Goal: Task Accomplishment & Management: Use online tool/utility

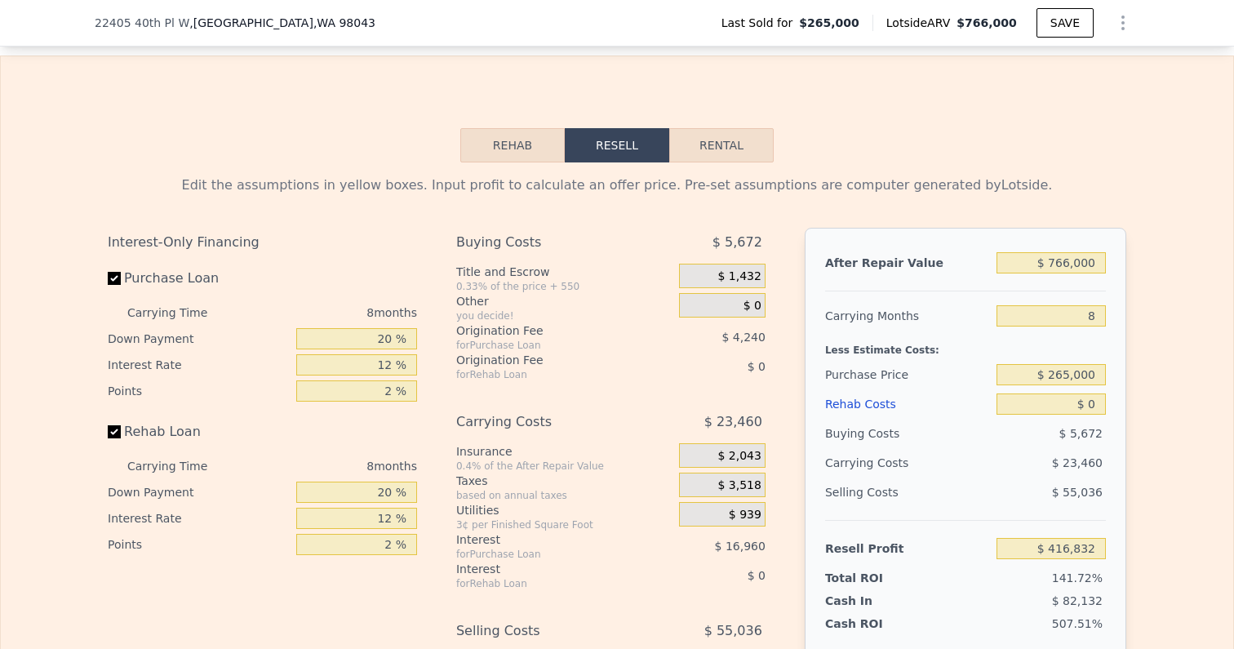
scroll to position [2451, 0]
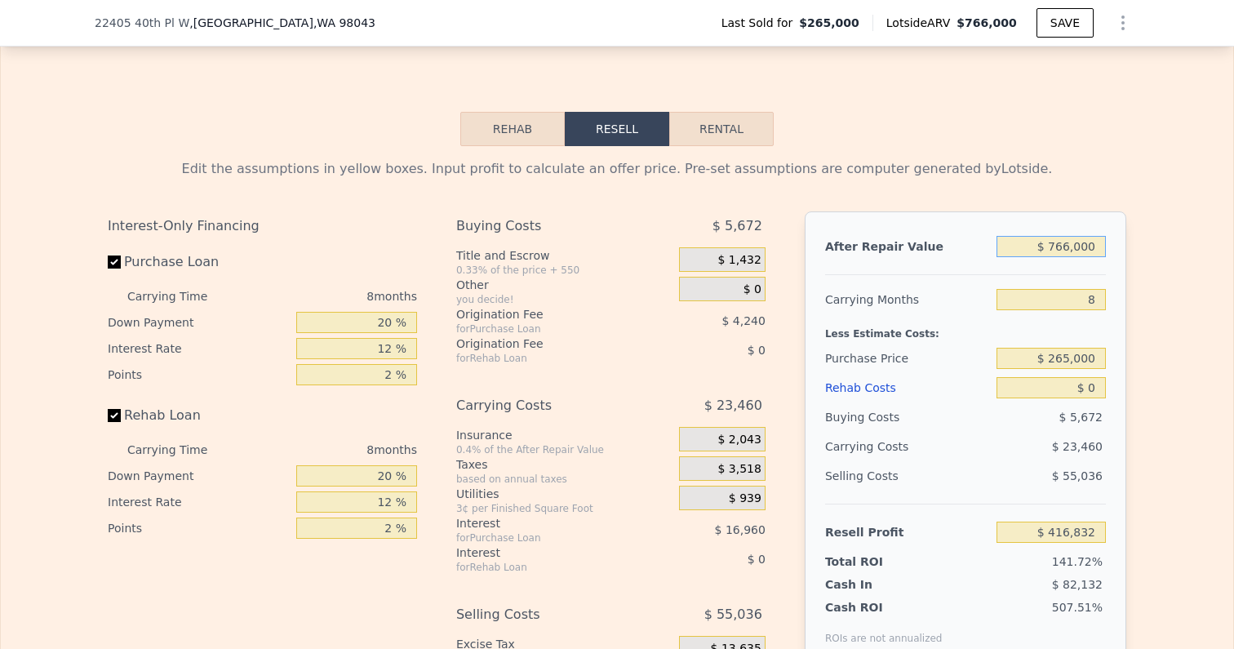
drag, startPoint x: 1053, startPoint y: 231, endPoint x: 1233, endPoint y: 231, distance: 180.4
click at [1233, 231] on div "Search an address or region Solutions Company Open main menu Log In Free Accoun…" at bounding box center [617, 324] width 1234 height 649
type input "$ 7"
type input "-$ 292,632"
type input "$ 78"
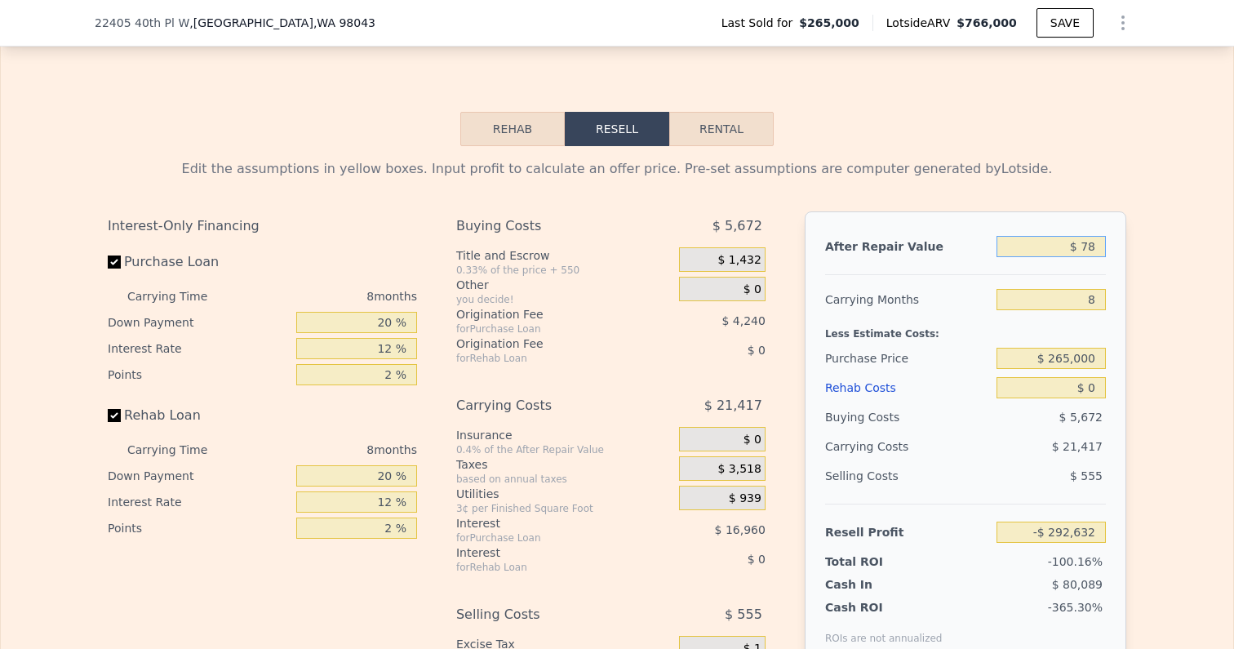
type input "-$ 292,566"
type input "$ 785"
type input "-$ 291,913"
type input "$ 7,850"
type input "-$ 285,368"
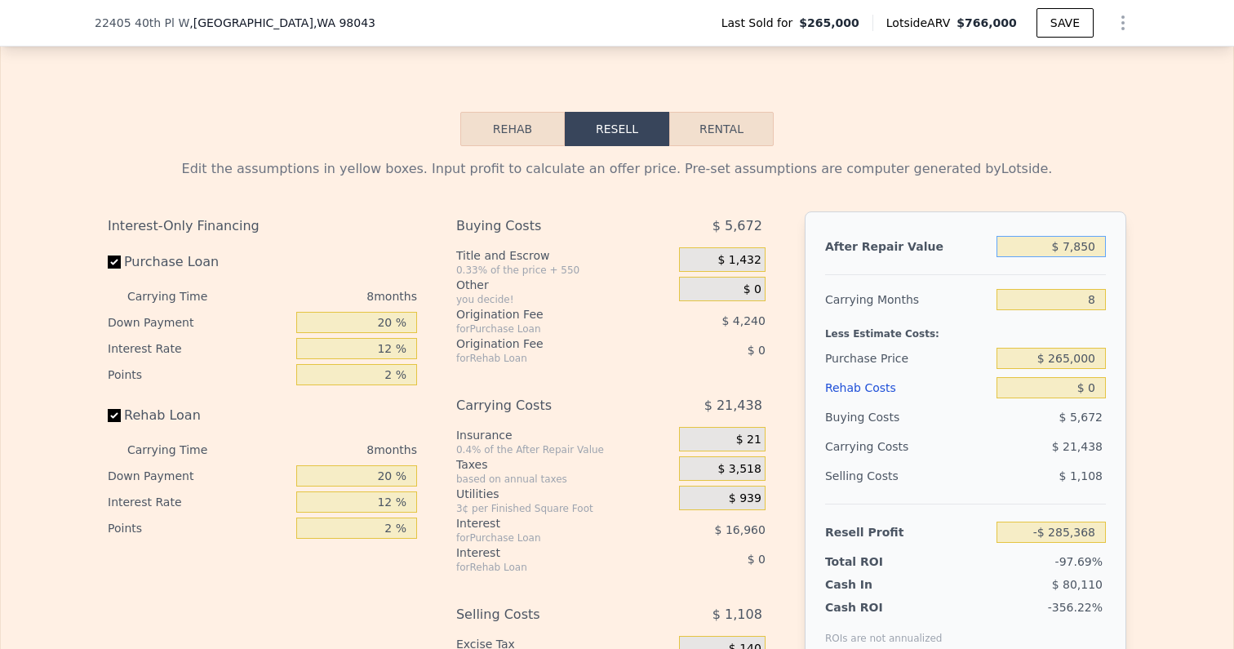
type input "$ 785"
type input "-$ 291,913"
type input "$ 78"
type input "-$ 292,566"
type input "$ 7"
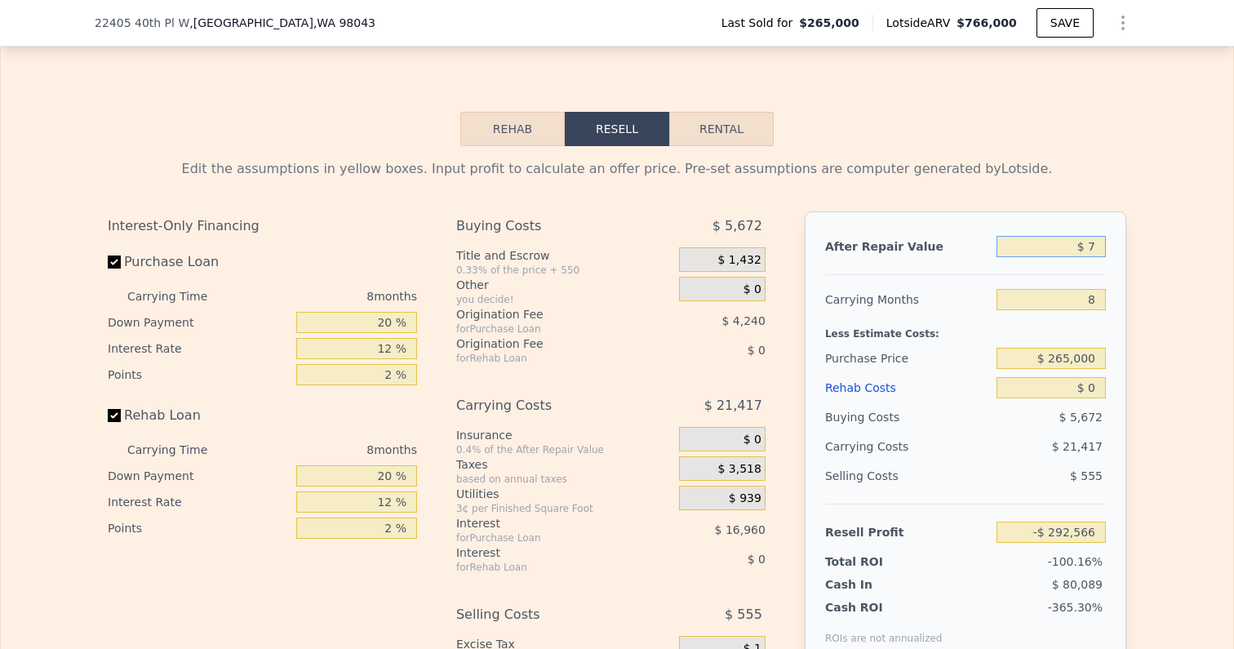
type input "-$ 292,632"
type input "$ 77"
type input "-$ 292,567"
type input "$ 775"
type input "-$ 291,921"
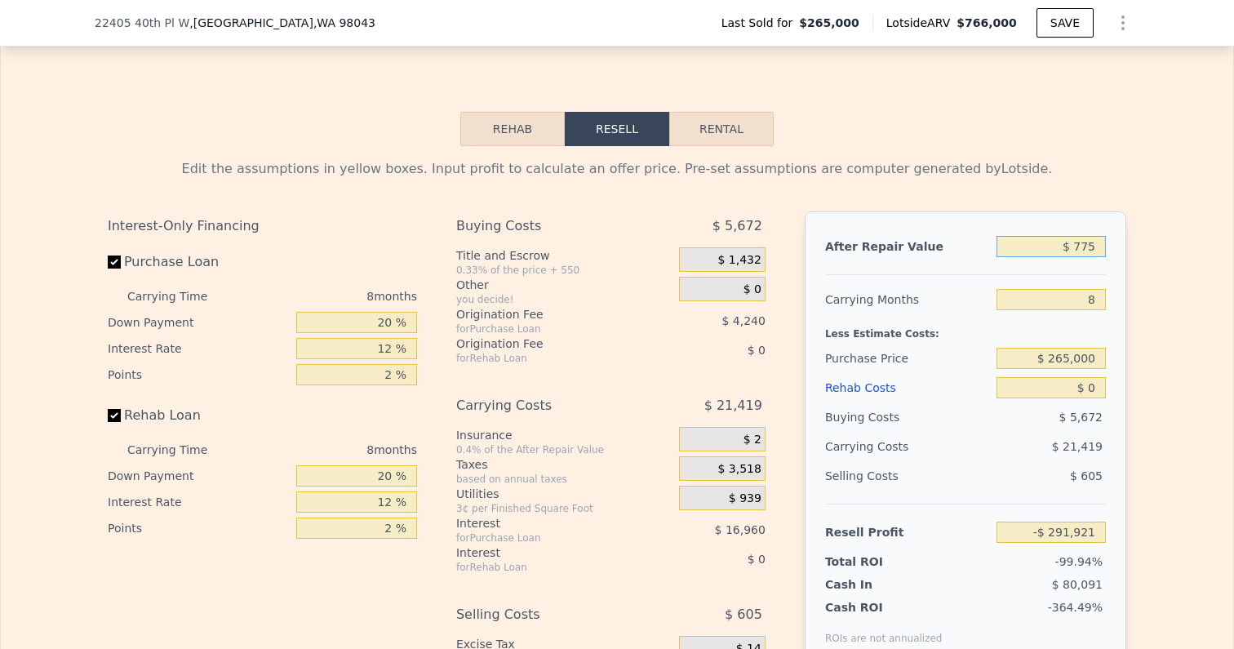
type input "$ 7,750"
type input "-$ 285,462"
type input "$ 77,500"
type input "-$ 220,860"
type input "$ 775,000"
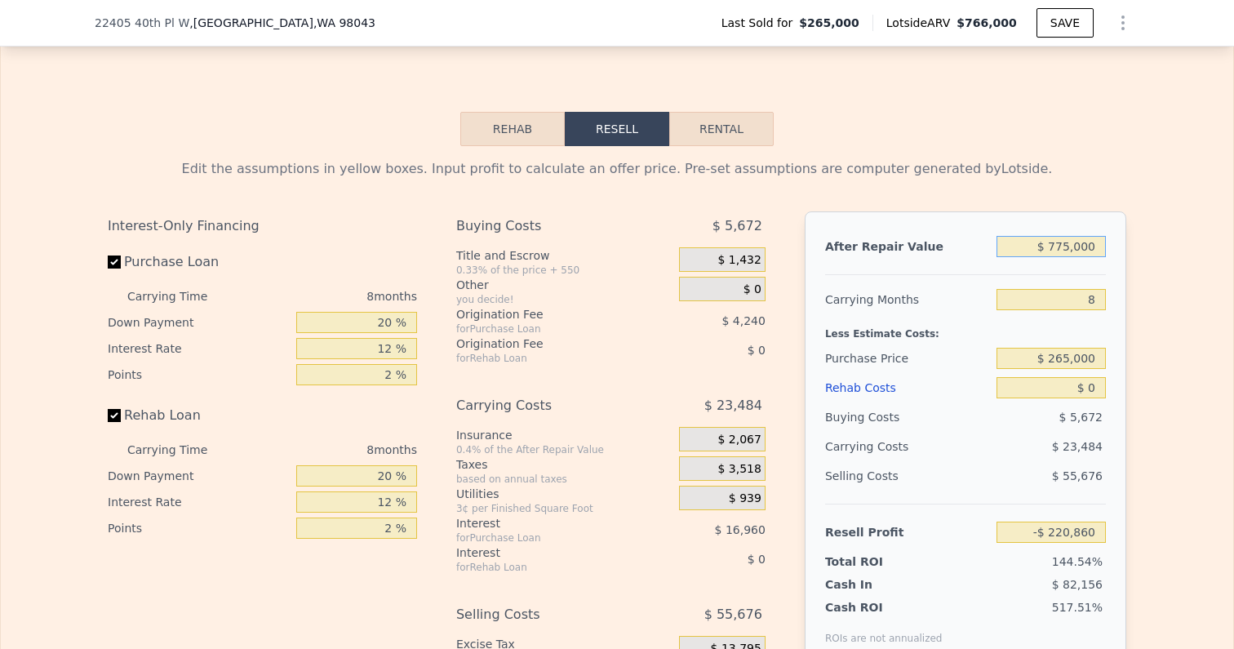
type input "$ 425,168"
click at [1210, 260] on div "Edit the assumptions in yellow boxes. Input profit to calculate an offer price.…" at bounding box center [617, 449] width 1232 height 607
drag, startPoint x: 1084, startPoint y: 284, endPoint x: 1127, endPoint y: 284, distance: 43.3
click at [1127, 284] on div "Edit the assumptions in yellow boxes. Input profit to calculate an offer price.…" at bounding box center [617, 449] width 1045 height 607
type input "4"
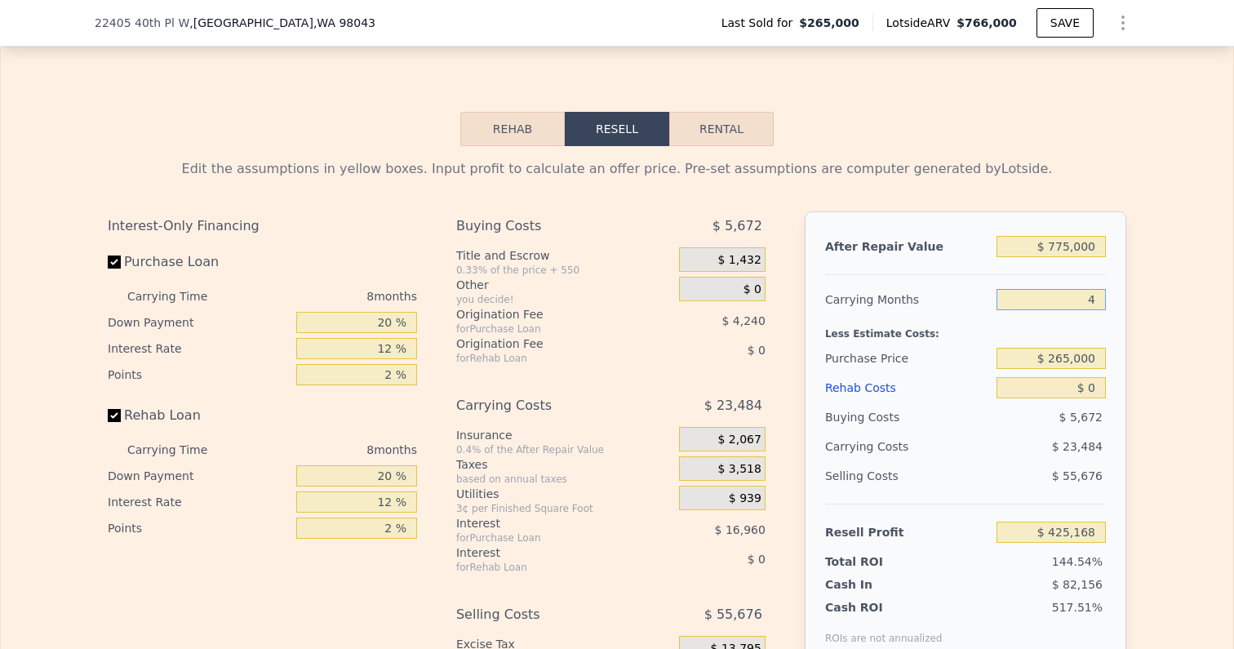
type input "$ 436,910"
type input "4"
drag, startPoint x: 1049, startPoint y: 346, endPoint x: 1130, endPoint y: 344, distance: 80.8
click at [1130, 344] on div "Edit the assumptions in yellow boxes. Input profit to calculate an offer price.…" at bounding box center [617, 449] width 1045 height 607
drag, startPoint x: 1038, startPoint y: 344, endPoint x: 1179, endPoint y: 349, distance: 141.3
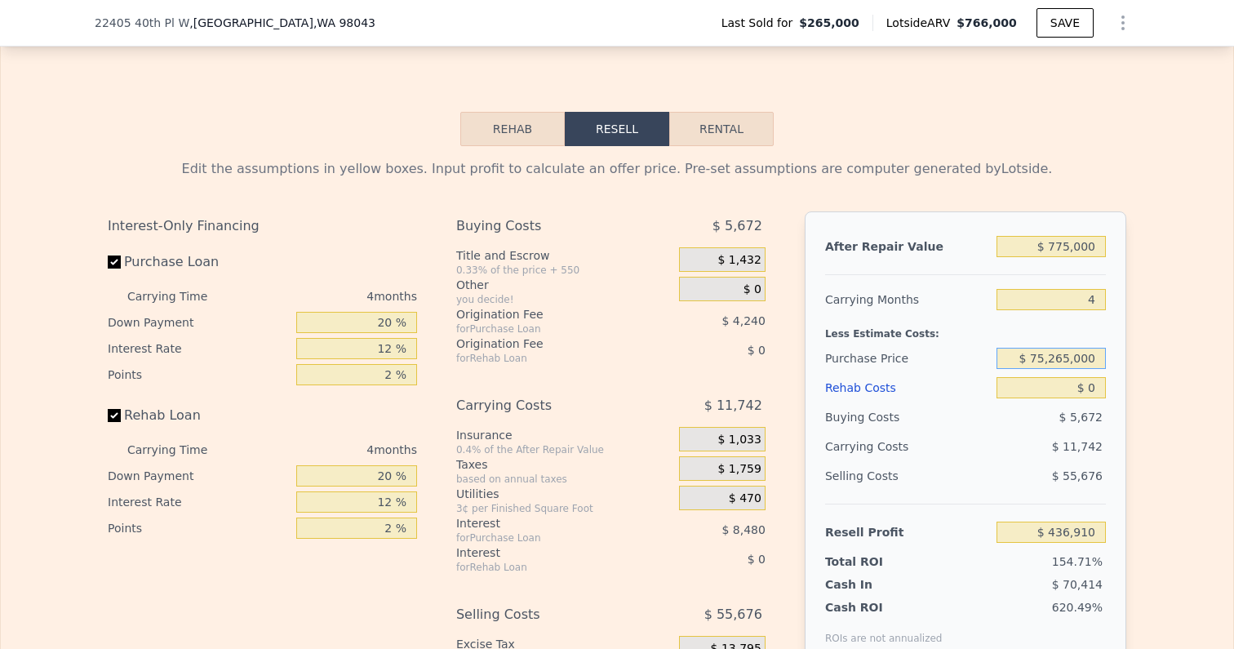
click at [1179, 349] on div "Edit the assumptions in yellow boxes. Input profit to calculate an offer price.…" at bounding box center [617, 449] width 1232 height 607
type input "$ 7"
type input "$ 575,000"
click at [1159, 402] on div "Edit the assumptions in yellow boxes. Input profit to calculate an offer price.…" at bounding box center [617, 449] width 1232 height 607
type input "$ 110,997"
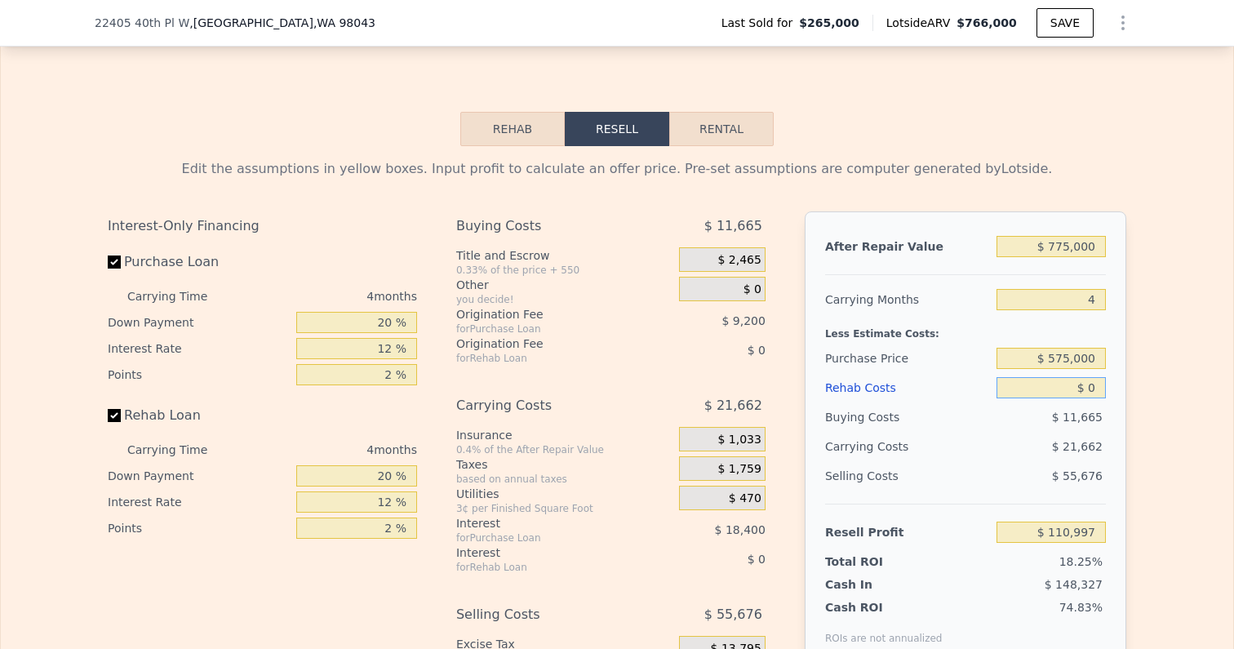
drag, startPoint x: 1089, startPoint y: 372, endPoint x: 1114, endPoint y: 373, distance: 25.3
click at [1114, 373] on div "After Repair Value $ 775,000 Carrying Months 4 Less Estimate Costs: Purchase Pr…" at bounding box center [966, 438] width 322 height 454
type input "$ 6"
type input "$ 110,991"
type input "$ 65"
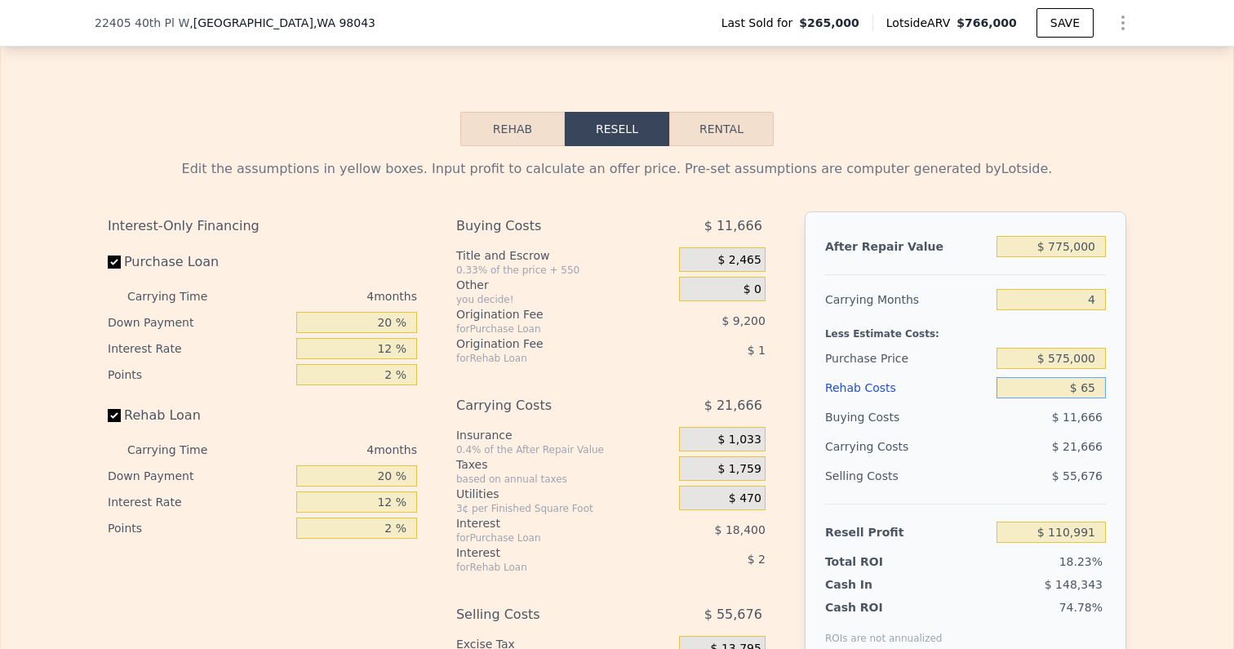
type input "$ 110,927"
type input "$ 650"
type input "$ 110,317"
type input "$ 6,500"
type input "$ 104,185"
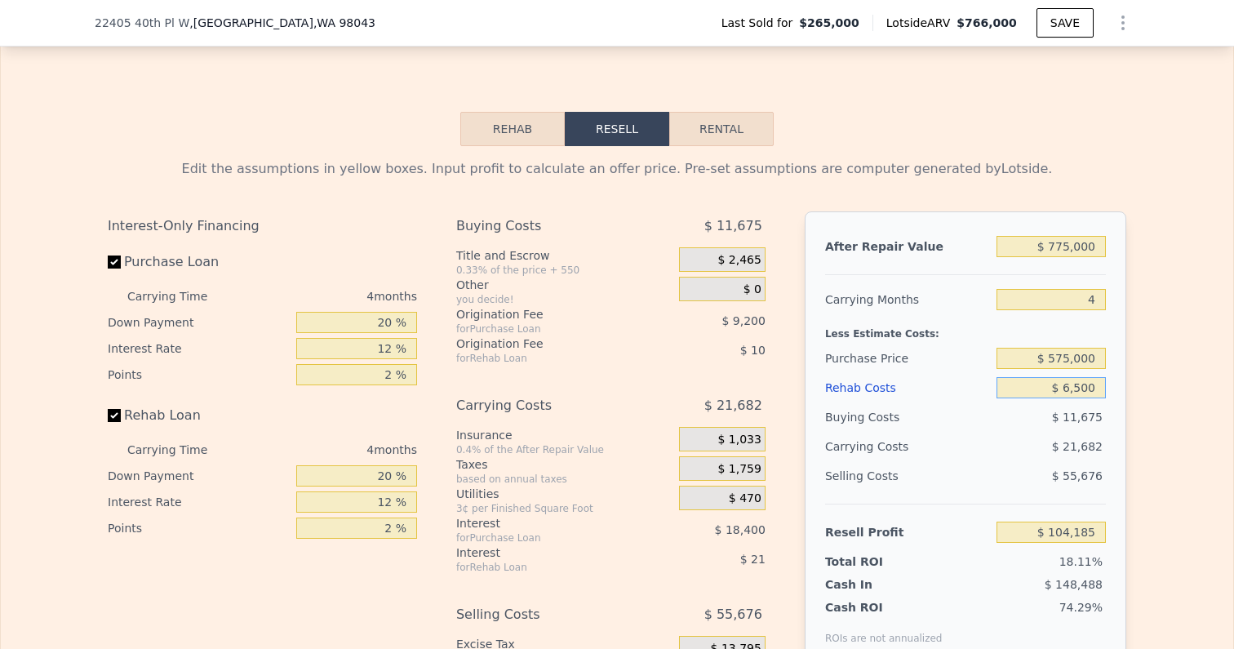
type input "$ 65,000"
type input "$ 42,877"
click at [1137, 426] on div "Edit the assumptions in yellow boxes. Input profit to calculate an offer price.…" at bounding box center [617, 449] width 1045 height 607
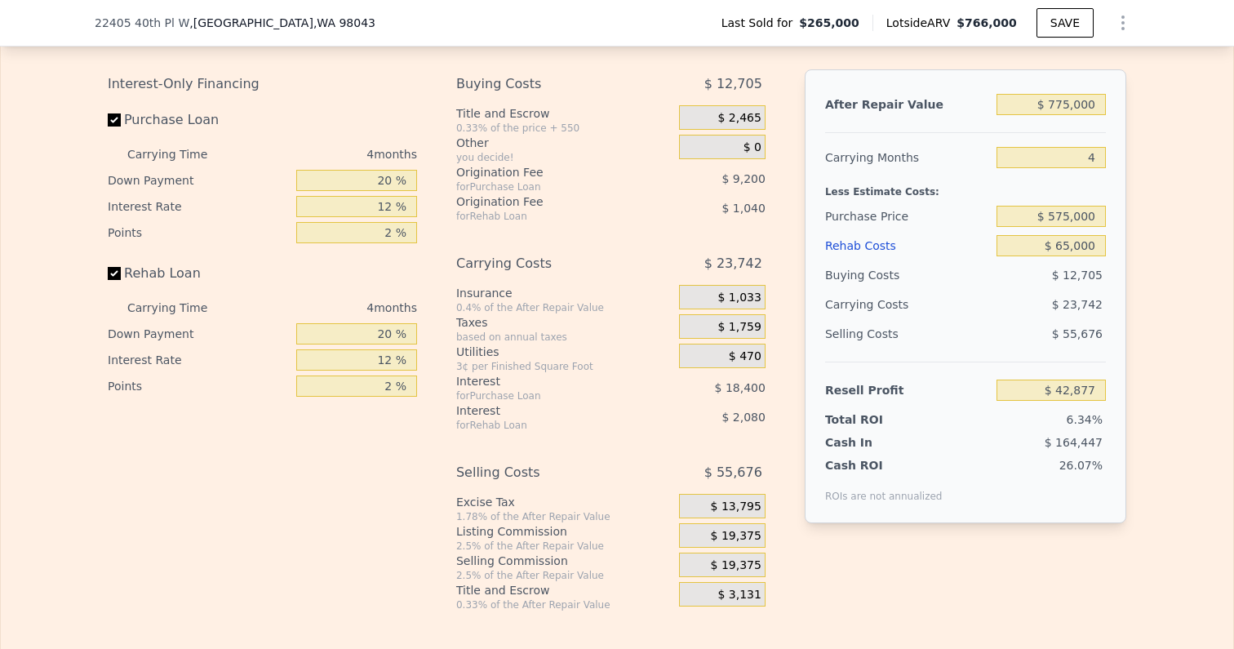
click at [747, 529] on span "$ 19,375" at bounding box center [736, 536] width 51 height 15
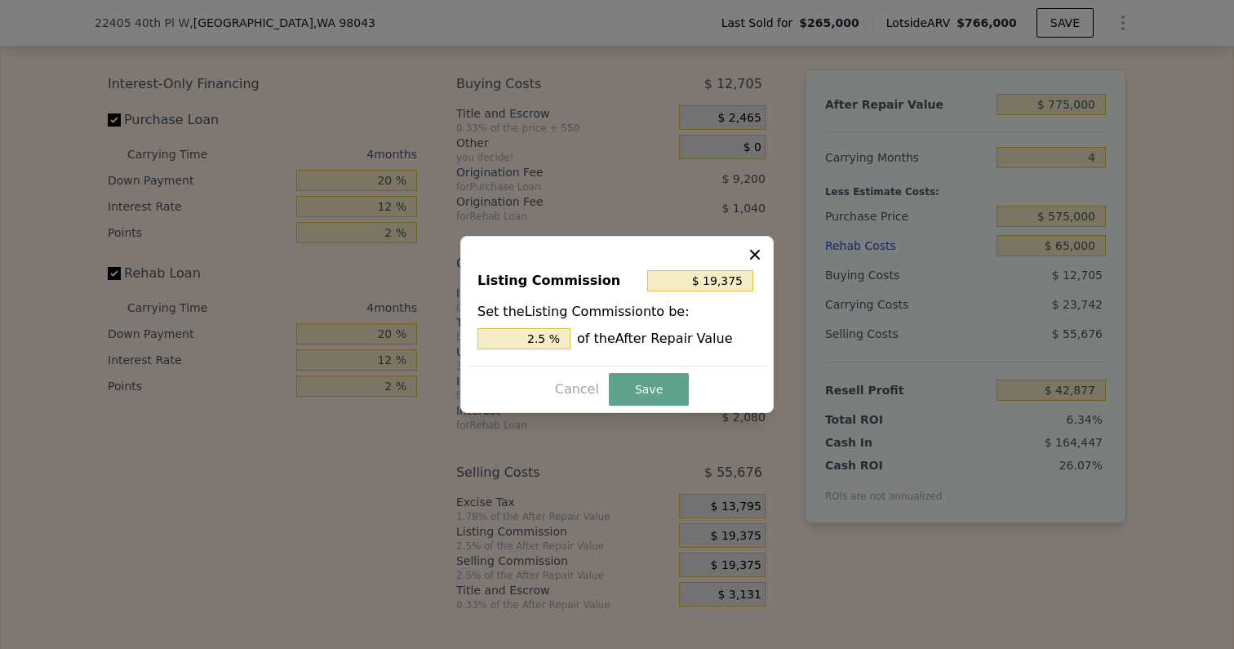
click at [766, 255] on button at bounding box center [757, 253] width 20 height 20
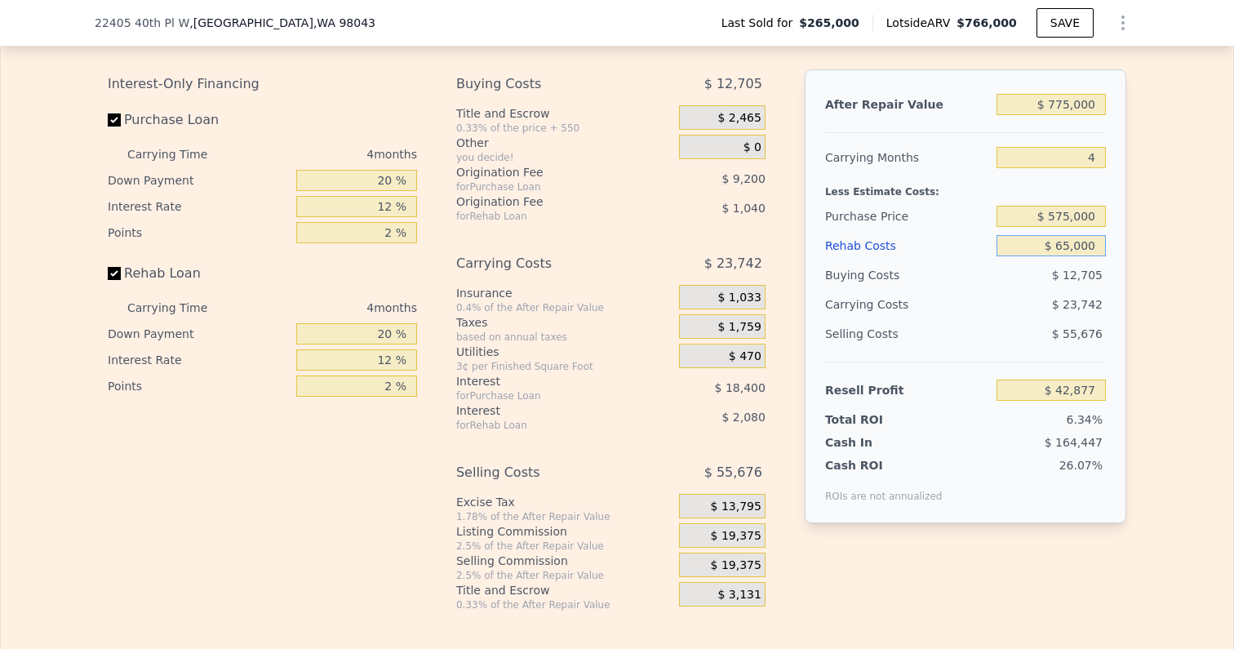
drag, startPoint x: 1059, startPoint y: 230, endPoint x: 1185, endPoint y: 230, distance: 126.5
click at [1185, 230] on div "Edit the assumptions in yellow boxes. Input profit to calculate an offer price.…" at bounding box center [617, 307] width 1232 height 607
type input "$ 7"
type input "$ 110,990"
type input "$ 70"
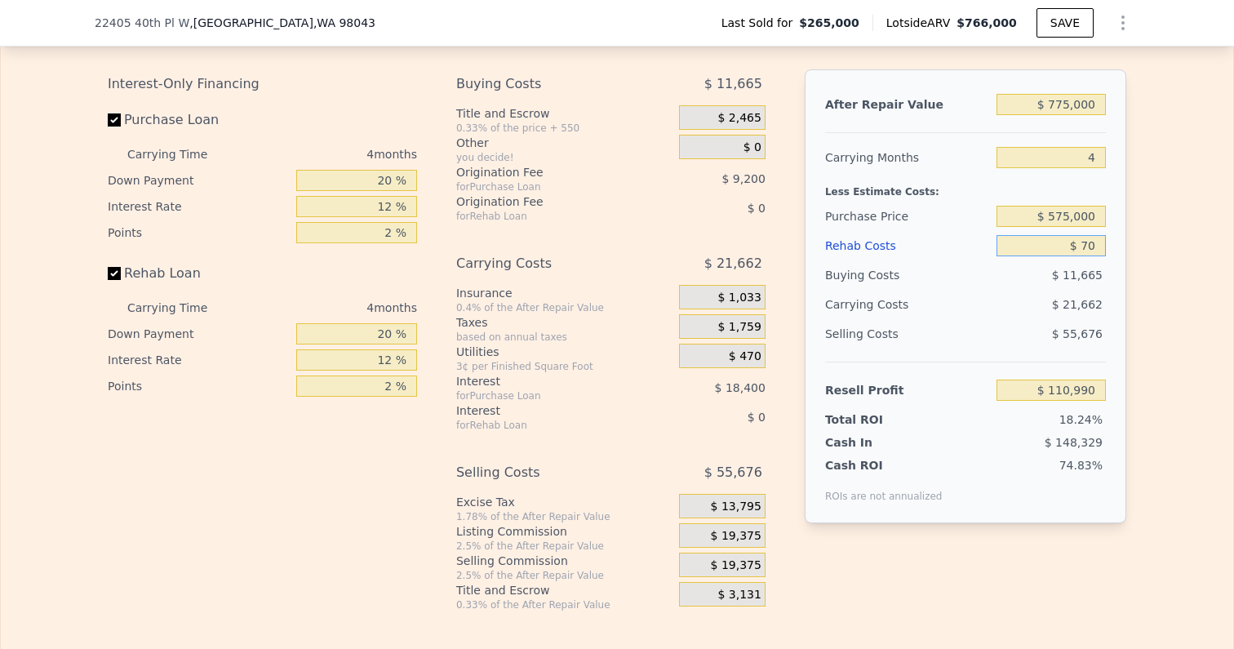
type input "$ 110,922"
type input "$ 700"
type input "$ 110,262"
type input "$ 7,000"
type input "$ 103,661"
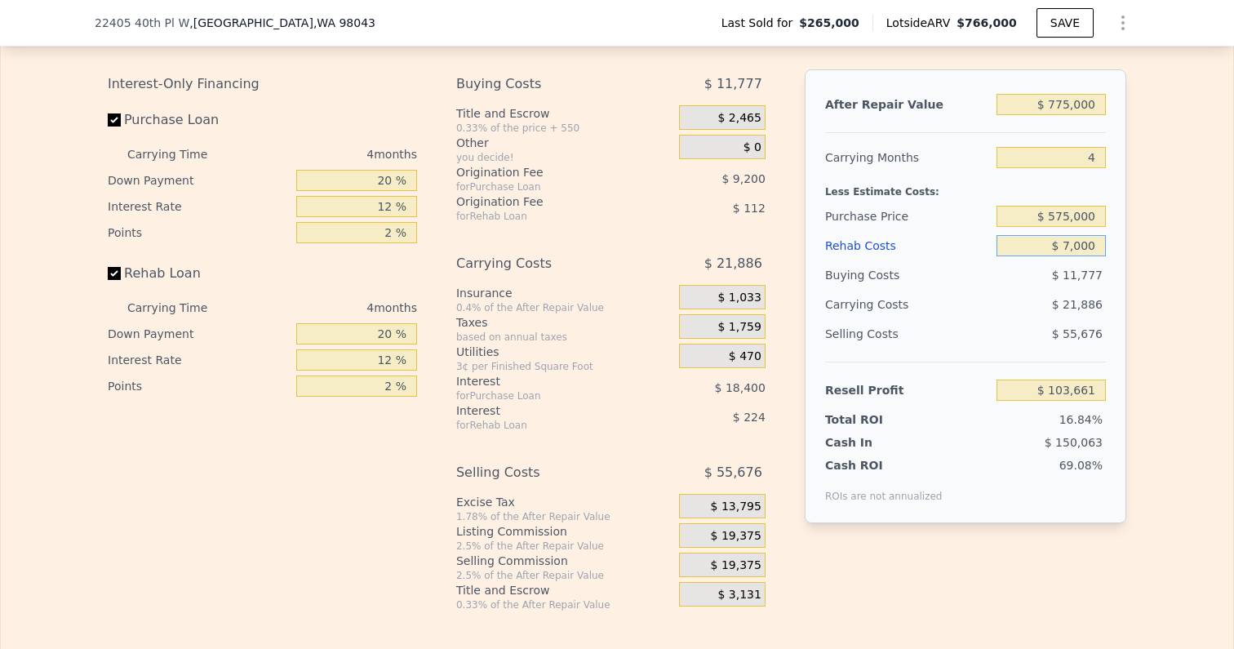
type input "$ 70,000"
type input "$ 37,637"
click at [1205, 291] on div "Edit the assumptions in yellow boxes. Input profit to calculate an offer price.…" at bounding box center [617, 307] width 1232 height 607
click at [741, 529] on span "$ 19,375" at bounding box center [736, 536] width 51 height 15
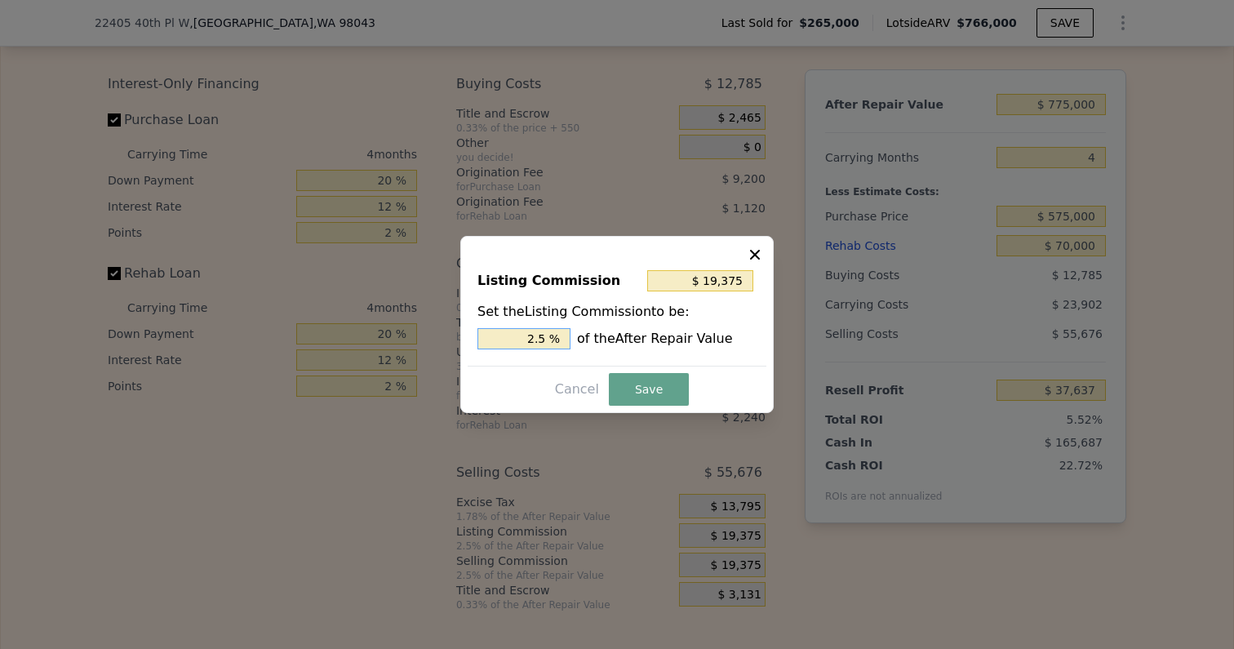
drag, startPoint x: 521, startPoint y: 341, endPoint x: 600, endPoint y: 340, distance: 79.2
click at [600, 340] on div "2.5 % of the After Repair Value" at bounding box center [616, 338] width 279 height 21
type input "$ 7,750"
type input "1. %"
type input "$ 11,625"
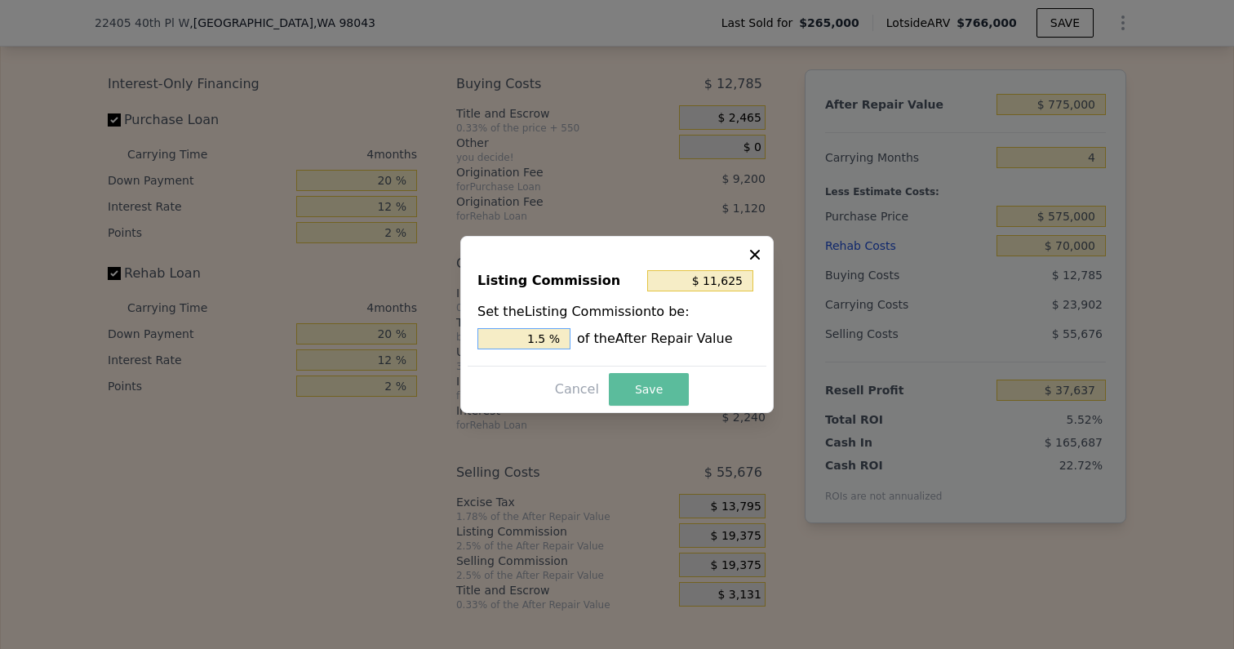
type input "1.5 %"
click at [620, 380] on button "Save" at bounding box center [649, 389] width 80 height 33
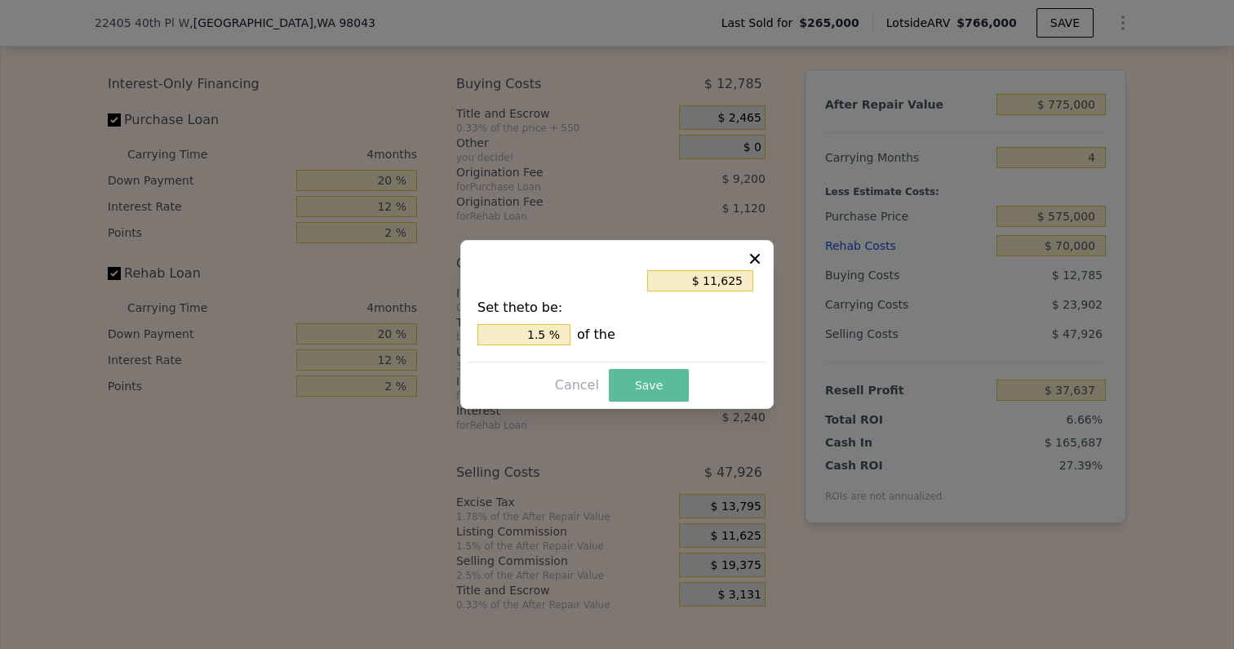
type input "$ 45,387"
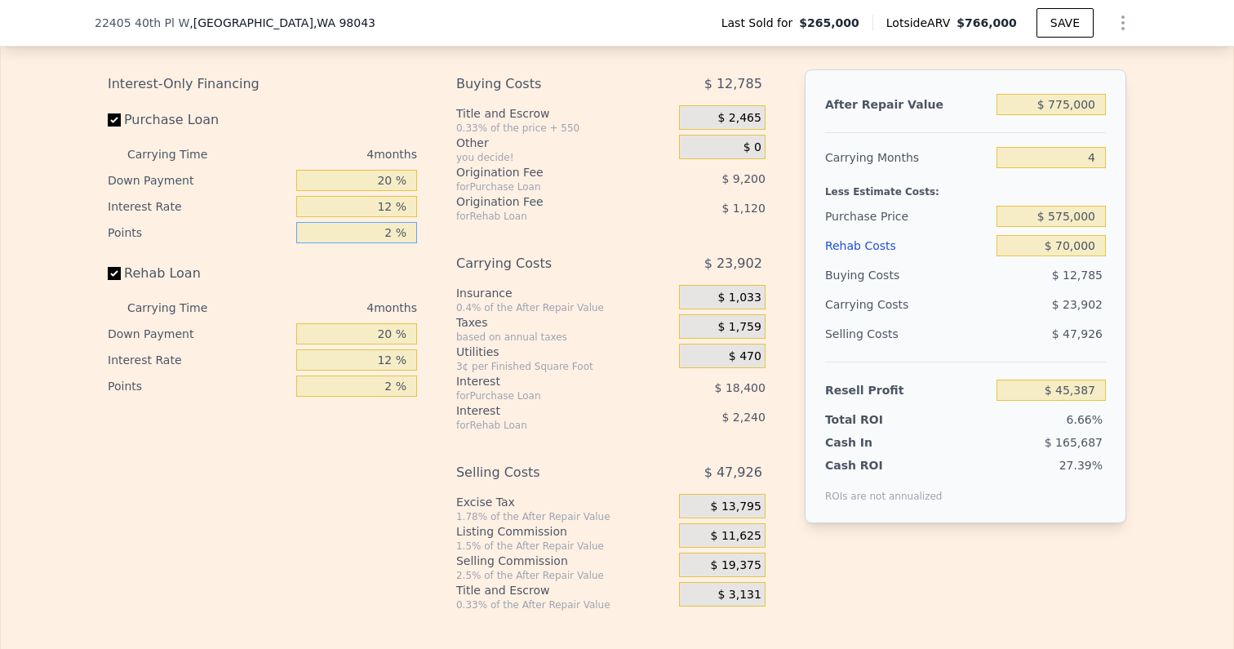
drag, startPoint x: 373, startPoint y: 220, endPoint x: 437, endPoint y: 220, distance: 64.5
click at [437, 220] on div "Interest-Only Financing Purchase Loan Carrying Time 4 months Down Payment 20 % …" at bounding box center [617, 340] width 1019 height 542
type input "1 %"
type input "$ 49,987"
type input "1.5 %"
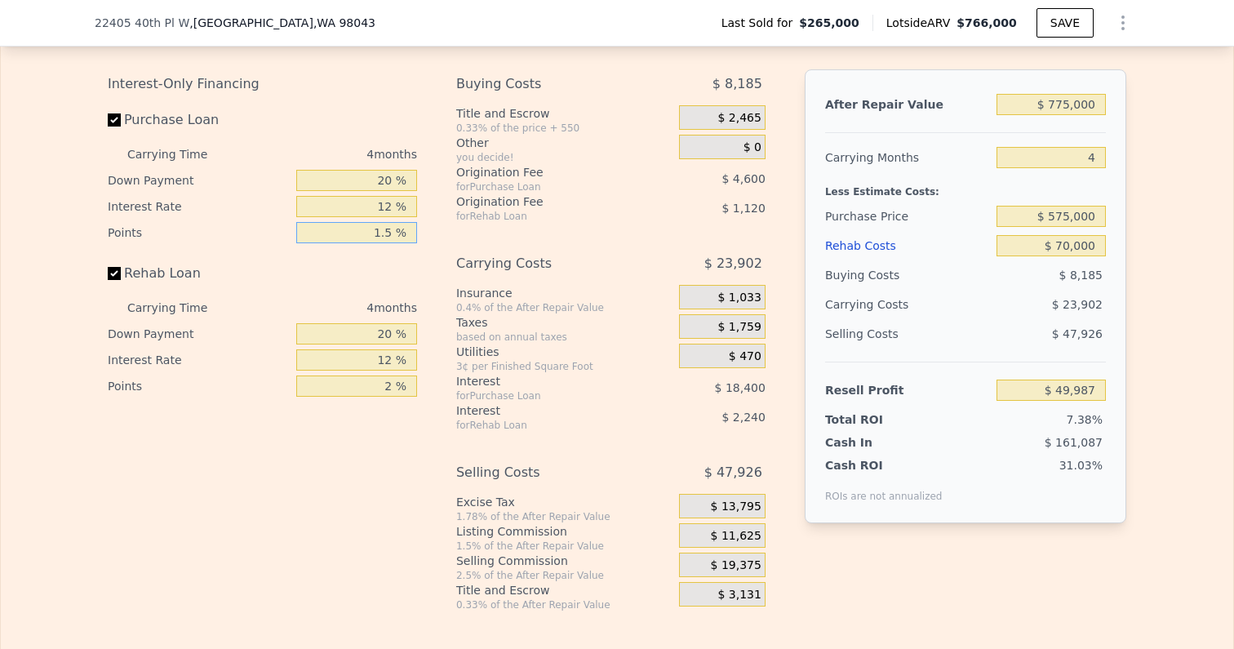
type input "$ 47,687"
type input "1.5 %"
drag, startPoint x: 379, startPoint y: 189, endPoint x: 419, endPoint y: 189, distance: 40.0
click at [412, 196] on input "12 %" at bounding box center [356, 206] width 121 height 21
type input "1 %"
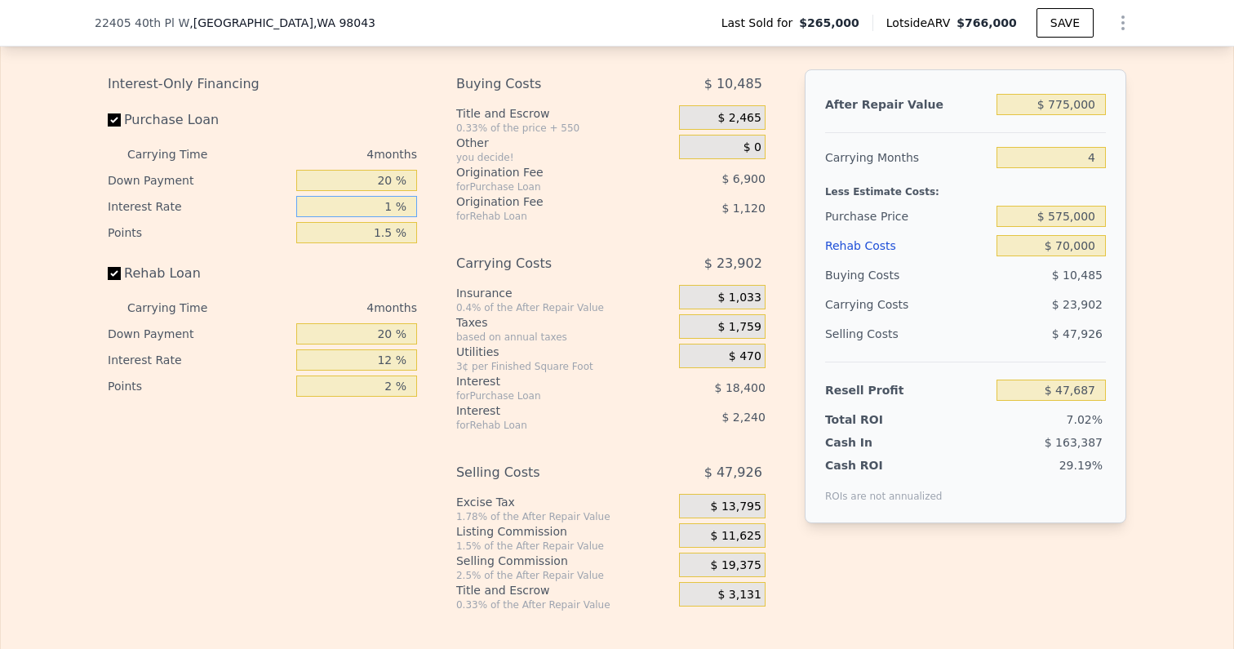
type input "$ 64,555"
type input "10 %"
type input "$ 50,755"
type input "10 %"
drag, startPoint x: 380, startPoint y: 167, endPoint x: 427, endPoint y: 167, distance: 46.5
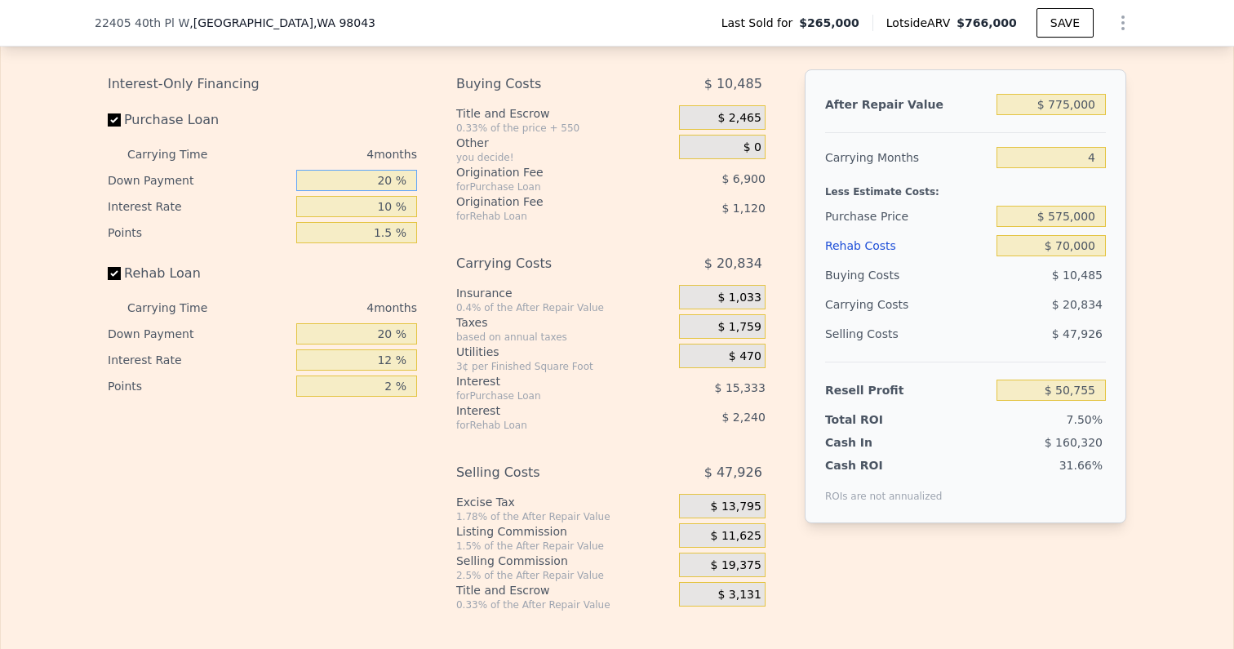
click at [425, 167] on div "Interest-Only Financing Purchase Loan Carrying Time 4 months Down Payment 20 % …" at bounding box center [269, 340] width 322 height 542
type input "10 %"
type input "$ 47,972"
type input "10 %"
drag, startPoint x: 366, startPoint y: 318, endPoint x: 473, endPoint y: 318, distance: 106.9
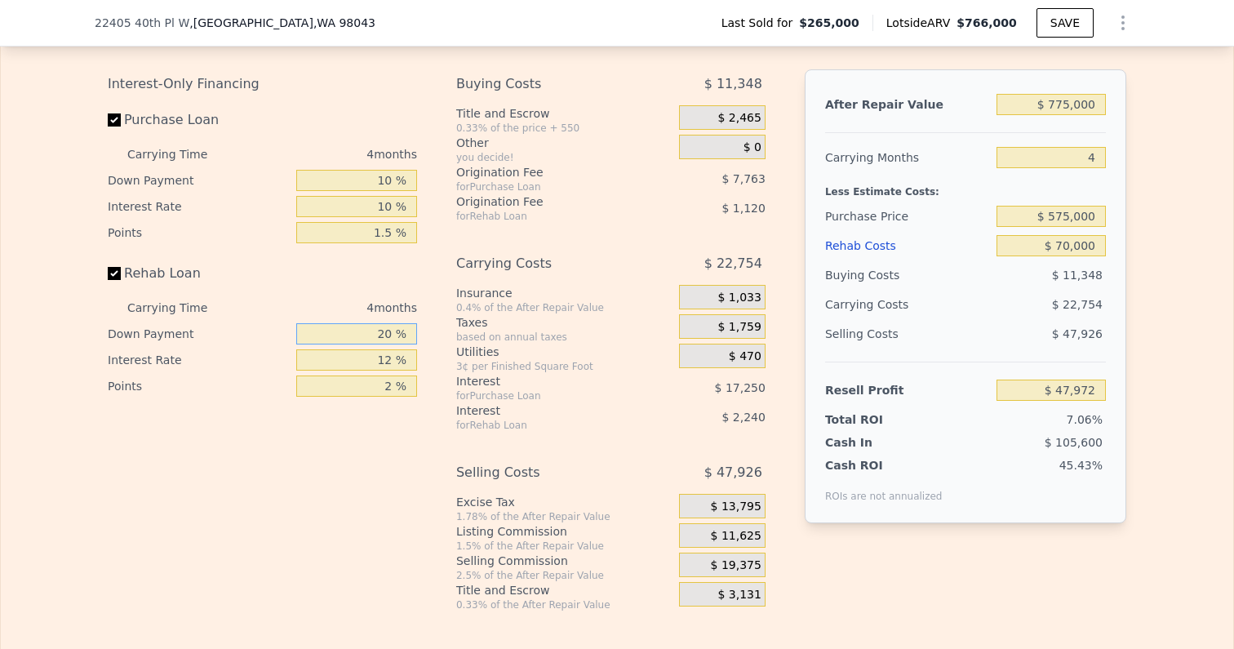
click at [473, 318] on div "Interest-Only Financing Purchase Loan Carrying Time 4 months Down Payment 10 % …" at bounding box center [617, 340] width 1019 height 542
type input "1 %"
type input "$ 47,174"
type input "10 %"
type input "$ 47,552"
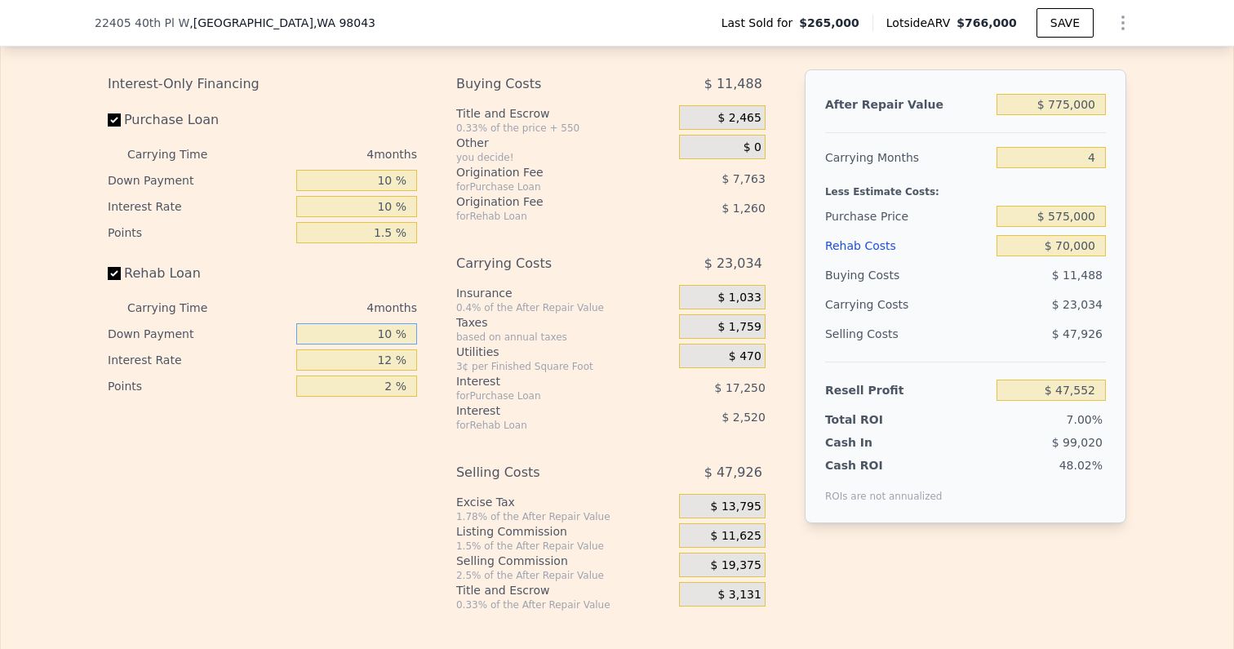
type input "10 %"
drag, startPoint x: 397, startPoint y: 337, endPoint x: 450, endPoint y: 336, distance: 53.1
click at [450, 336] on div "Interest-Only Financing Purchase Loan Carrying Time 4 months Down Payment 10 % …" at bounding box center [617, 340] width 1019 height 542
type input "1 %"
type input "$ 49,860"
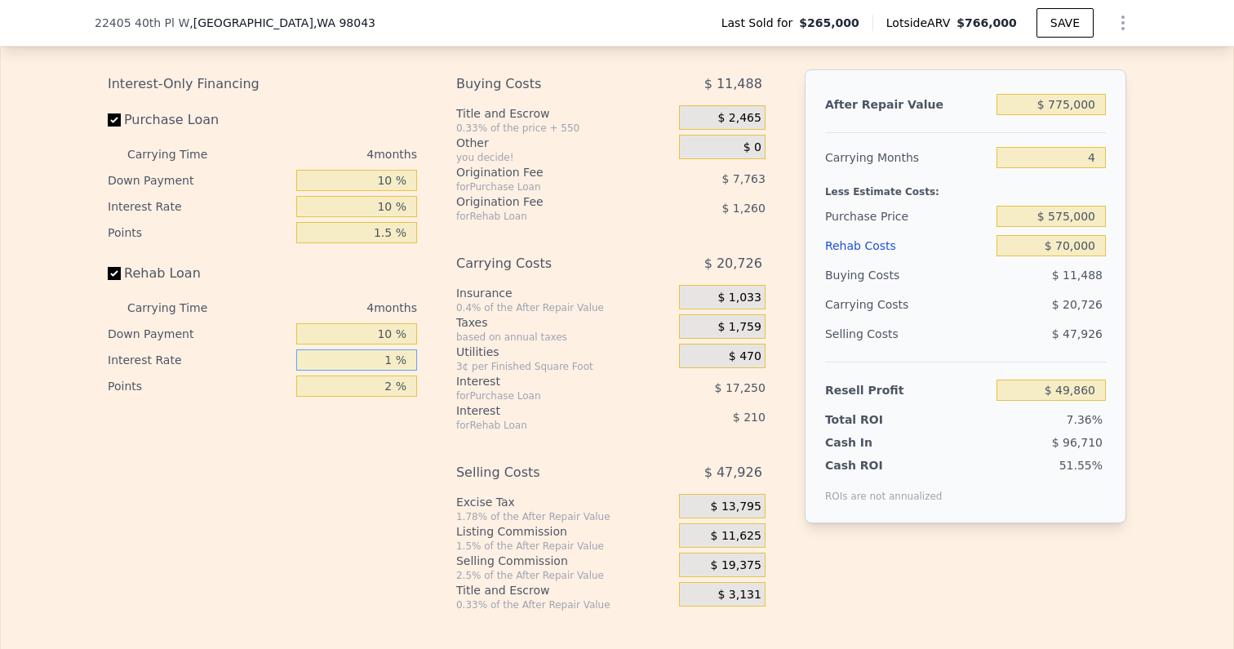
type input "10 %"
type input "$ 47,972"
type input "10 %"
drag, startPoint x: 381, startPoint y: 374, endPoint x: 444, endPoint y: 374, distance: 62.8
click at [444, 374] on div "Interest-Only Financing Purchase Loan Carrying Time 4 months Down Payment 10 % …" at bounding box center [617, 340] width 1019 height 542
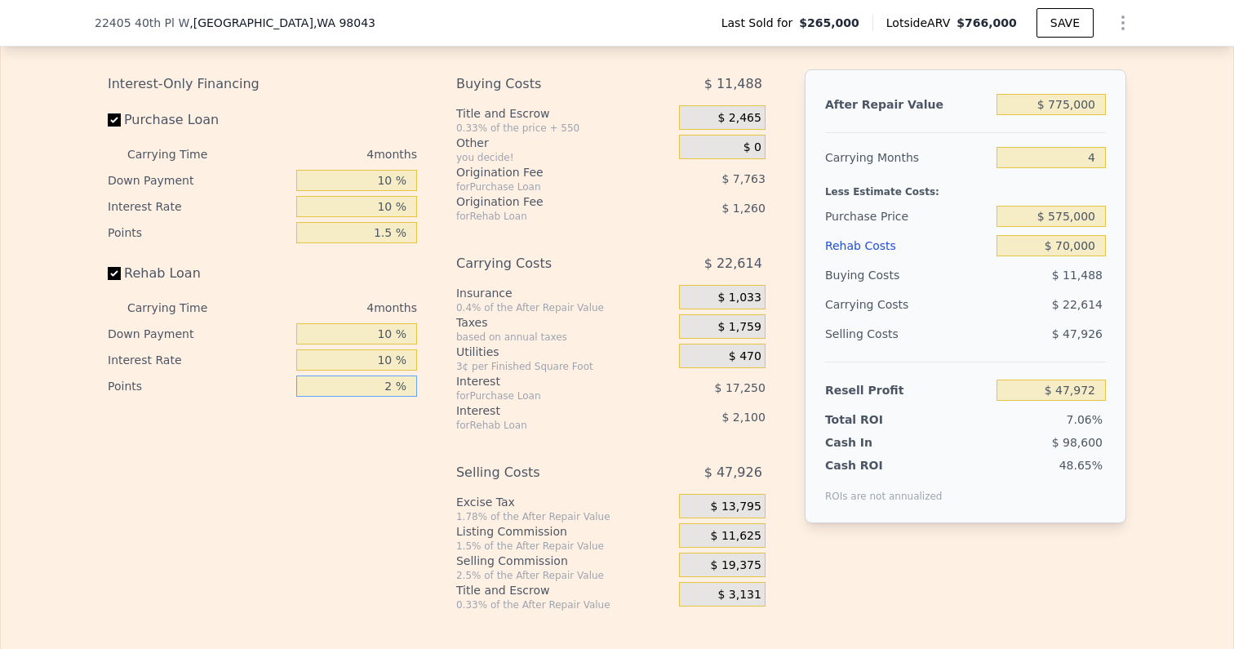
type input "1 %"
type input "$ 48,602"
type input "1.5 %"
type input "$ 48,287"
type input "1.5 %"
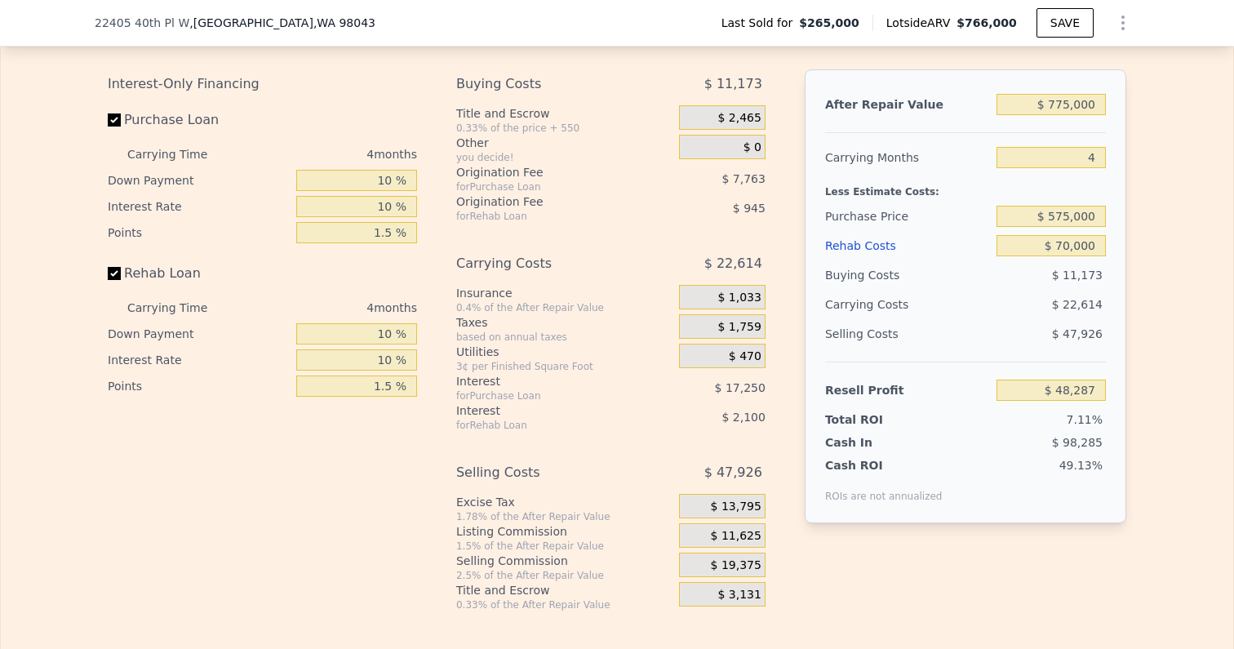
click at [417, 441] on div "Interest-Only Financing Purchase Loan Carrying Time 4 months Down Payment 10 % …" at bounding box center [269, 340] width 322 height 542
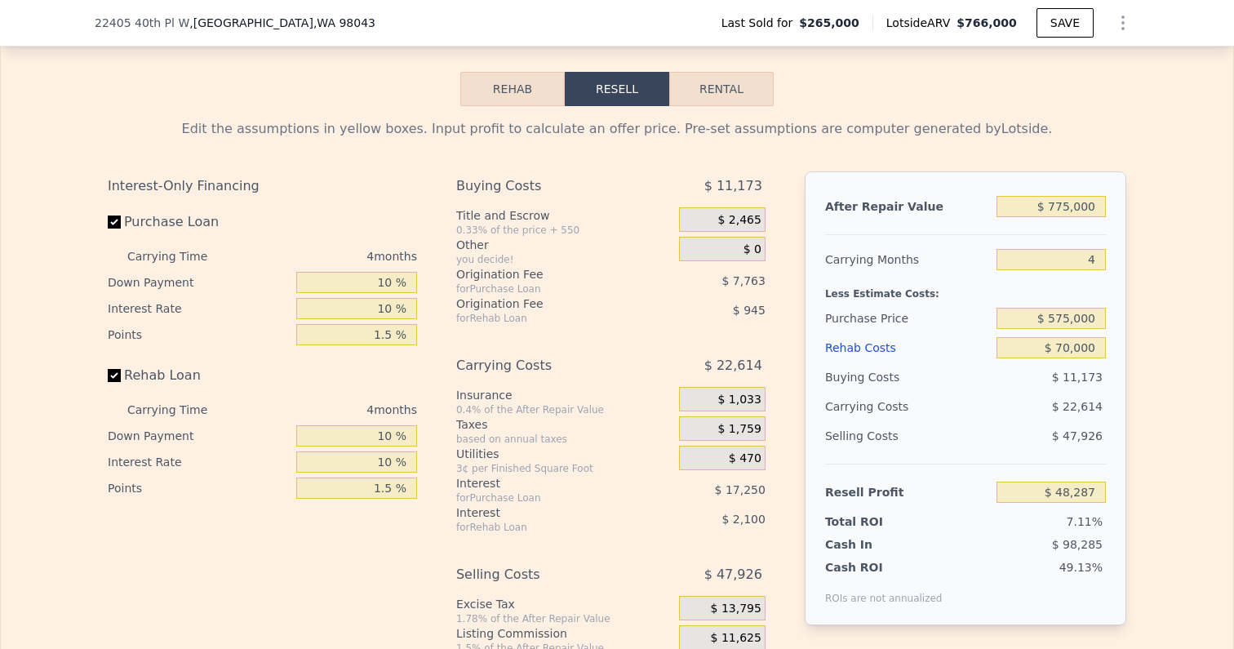
scroll to position [2470, 0]
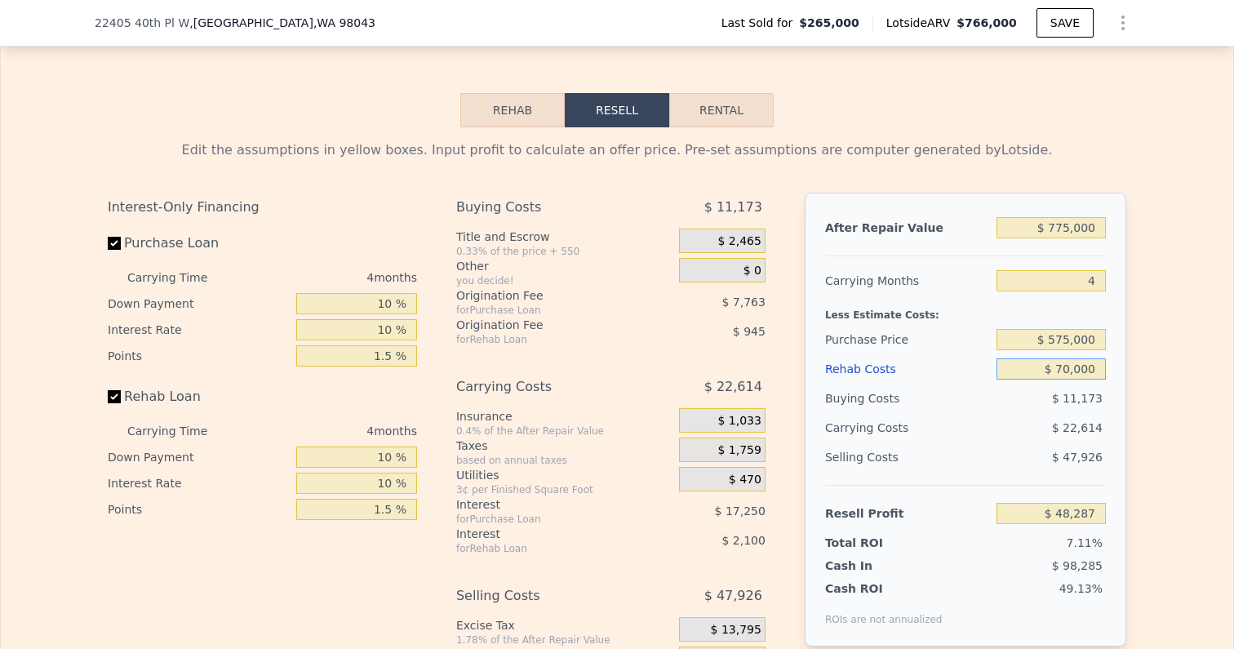
drag, startPoint x: 1057, startPoint y: 353, endPoint x: 1142, endPoint y: 353, distance: 84.9
click at [1142, 353] on div "Edit the assumptions in yellow boxes. Input profit to calculate an offer price.…" at bounding box center [617, 430] width 1232 height 607
type input "$ 4"
type input "$ 121,328"
type input "$ 40"
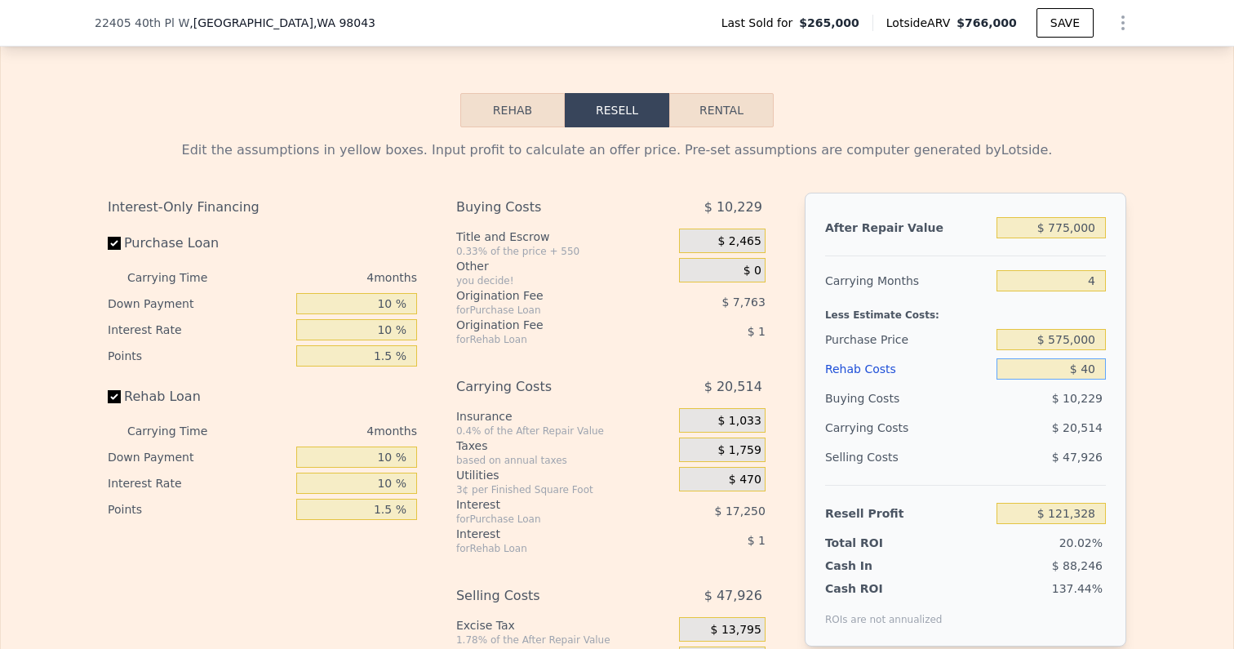
type input "$ 121,291"
type input "$ 400"
type input "$ 120,915"
type input "$ 4,000"
type input "$ 117,158"
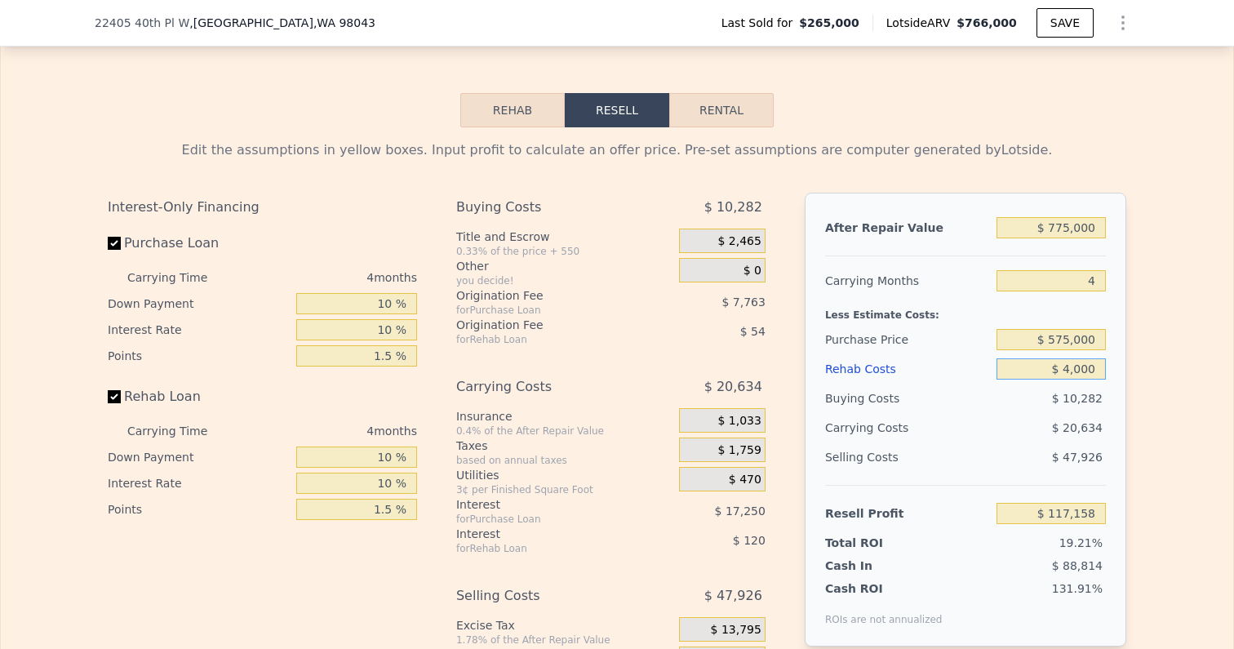
type input "$ 40,000"
type input "$ 79,592"
click at [1137, 391] on div "Edit the assumptions in yellow boxes. Input profit to calculate an offer price.…" at bounding box center [617, 430] width 1045 height 607
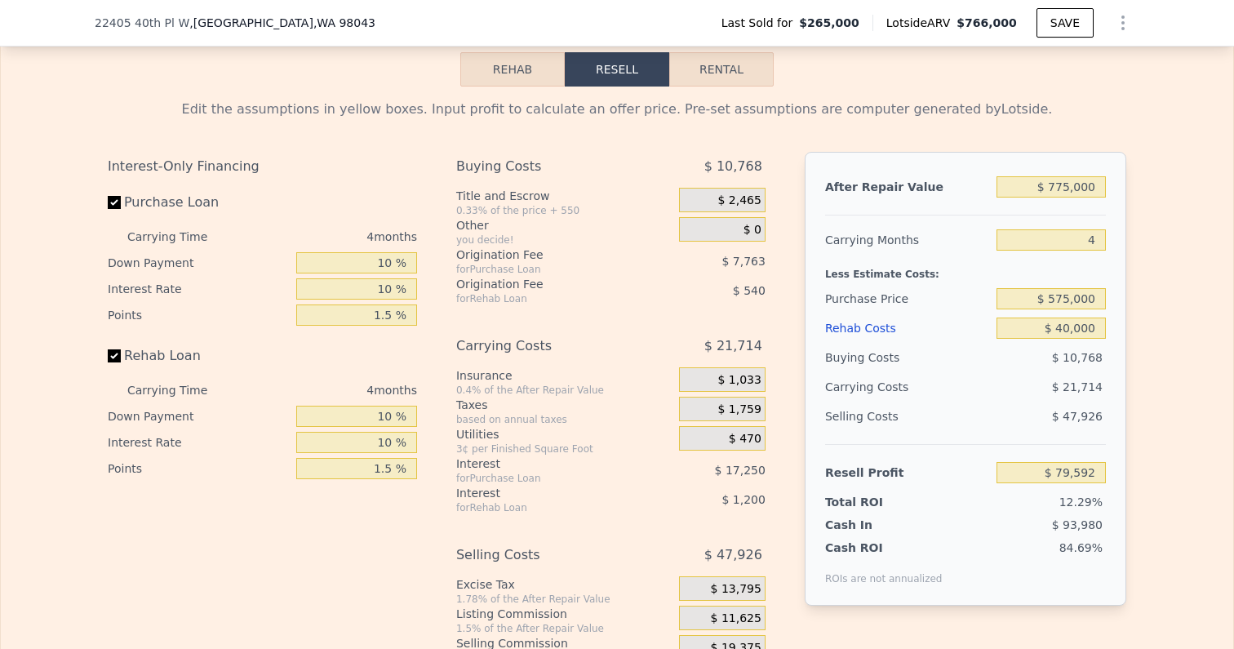
scroll to position [2526, 0]
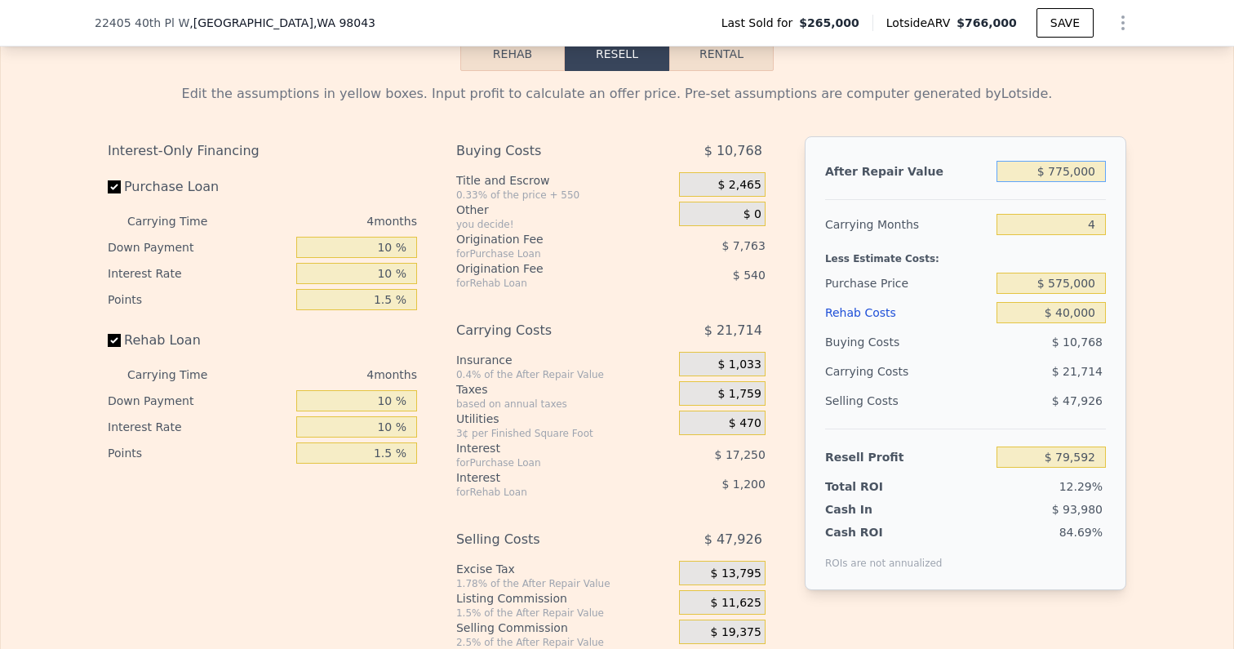
drag, startPoint x: 1051, startPoint y: 156, endPoint x: 1204, endPoint y: 156, distance: 152.6
click at [1204, 156] on div "Edit the assumptions in yellow boxes. Input profit to calculate an offer price.…" at bounding box center [617, 374] width 1232 height 607
type input "$ 7"
type input "-$ 646,992"
type input "$ 72"
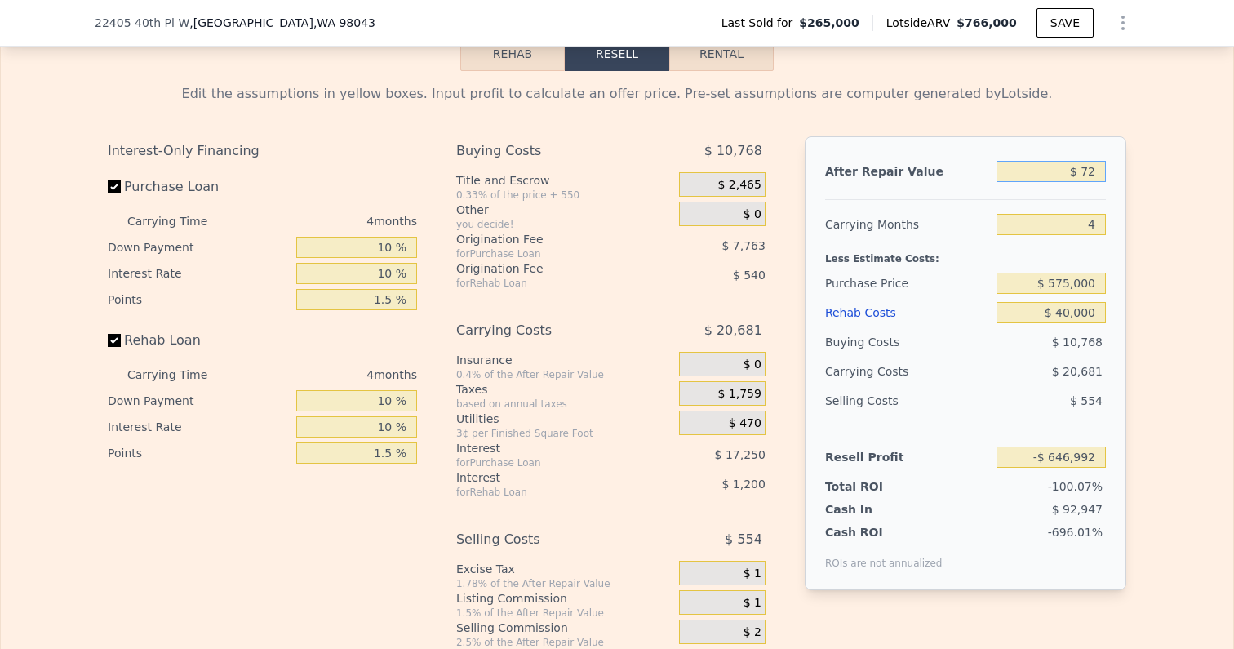
type input "-$ 646,931"
type input "$ 725"
type input "-$ 646,319"
type input "$ 7,250"
type input "-$ 640,202"
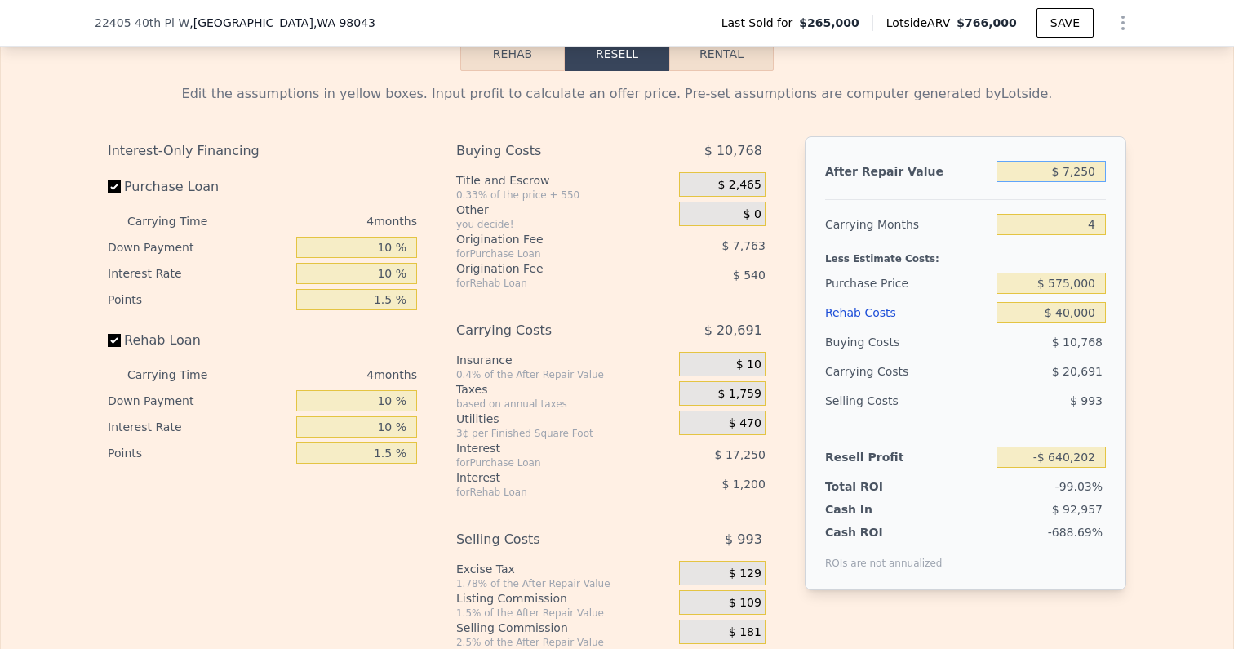
type input "$ 72,500"
type input "-$ 579,029"
type input "$ 725,000"
type input "$ 32,715"
click at [1188, 284] on div "Edit the assumptions in yellow boxes. Input profit to calculate an offer price.…" at bounding box center [617, 374] width 1232 height 607
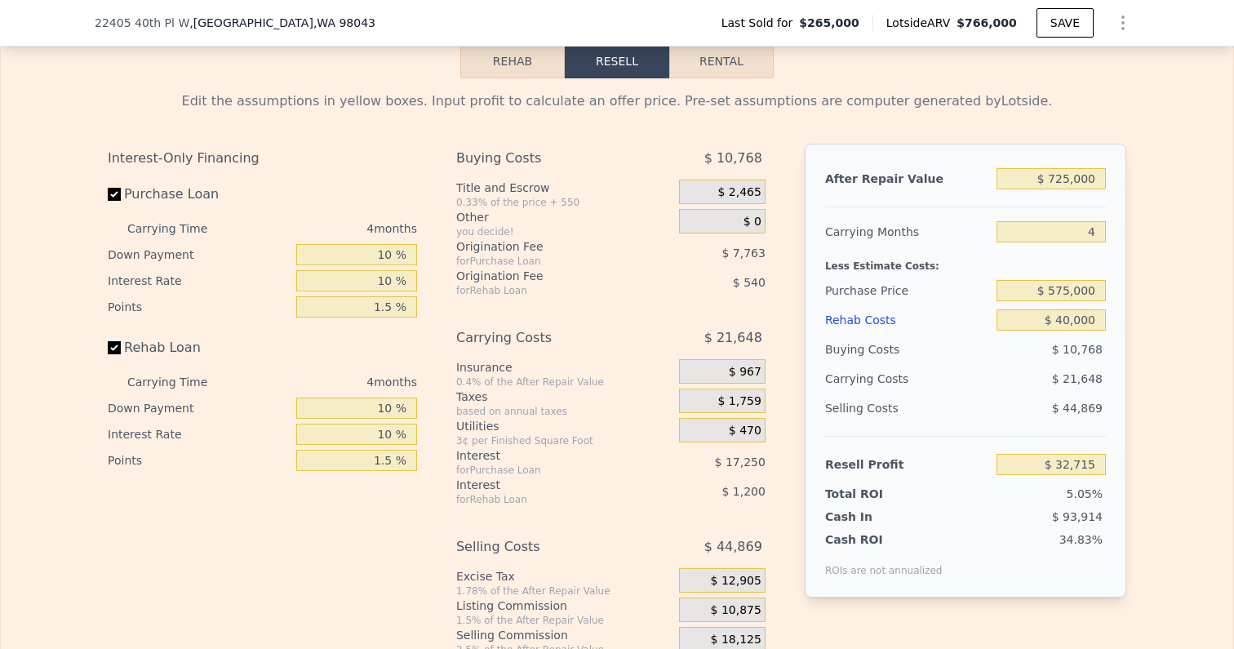
scroll to position [2511, 0]
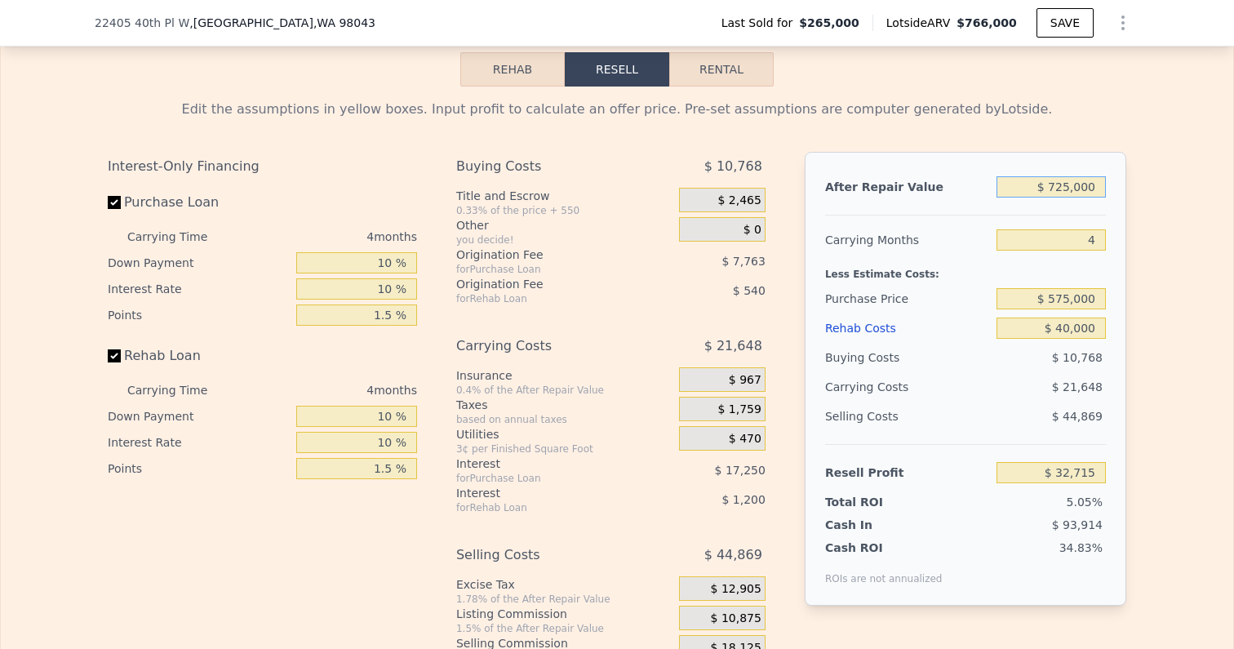
drag, startPoint x: 1053, startPoint y: 171, endPoint x: 1192, endPoint y: 171, distance: 138.8
click at [1192, 171] on div "Edit the assumptions in yellow boxes. Input profit to calculate an offer price.…" at bounding box center [617, 390] width 1232 height 607
type input "$ 7"
type input "-$ 646,992"
type input "$ 77"
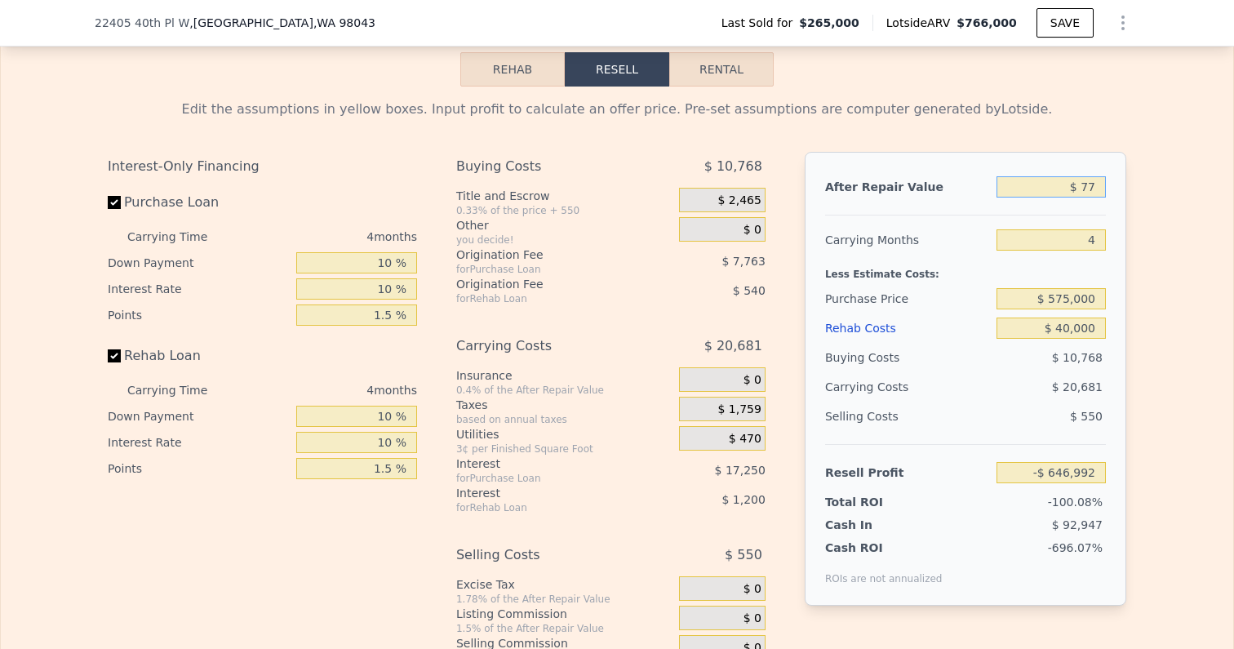
type input "-$ 646,926"
type input "$ 775"
type input "-$ 646,273"
type input "$ 7,750"
type input "-$ 639,733"
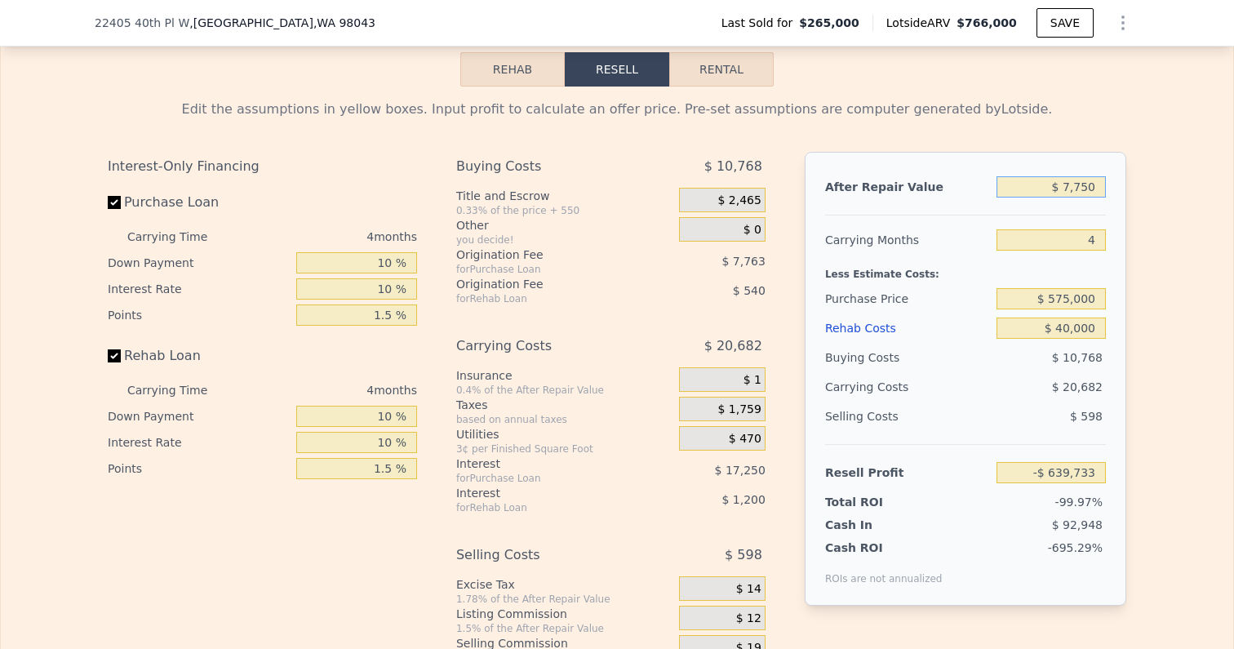
type input "$ 77,500"
type input "-$ 574,341"
type input "$ 775,000"
type input "$ 79,592"
click at [1184, 223] on div "Edit the assumptions in yellow boxes. Input profit to calculate an offer price.…" at bounding box center [617, 390] width 1232 height 607
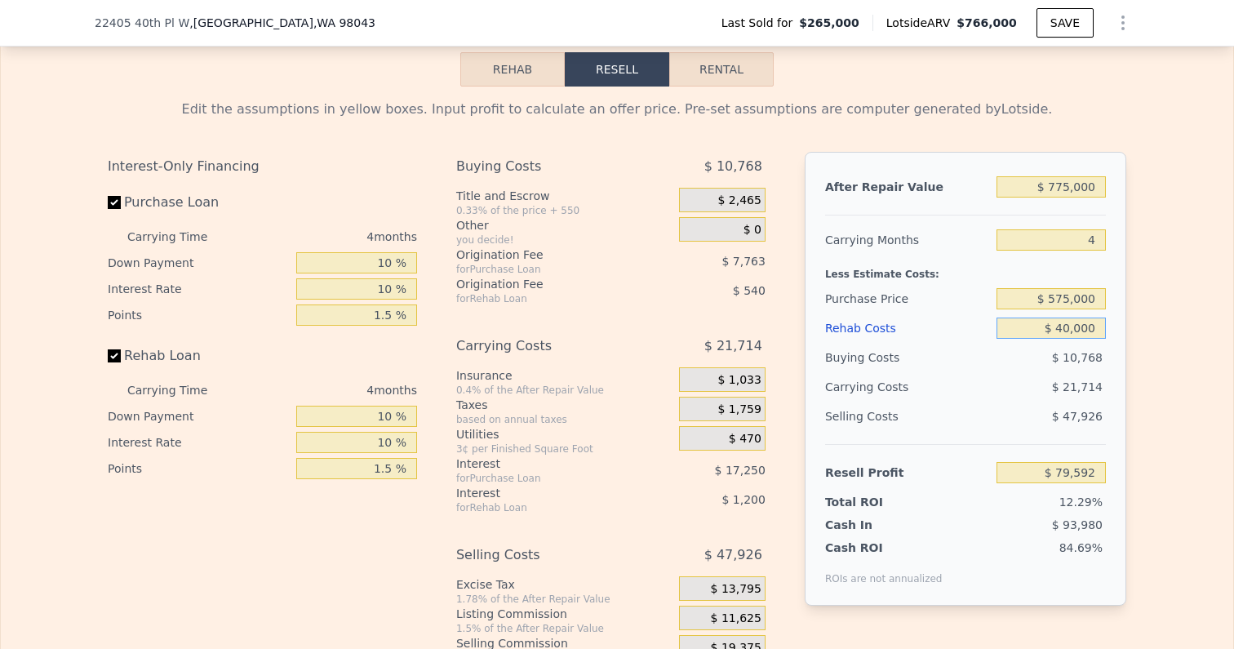
drag, startPoint x: 1060, startPoint y: 310, endPoint x: 1173, endPoint y: 310, distance: 112.6
click at [1172, 310] on div "Edit the assumptions in yellow boxes. Input profit to calculate an offer price.…" at bounding box center [617, 390] width 1232 height 607
type input "$ 6"
type input "$ 121,326"
type input "$ 65"
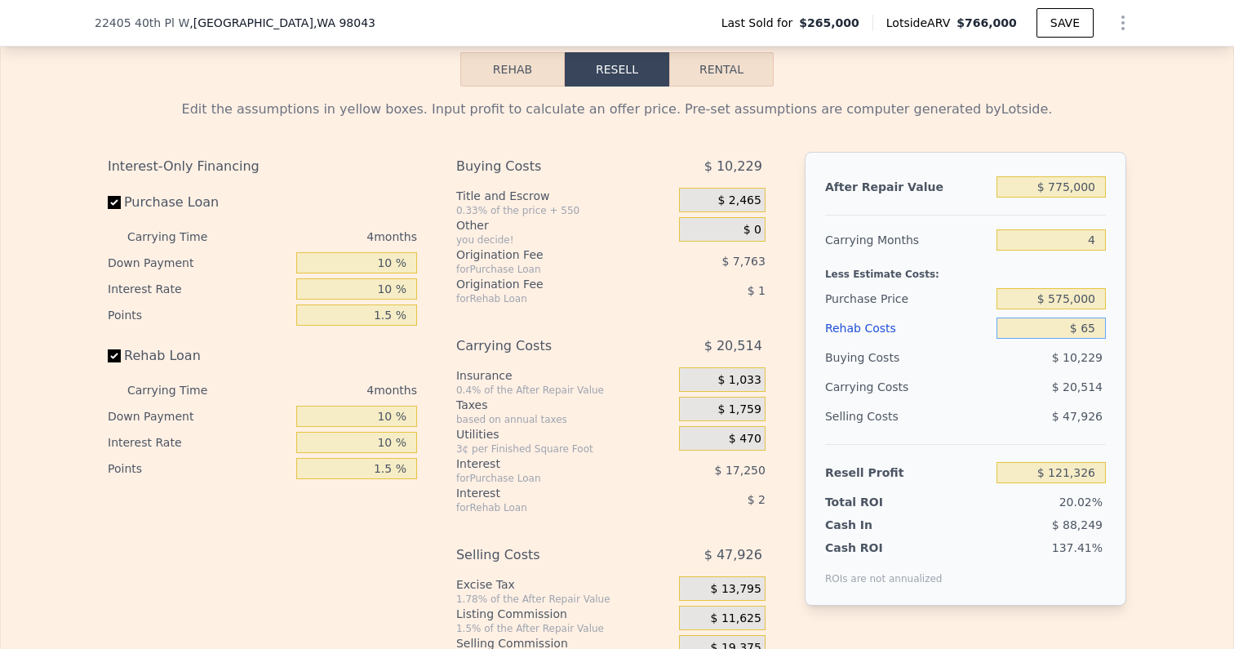
type input "$ 121,266"
type input "$ 6"
type input "$ 121,326"
type input "$ 7"
type input "$ 121,325"
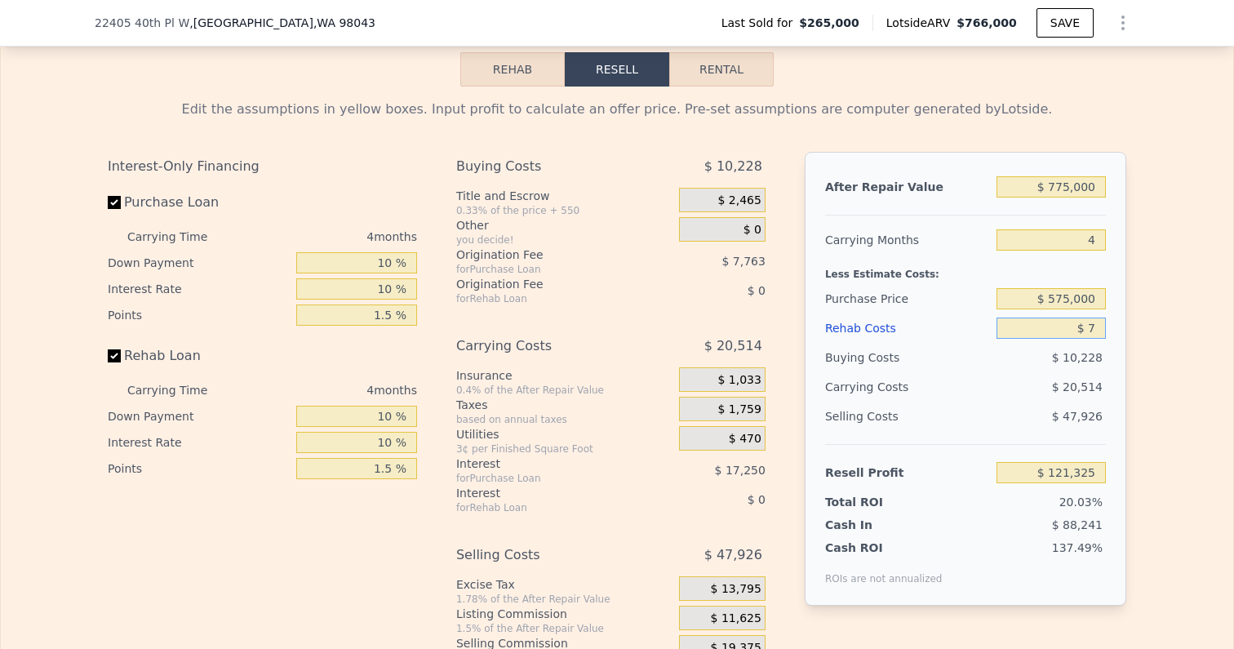
type input "$ 70"
type input "$ 121,257"
type input "$ 700"
type input "$ 120,603"
type input "$ 7,000"
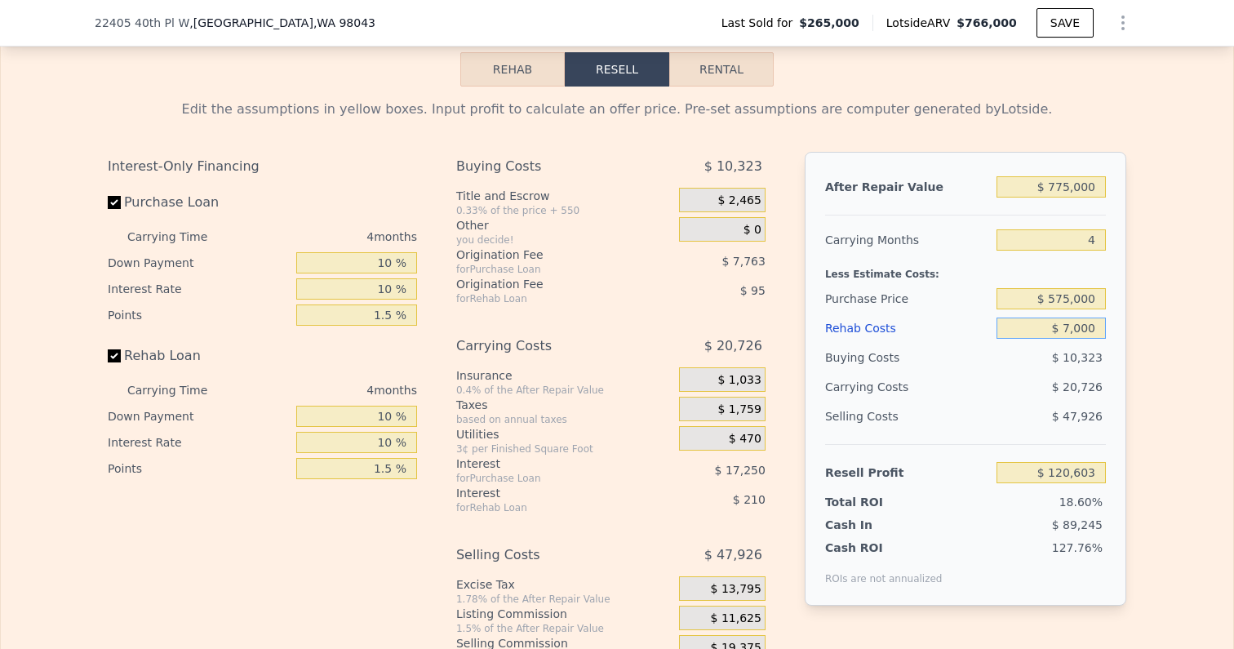
type input "$ 114,025"
type input "$ 70,000"
type input "$ 48,287"
click at [1173, 344] on div "Edit the assumptions in yellow boxes. Input profit to calculate an offer price.…" at bounding box center [617, 390] width 1232 height 607
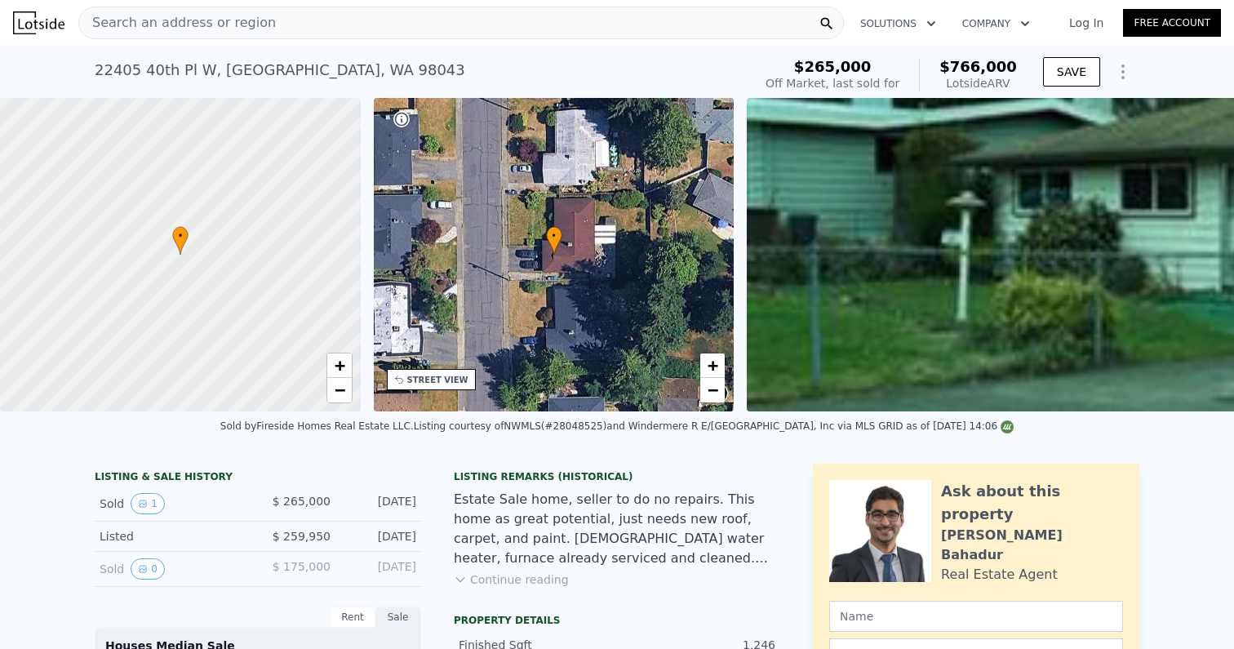
scroll to position [0, 0]
click at [279, 27] on div "Search an address or region" at bounding box center [461, 23] width 766 height 33
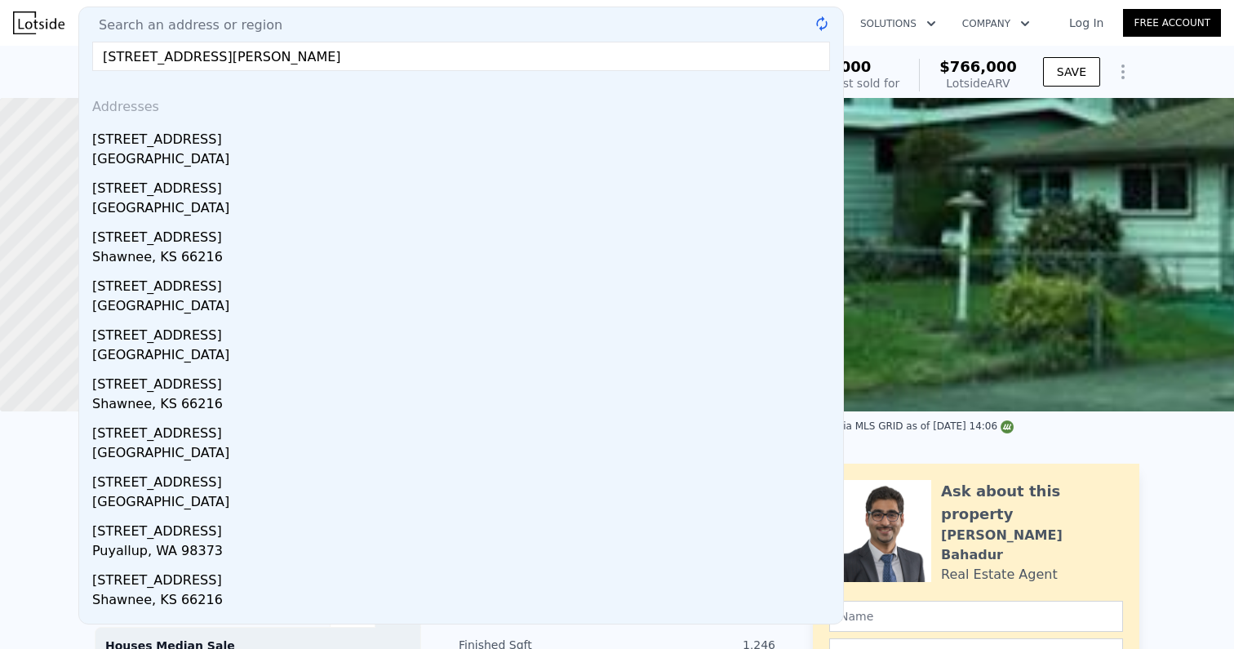
type input "[STREET_ADDRESS][PERSON_NAME]"
drag, startPoint x: 279, startPoint y: 27, endPoint x: 262, endPoint y: 64, distance: 40.5
click at [262, 64] on input "[STREET_ADDRESS][PERSON_NAME]" at bounding box center [461, 56] width 738 height 29
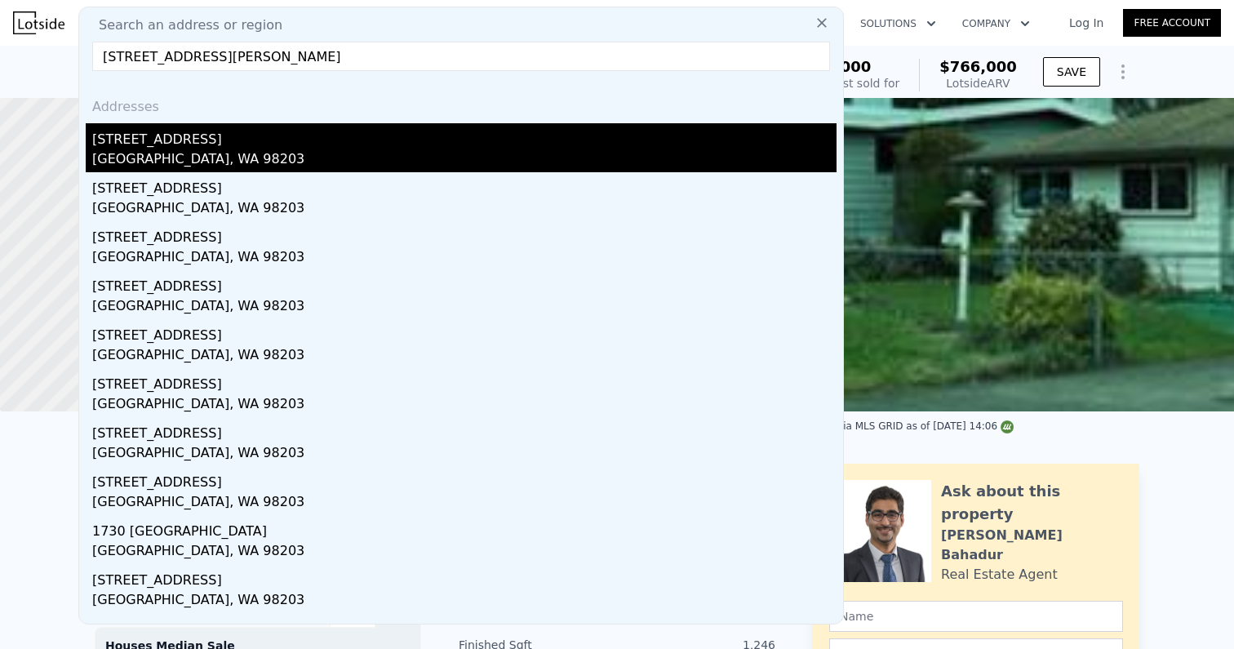
click at [133, 136] on div "[STREET_ADDRESS]" at bounding box center [464, 136] width 744 height 26
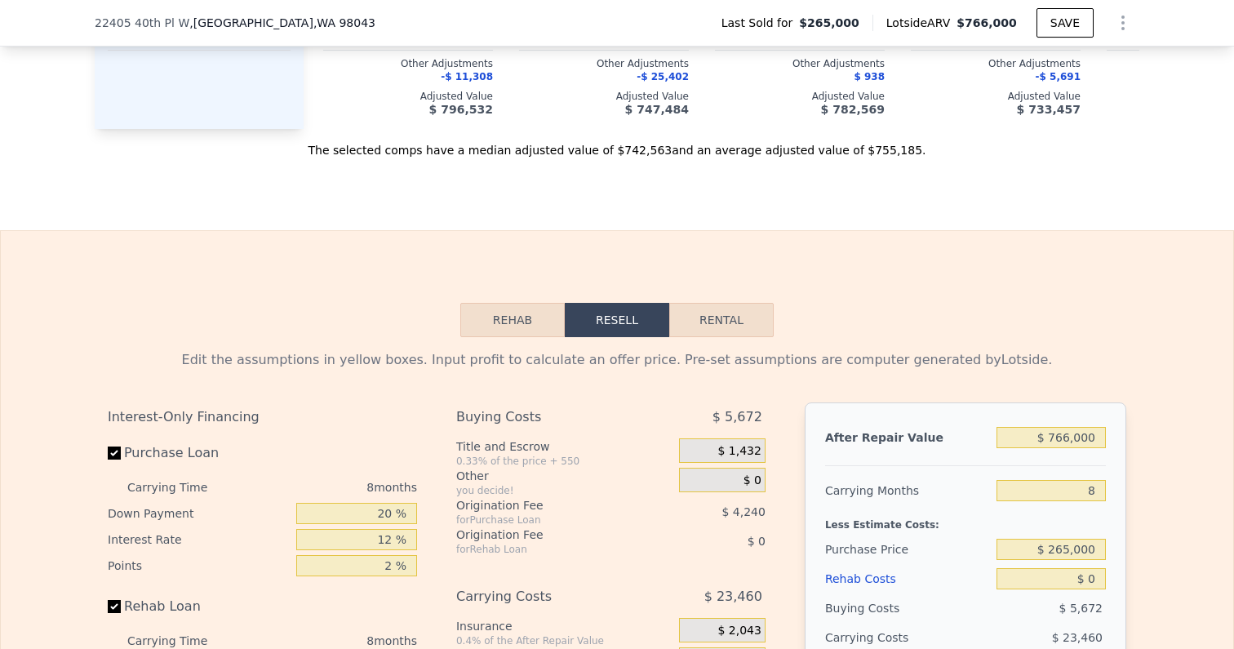
scroll to position [2503, 0]
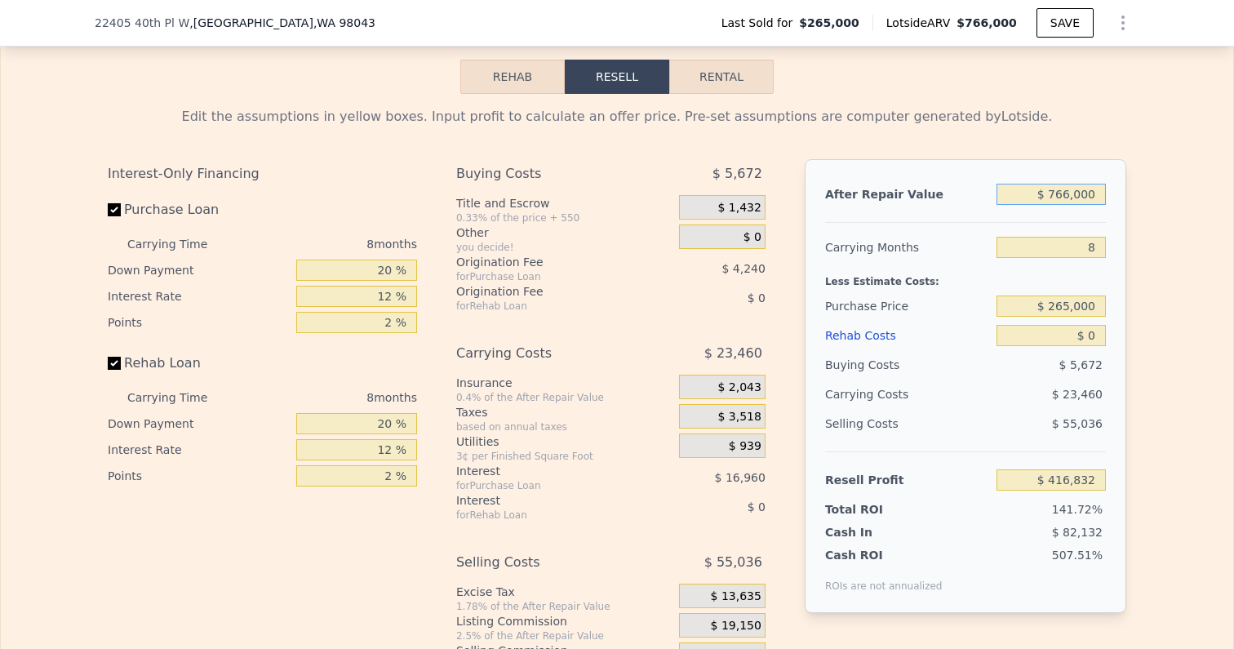
drag, startPoint x: 1054, startPoint y: 180, endPoint x: 1193, endPoint y: 180, distance: 139.6
click at [1187, 180] on div "Edit the assumptions in yellow boxes. Input profit to calculate an offer price.…" at bounding box center [617, 397] width 1232 height 607
type input "$ 7"
type input "-$ 292,632"
type input "$ 775"
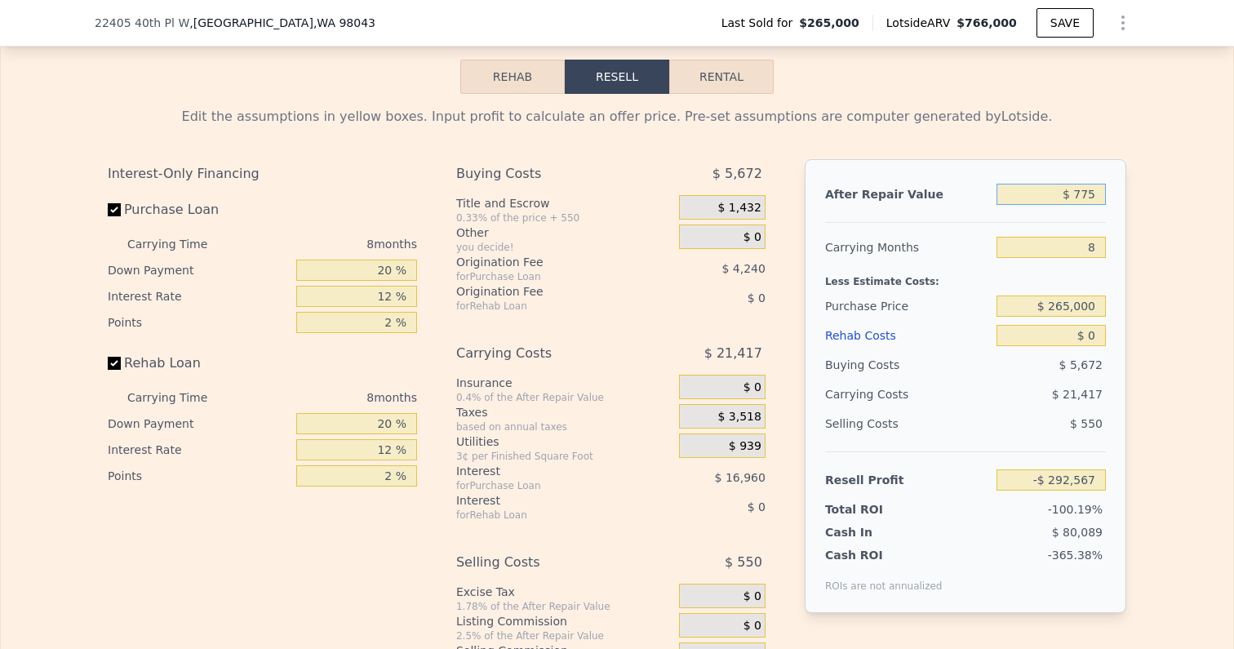
type input "-$ 291,921"
type input "$ 7,750"
type input "-$ 285,462"
type input "$ 77,500"
type input "-$ 220,860"
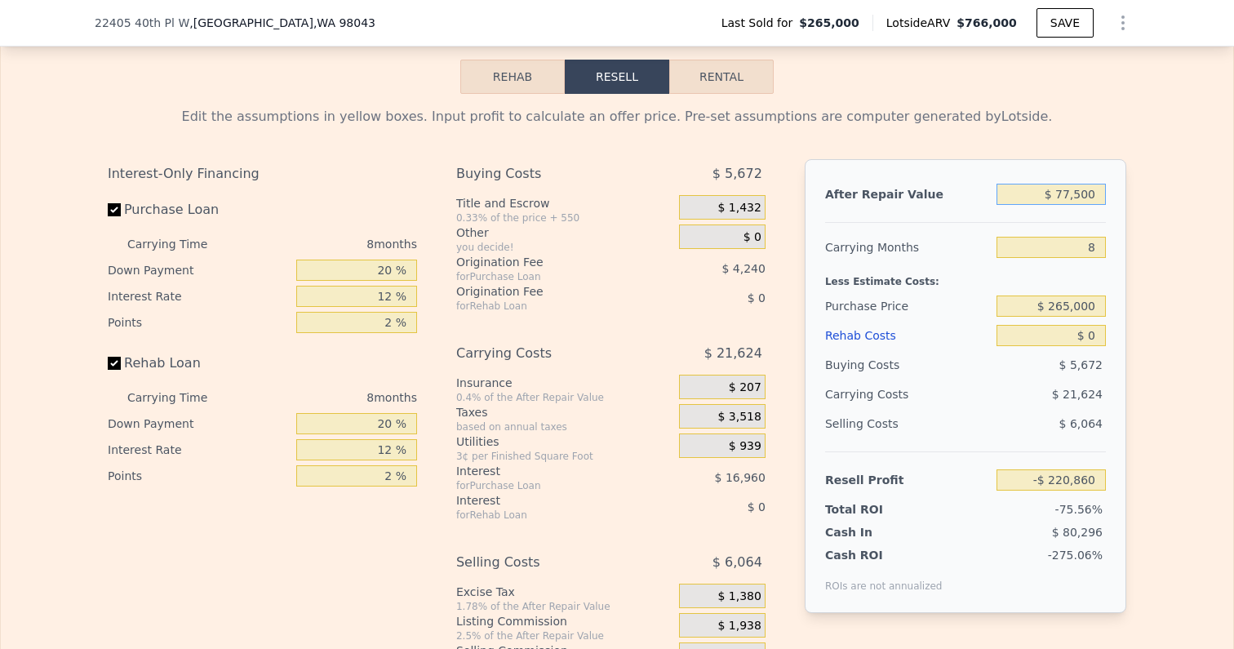
type input "$ 775,000"
type input "$ 425,168"
drag, startPoint x: 1088, startPoint y: 234, endPoint x: 1130, endPoint y: 234, distance: 41.6
click at [1130, 234] on div "Edit the assumptions in yellow boxes. Input profit to calculate an offer price.…" at bounding box center [617, 397] width 1045 height 607
type input "4"
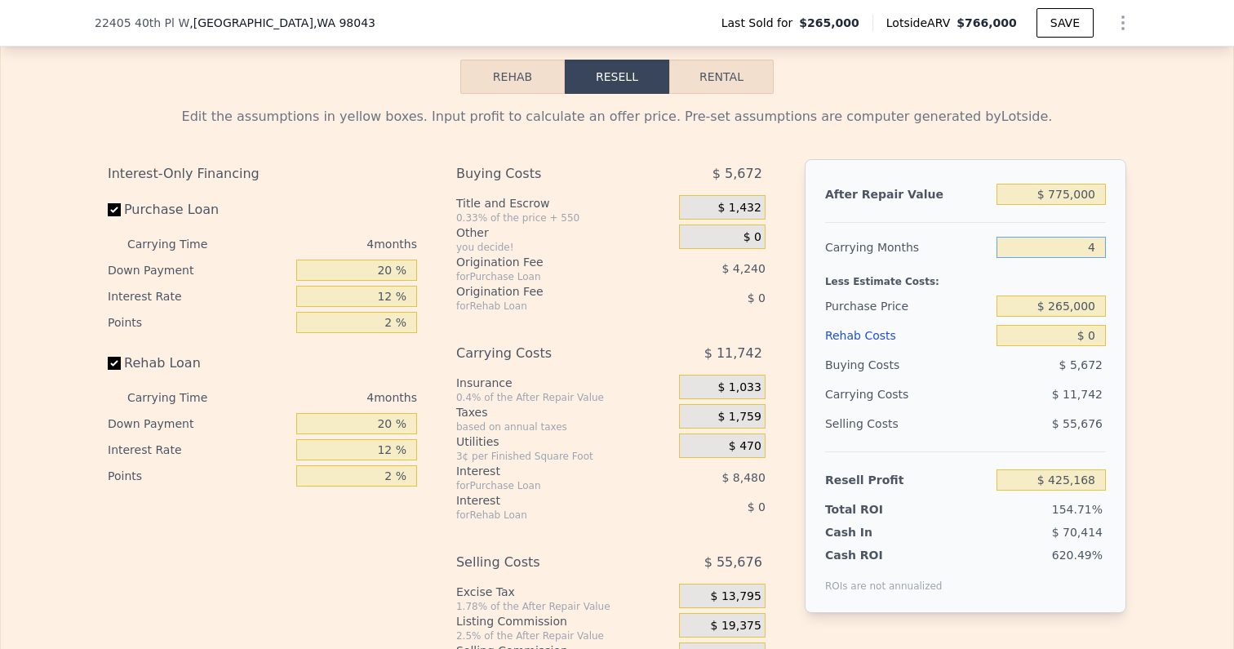
type input "$ 436,910"
type input "4"
drag, startPoint x: 1053, startPoint y: 288, endPoint x: 1208, endPoint y: 288, distance: 155.1
click at [1208, 288] on div "Edit the assumptions in yellow boxes. Input profit to calculate an offer price.…" at bounding box center [617, 397] width 1232 height 607
type input "$ 550,000"
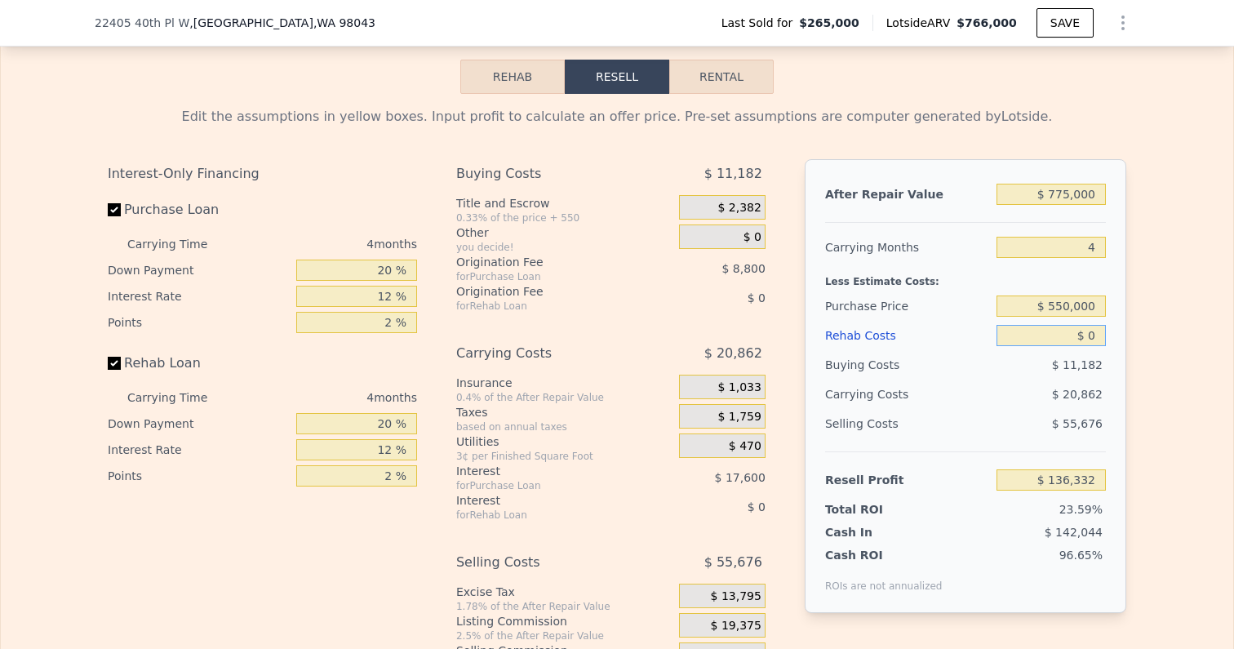
type input "$ 137,280"
drag, startPoint x: 1088, startPoint y: 318, endPoint x: 1124, endPoint y: 318, distance: 35.9
click at [1123, 318] on div "After Repair Value $ 775,000 Carrying Months 4 Less Estimate Costs: Purchase Pr…" at bounding box center [966, 386] width 322 height 454
type input "$ 7"
type input "$ 137,273"
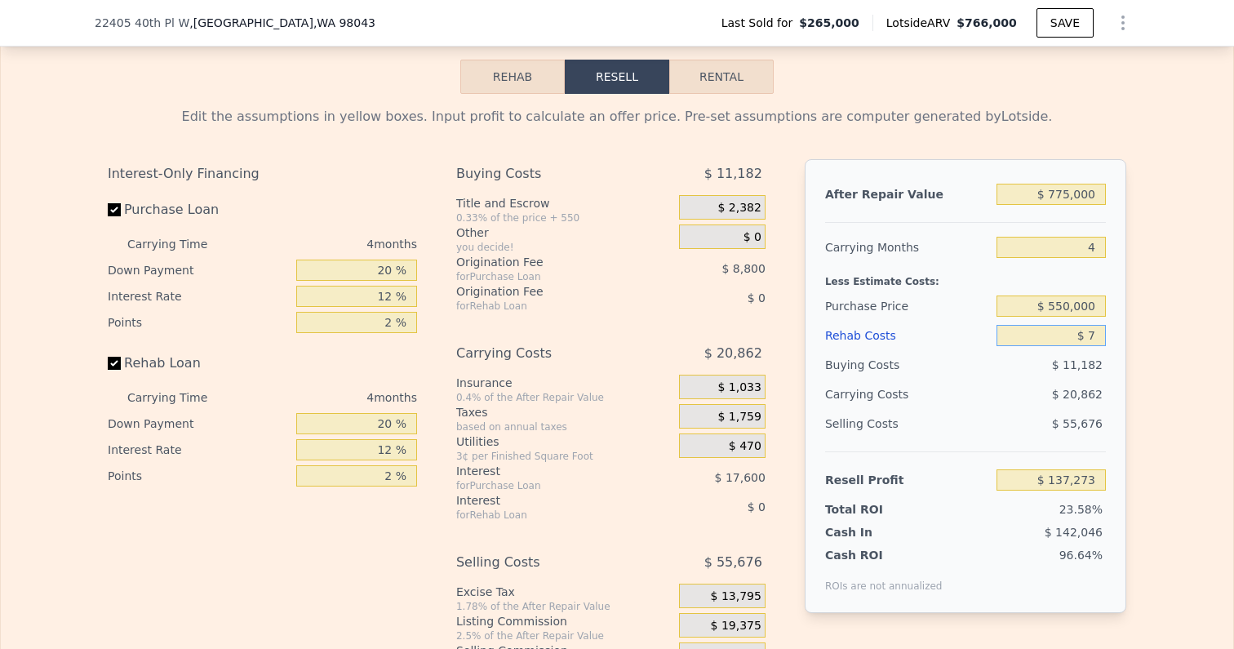
type input "$ 70"
type input "$ 137,205"
type input "$ 700"
type input "$ 136,545"
type input "$ 7,000"
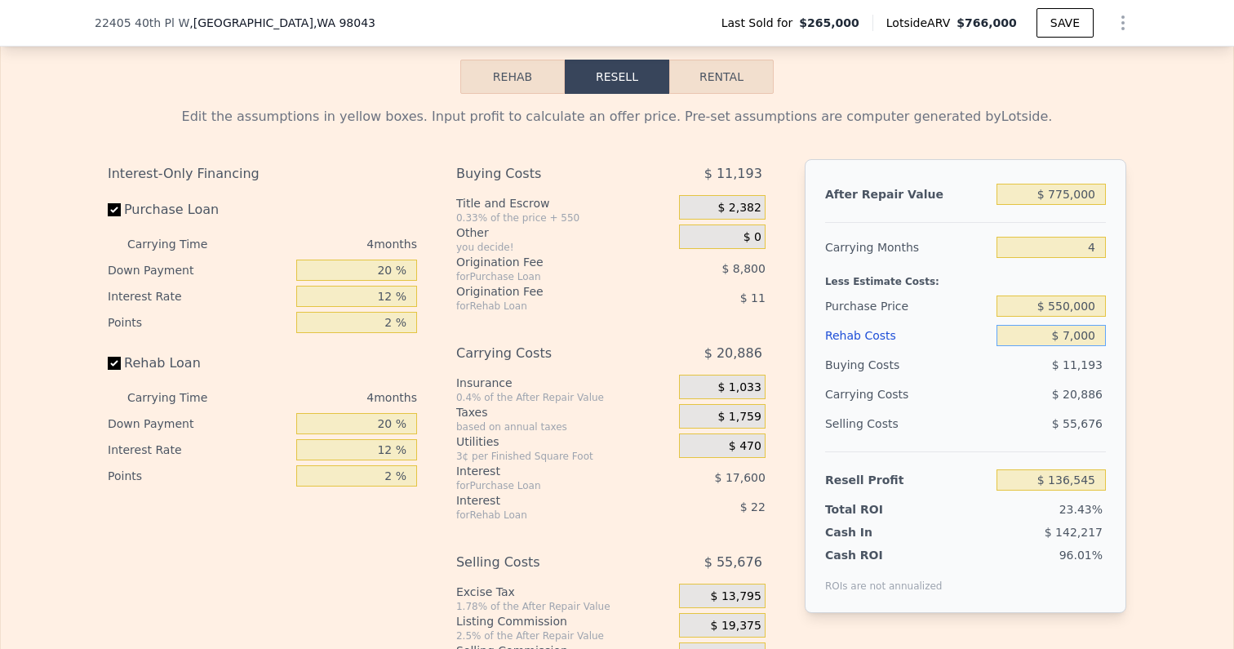
type input "$ 129,944"
type input "$ 70,000"
type input "$ 63,920"
click at [1122, 384] on div "After Repair Value $ 775,000 Carrying Months 4 Less Estimate Costs: Purchase Pr…" at bounding box center [966, 386] width 322 height 454
click at [730, 619] on span "$ 19,375" at bounding box center [736, 626] width 51 height 15
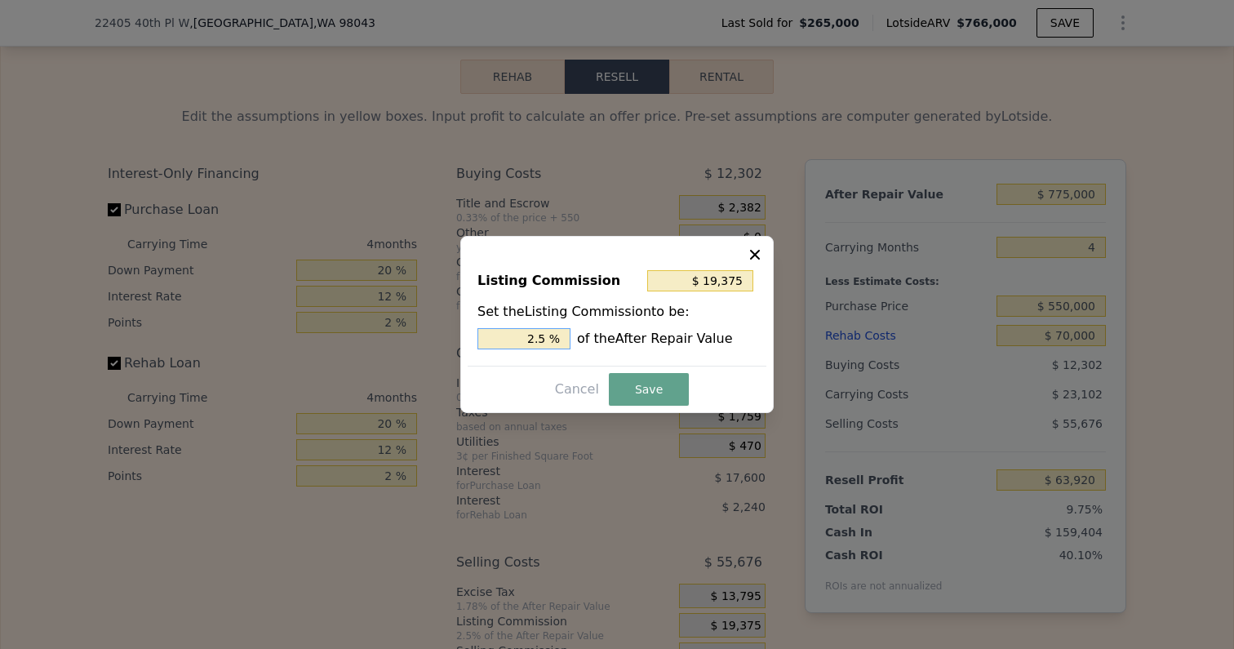
drag, startPoint x: 534, startPoint y: 338, endPoint x: 610, endPoint y: 338, distance: 75.9
click at [610, 338] on div "2.5 % of the After Repair Value" at bounding box center [616, 338] width 279 height 21
type input "$ 7,750"
type input "1. %"
type input "$ 11,625"
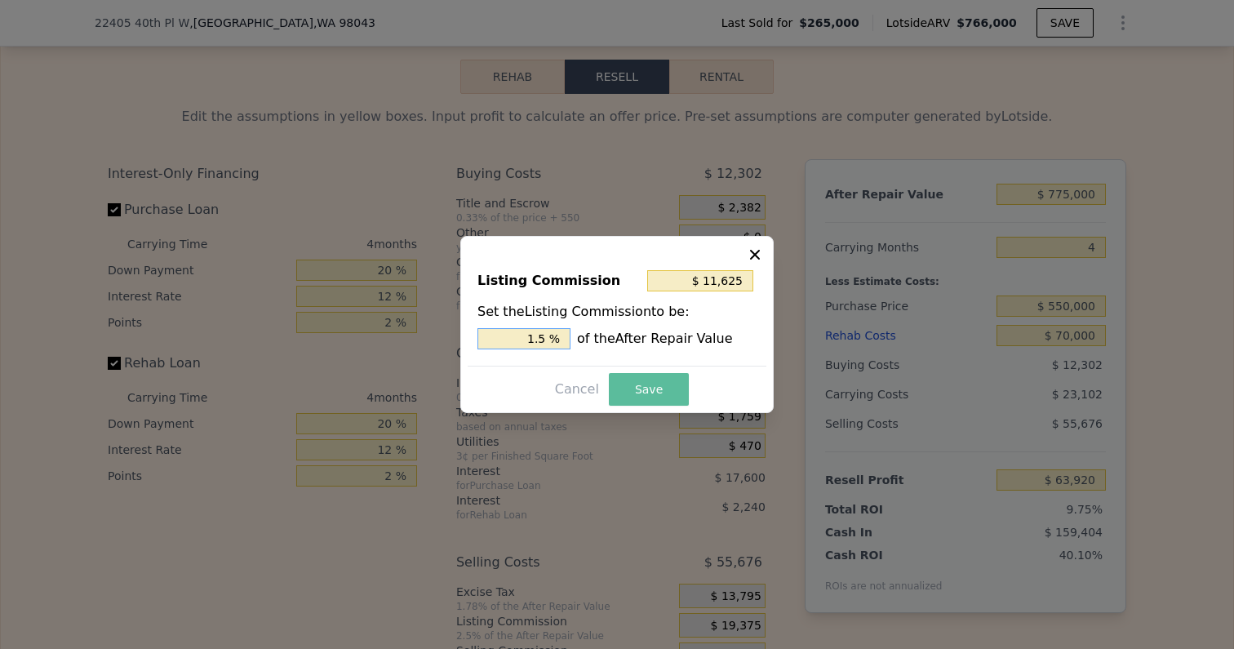
type input "1.5 %"
click at [651, 377] on button "Save" at bounding box center [649, 389] width 80 height 33
type input "$ 71,670"
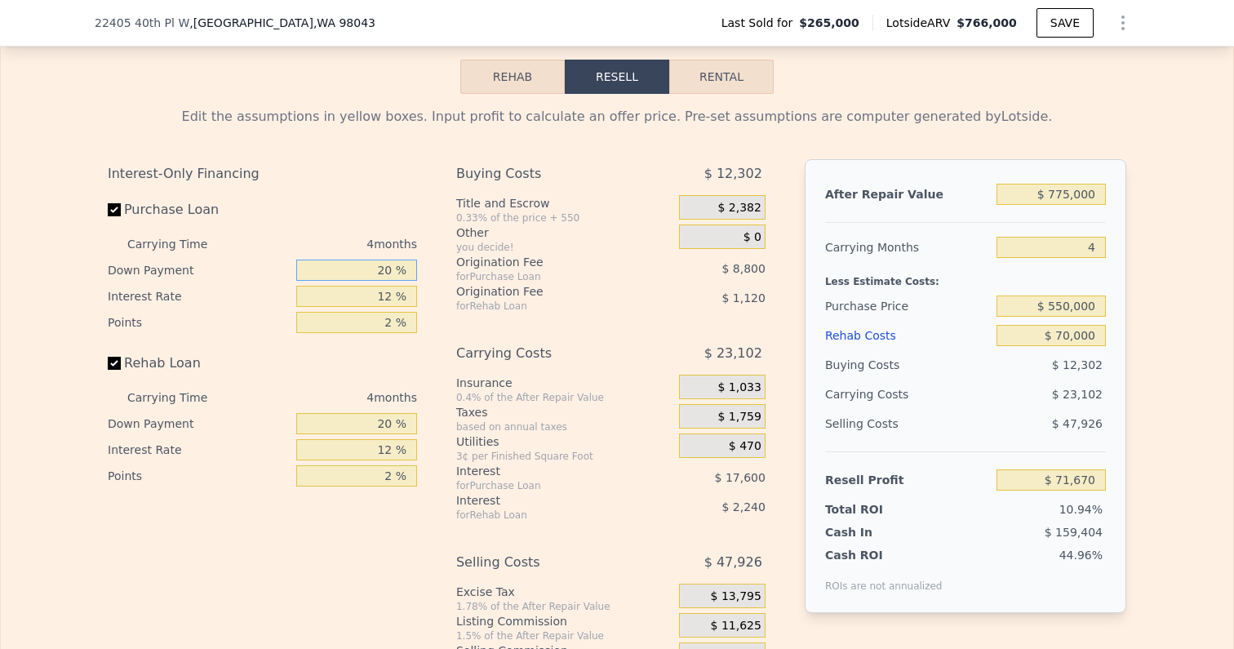
drag, startPoint x: 367, startPoint y: 250, endPoint x: 447, endPoint y: 250, distance: 80.0
click at [447, 250] on div "Interest-Only Financing Purchase Loan Carrying Time 4 months Down Payment 20 % …" at bounding box center [617, 430] width 1019 height 542
type input "1 %"
type input "$ 65,400"
type input "10 %"
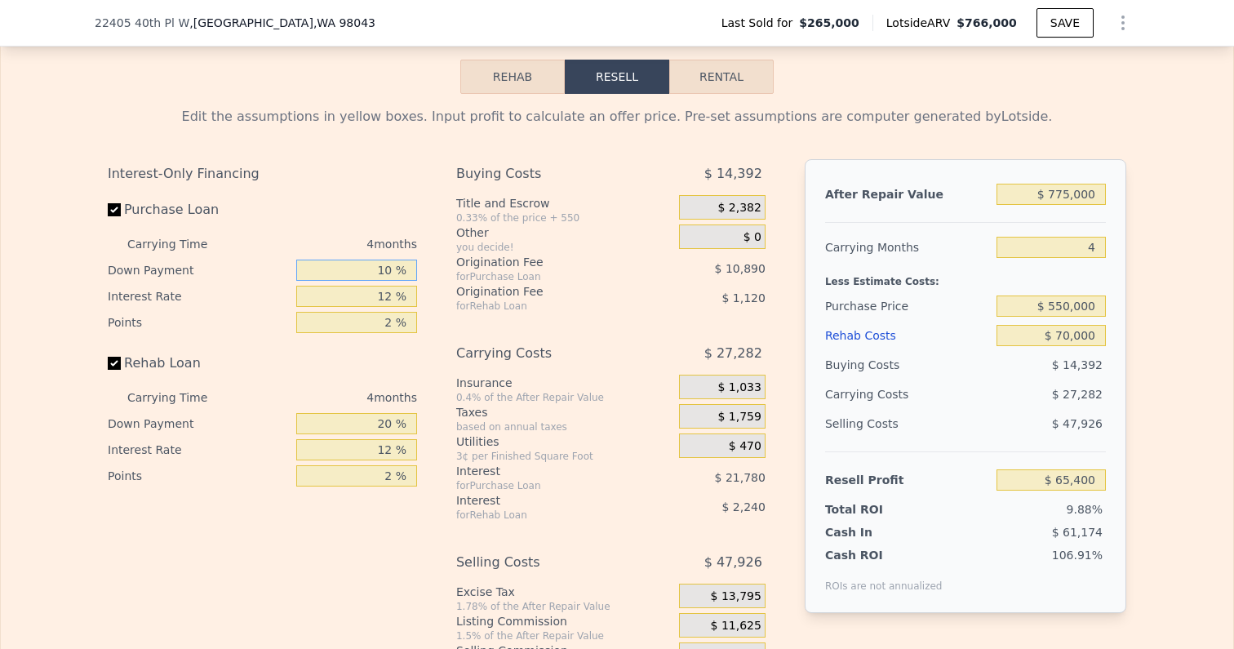
type input "$ 68,370"
type input "10 %"
drag, startPoint x: 371, startPoint y: 271, endPoint x: 421, endPoint y: 272, distance: 50.6
click at [421, 272] on div "Interest-Only Financing Purchase Loan Carrying Time 4 months Down Payment 10 % …" at bounding box center [269, 430] width 322 height 542
type input "112 %"
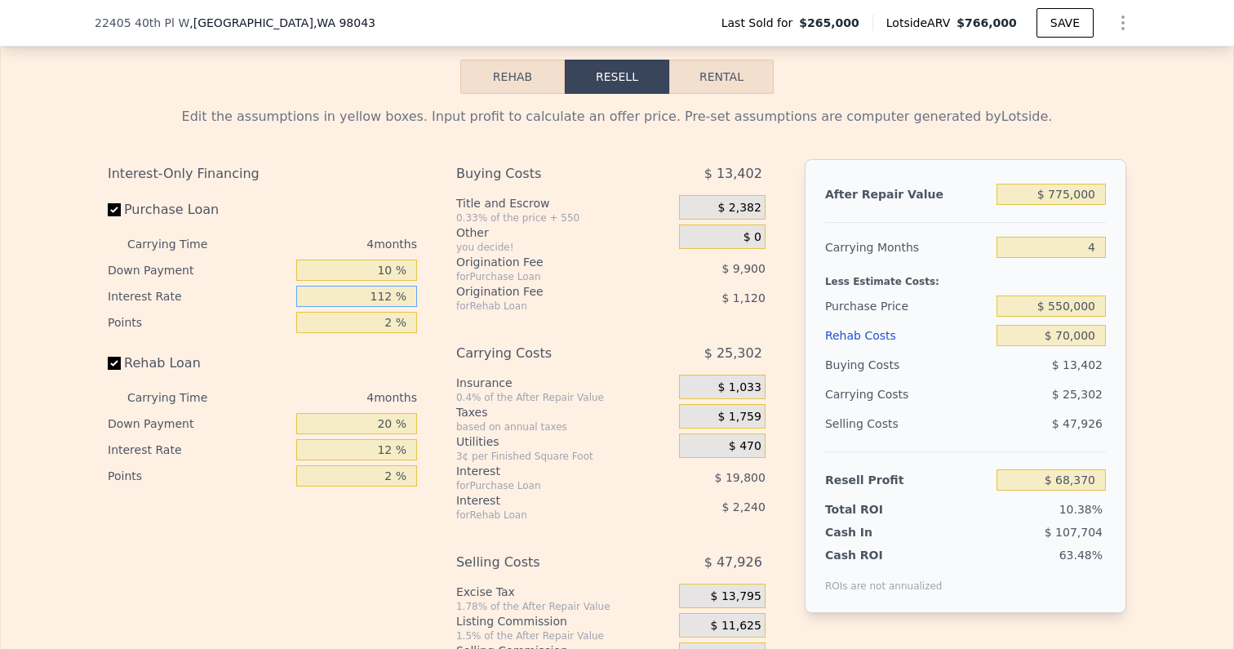
type input "-$ 96,630"
drag, startPoint x: 375, startPoint y: 281, endPoint x: 448, endPoint y: 281, distance: 73.5
click at [446, 281] on div "Interest-Only Financing Purchase Loan Carrying Time 4 months Down Payment 10 % …" at bounding box center [617, 430] width 1019 height 542
type input "10 %"
type input "$ 71,670"
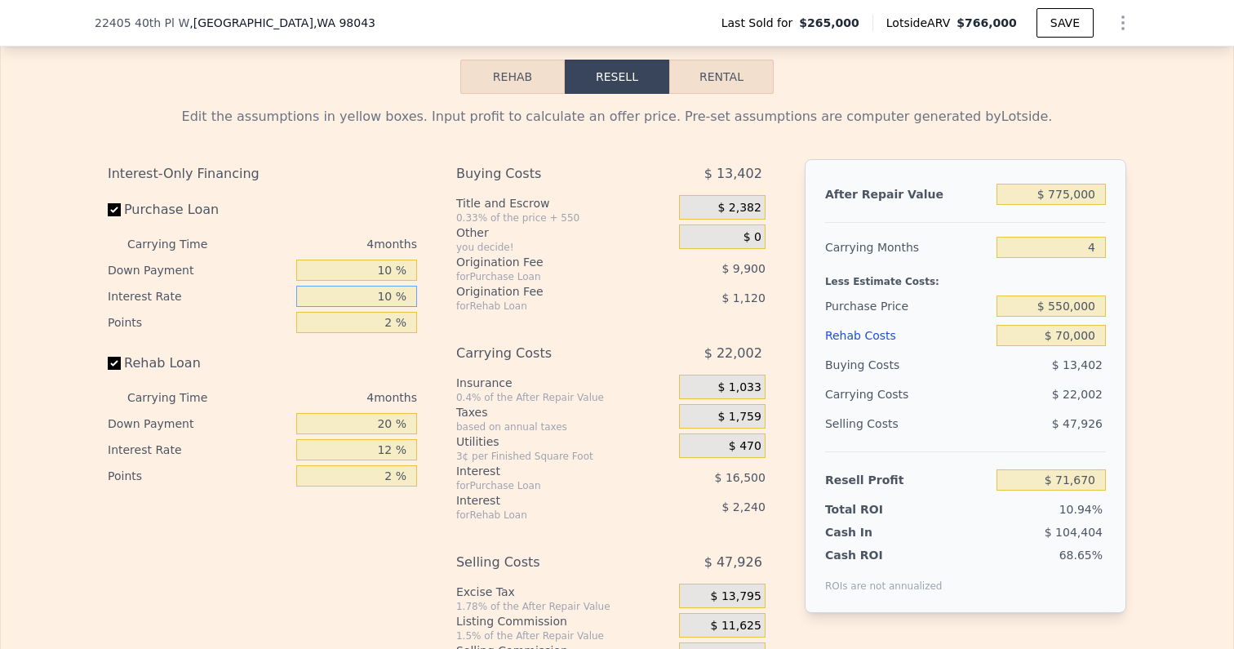
type input "10 %"
drag, startPoint x: 384, startPoint y: 312, endPoint x: 400, endPoint y: 312, distance: 16.3
click at [400, 312] on input "2 %" at bounding box center [356, 322] width 121 height 21
type input "1 %"
type input "$ 76,620"
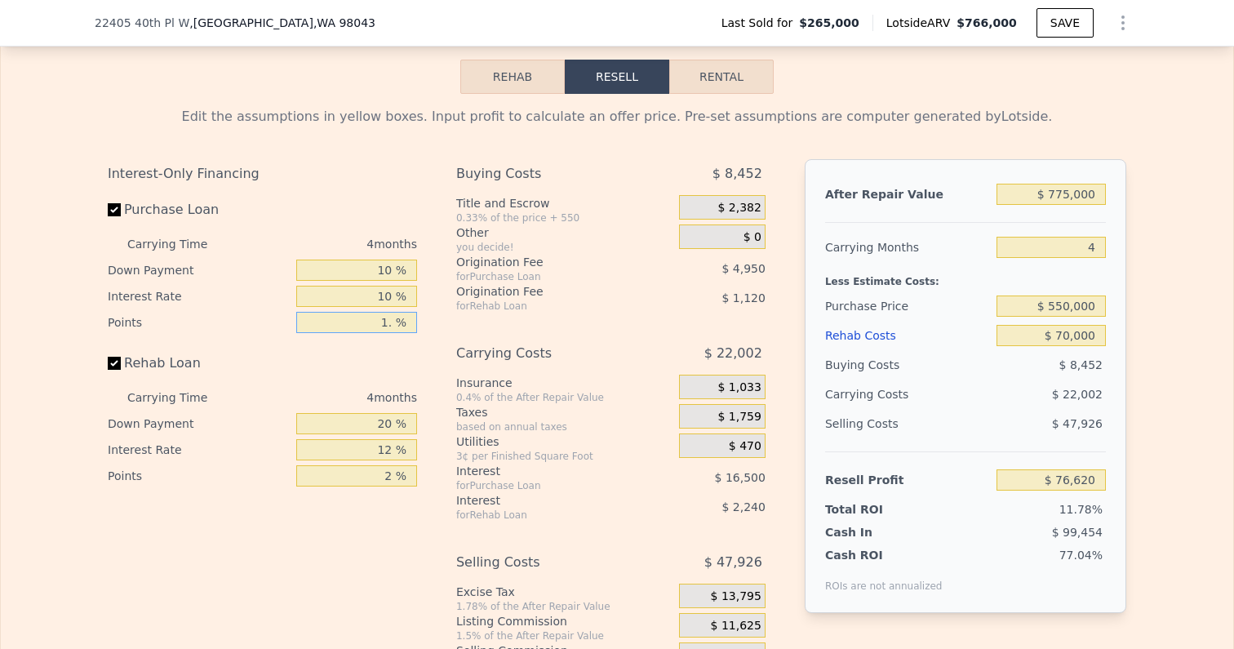
type input "1.5 %"
type input "$ 74,145"
type input "1.5 %"
drag, startPoint x: 403, startPoint y: 408, endPoint x: 448, endPoint y: 406, distance: 44.9
click at [446, 408] on div "Interest-Only Financing Purchase Loan Carrying Time 4 months Down Payment 10 % …" at bounding box center [617, 430] width 1019 height 542
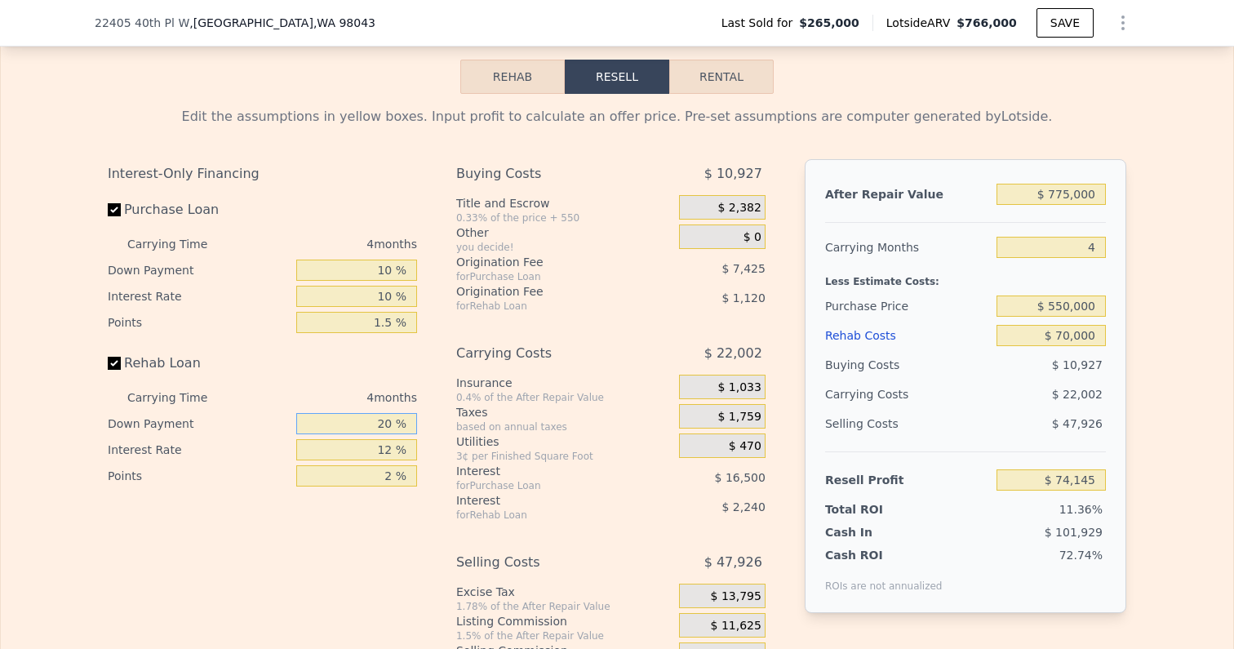
type input "1 %"
type input "$ 73,347"
type input "10 %"
type input "$ 73,725"
type input "10 %"
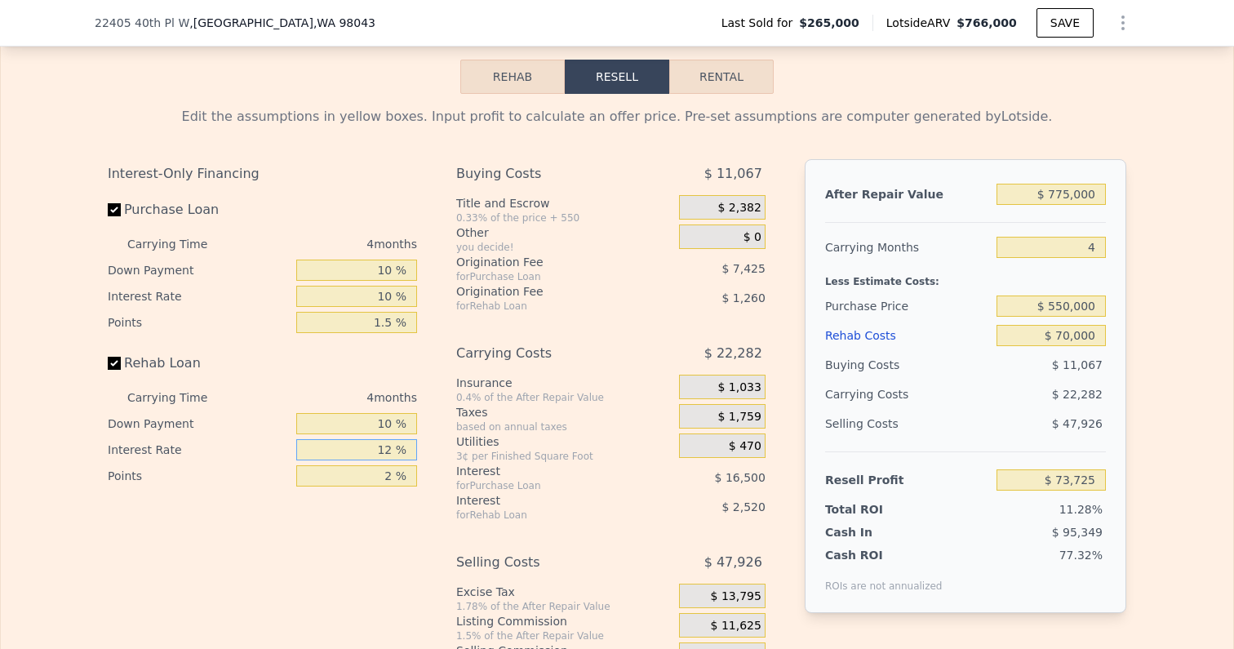
drag, startPoint x: 379, startPoint y: 432, endPoint x: 418, endPoint y: 432, distance: 39.2
click at [418, 432] on div "Interest-Only Financing Purchase Loan Carrying Time 4 months Down Payment 10 % …" at bounding box center [269, 430] width 322 height 542
type input "1 %"
type input "$ 76,033"
type input "10 %"
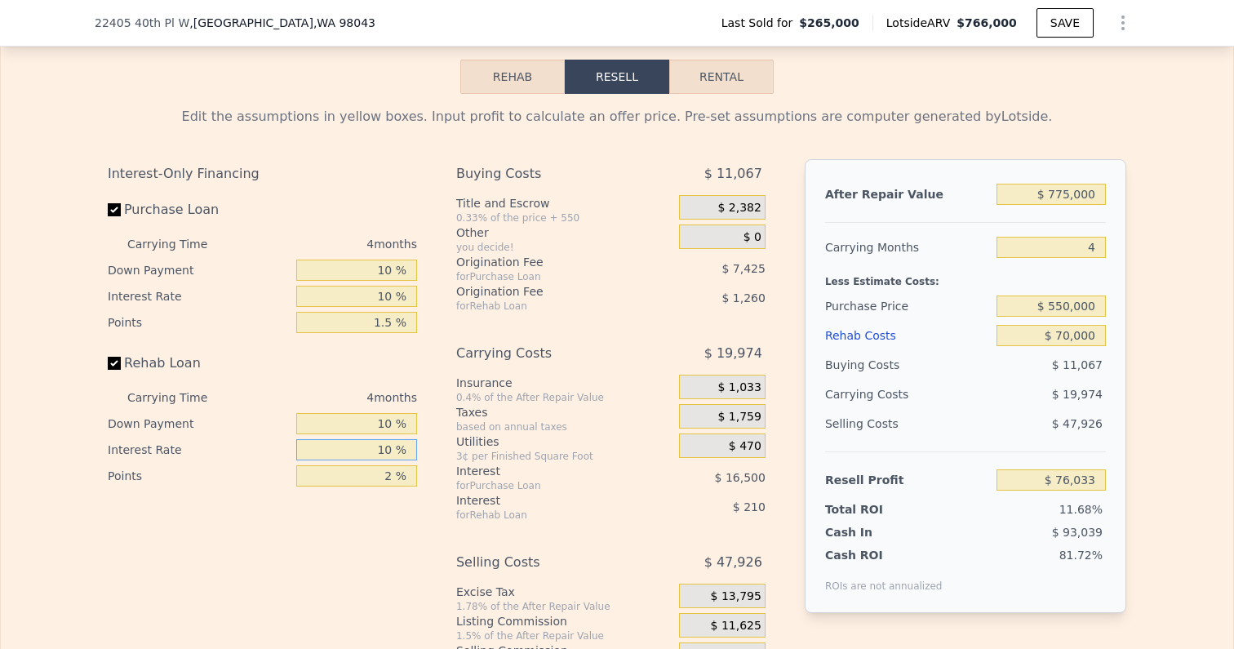
type input "$ 74,145"
type input "10 %"
drag, startPoint x: 371, startPoint y: 463, endPoint x: 402, endPoint y: 463, distance: 31.0
click at [402, 465] on input "2 %" at bounding box center [356, 475] width 121 height 21
type input "1 %"
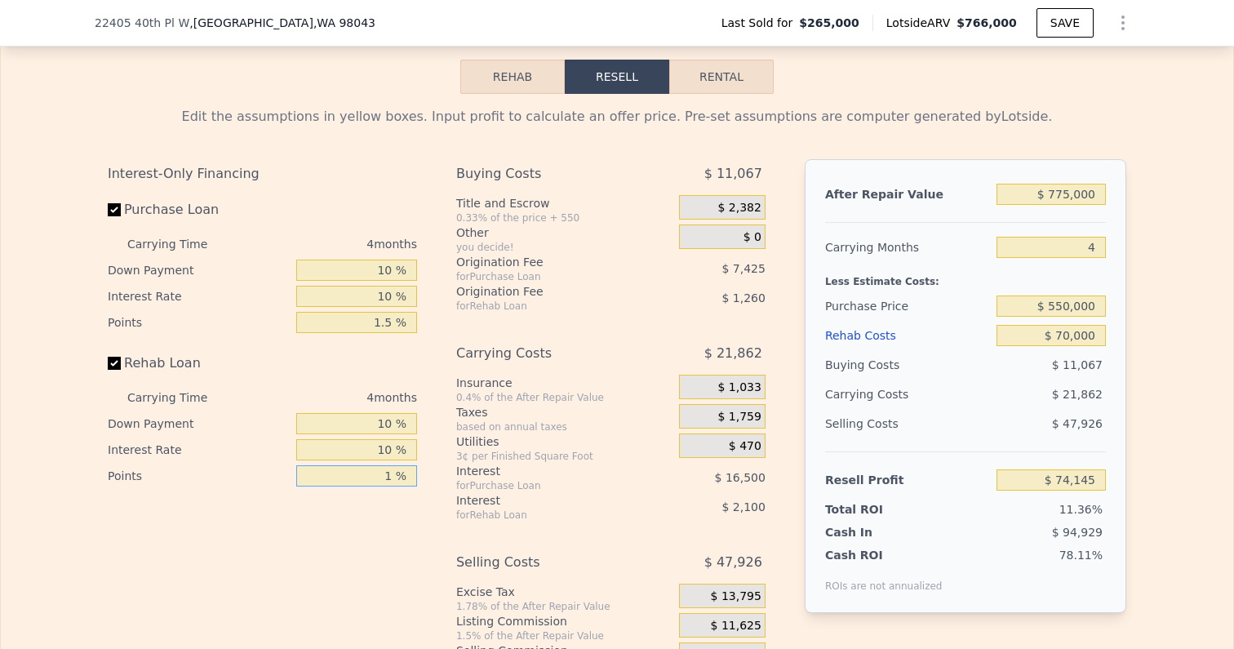
type input "$ 74,775"
type input "1.5 %"
type input "$ 74,460"
type input "1.5 %"
click at [380, 541] on div "Interest-Only Financing Purchase Loan Carrying Time 4 months Down Payment 10 % …" at bounding box center [269, 430] width 322 height 542
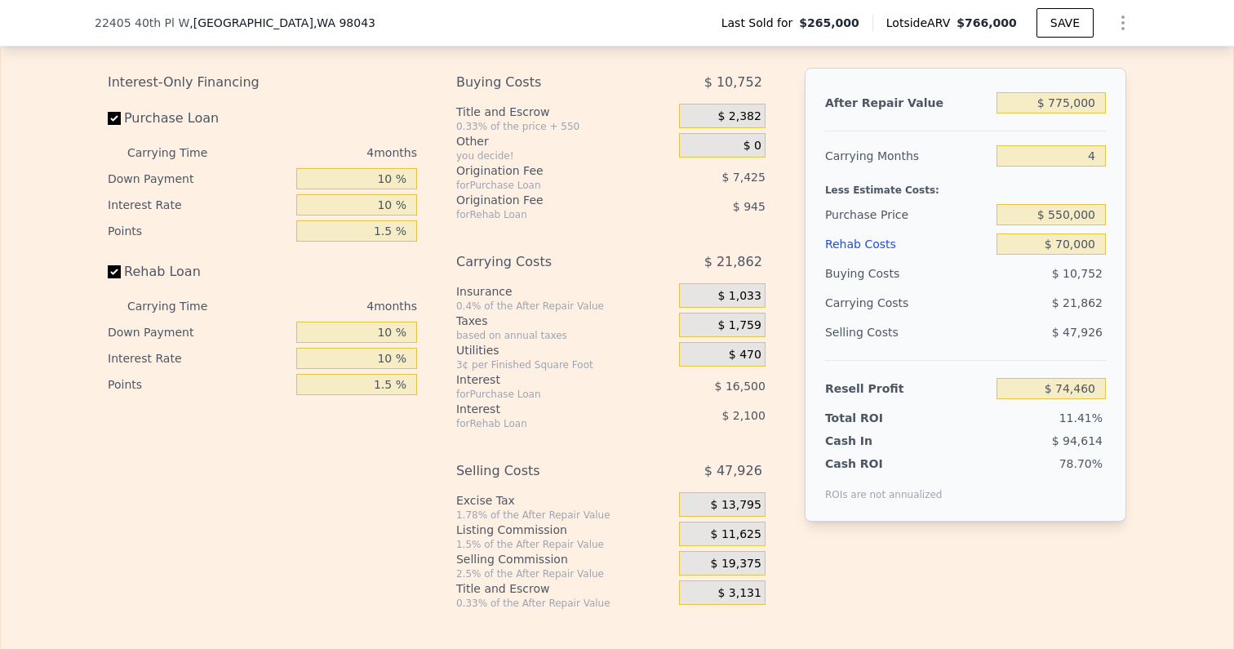
scroll to position [2577, 0]
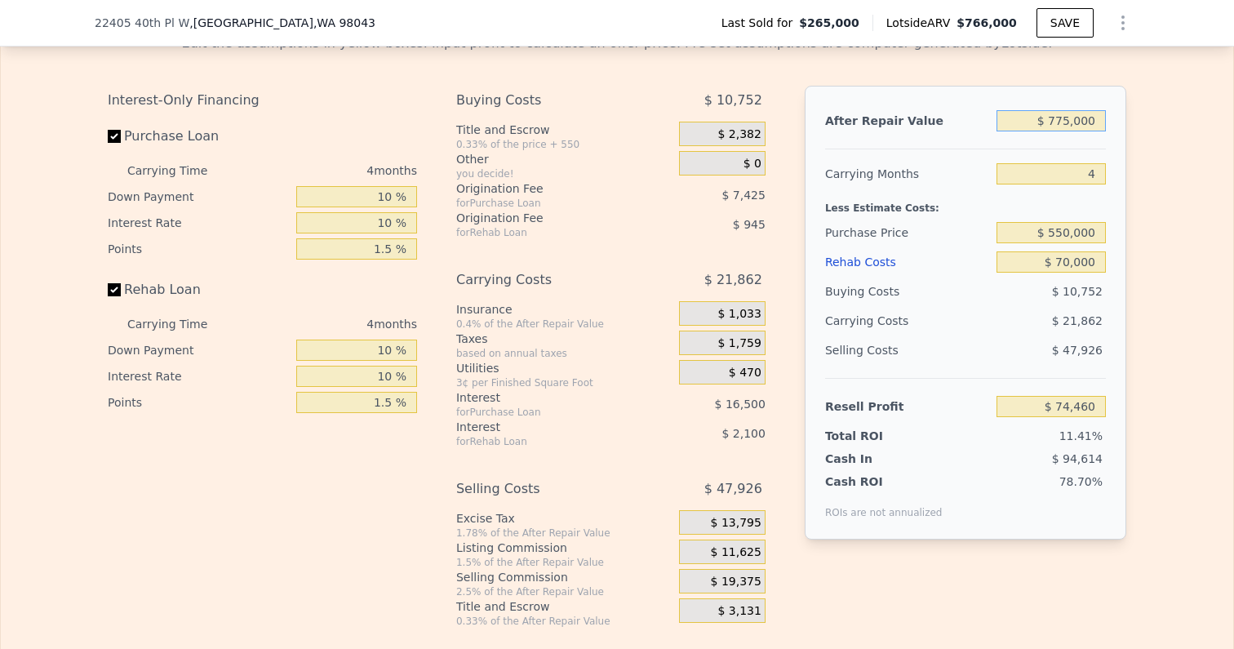
drag, startPoint x: 1060, startPoint y: 107, endPoint x: 1150, endPoint y: 107, distance: 89.8
click at [1150, 107] on div "Edit the assumptions in yellow boxes. Input profit to calculate an offer price.…" at bounding box center [617, 323] width 1232 height 607
type input "$ 75"
type input "-$ 652,060"
type input "$ 7"
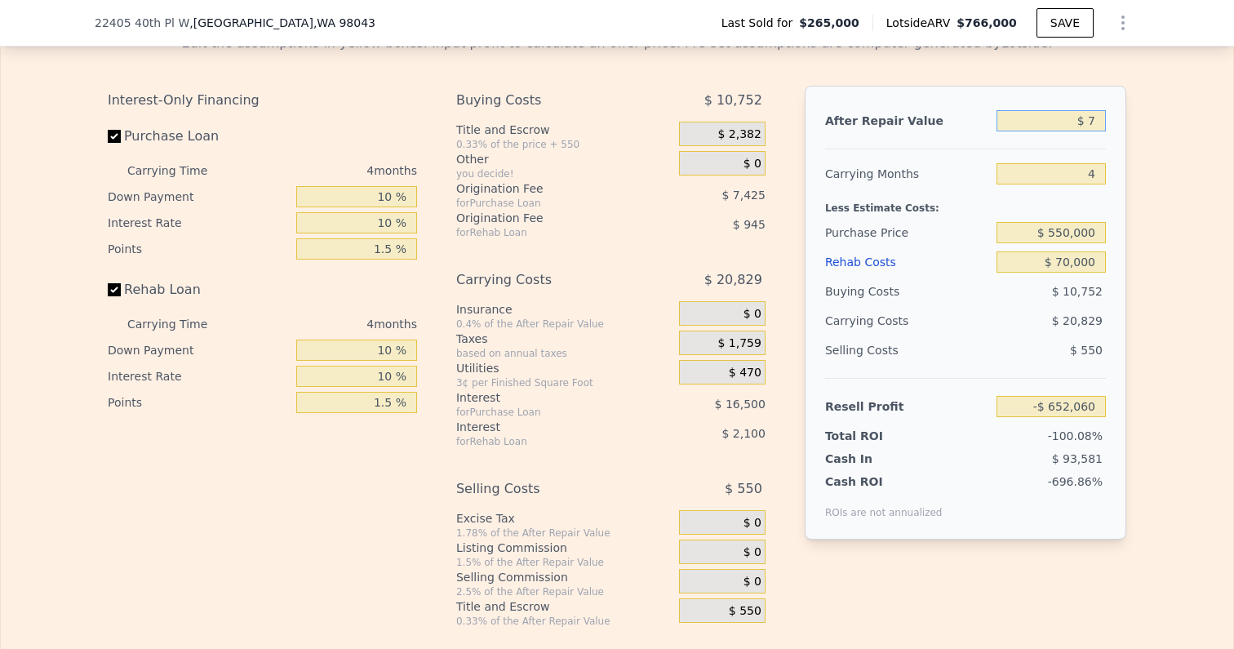
type input "-$ 652,124"
type input "$ 77"
type input "-$ 652,058"
type input "$ 775"
type input "-$ 651,405"
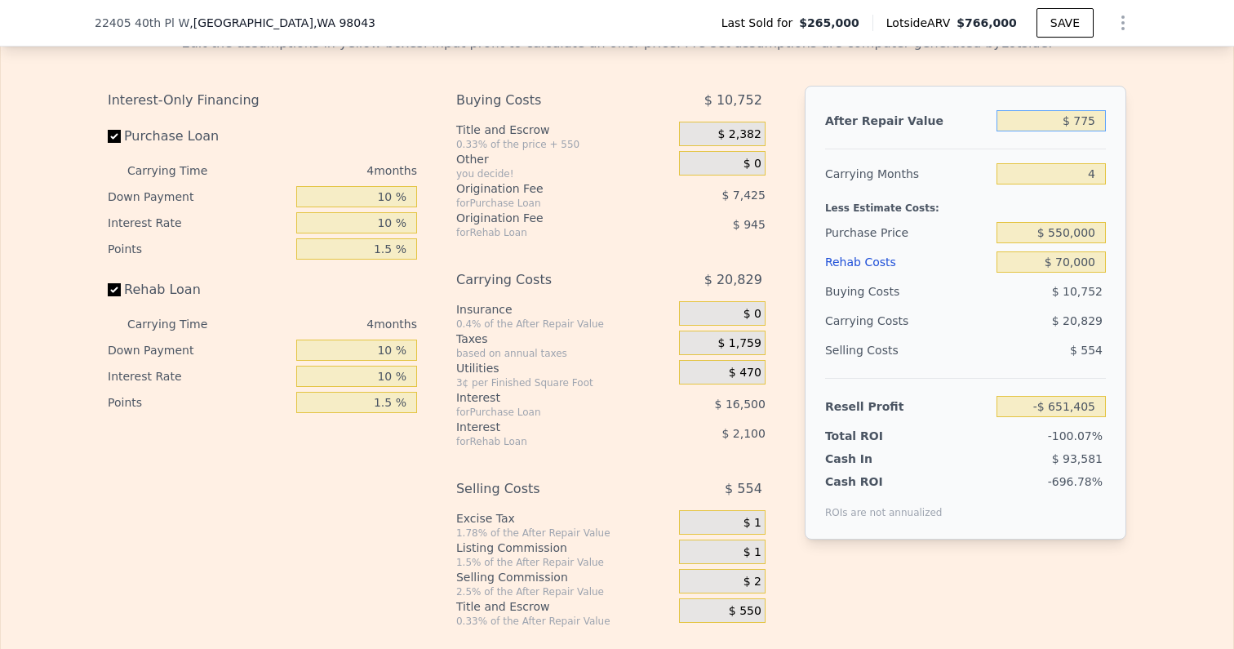
type input "$ 7,750"
type input "-$ 644,865"
type input "$ 77,500"
type input "-$ 579,473"
type input "$ 775,000"
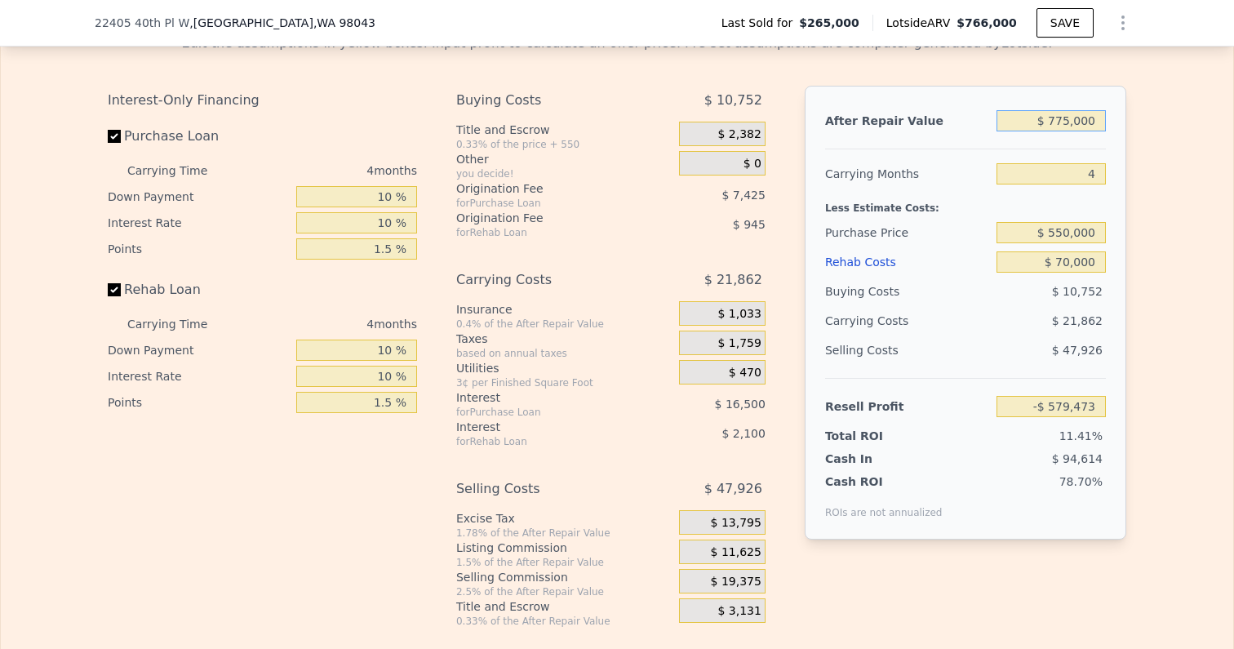
type input "$ 74,460"
drag, startPoint x: 1061, startPoint y: 107, endPoint x: 1146, endPoint y: 106, distance: 84.9
click at [1146, 106] on div "Edit the assumptions in yellow boxes. Input profit to calculate an offer price.…" at bounding box center [617, 323] width 1232 height 607
type input "$ 750"
type input "-$ 651,427"
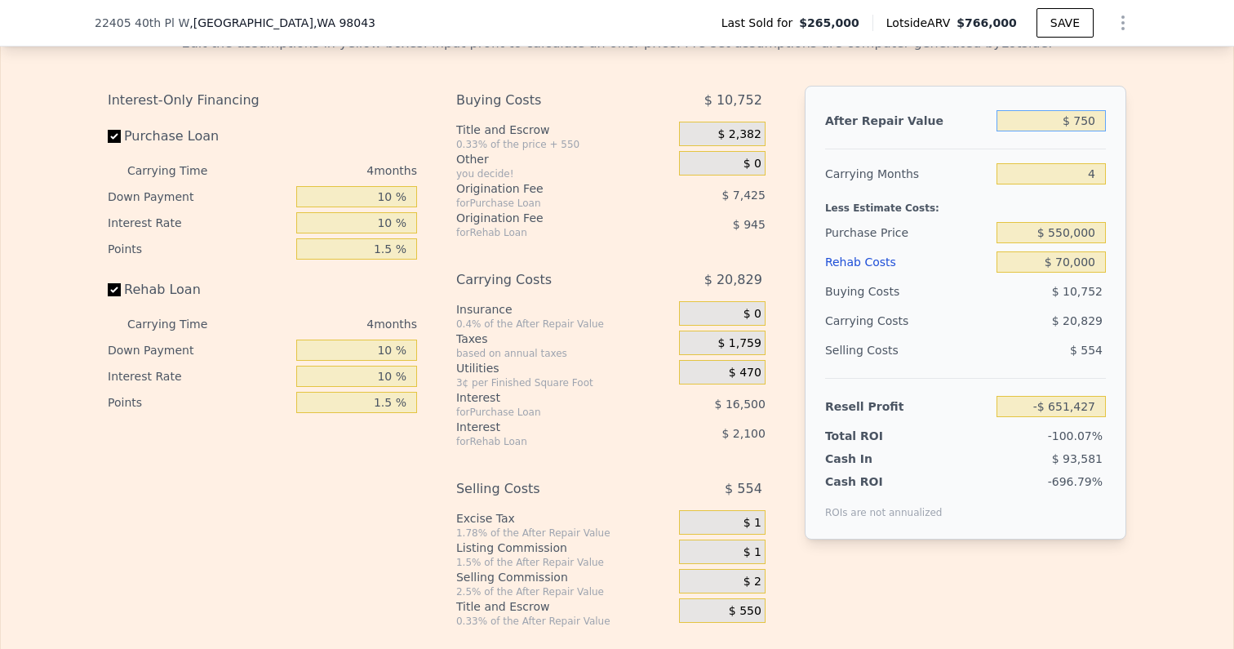
type input "$ 7,500"
type input "-$ 645,101"
type input "$ 75,000"
type input "-$ 581,816"
type input "$ 750,000"
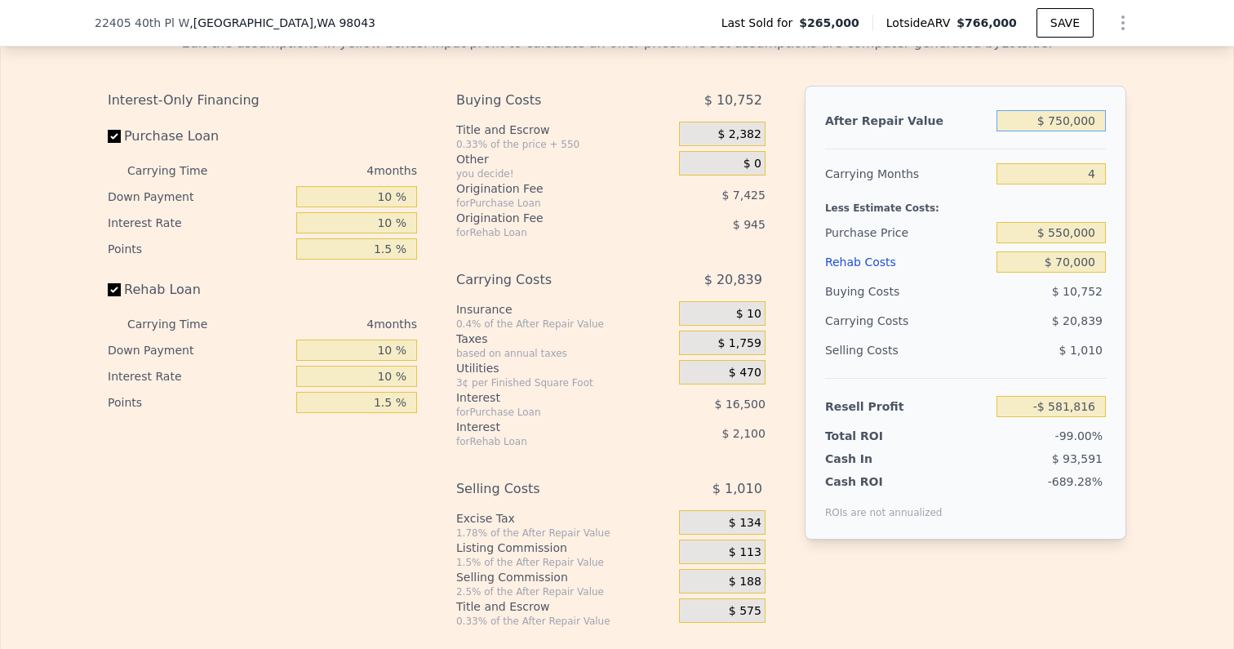
type input "$ 51,021"
click at [1143, 192] on div "Edit the assumptions in yellow boxes. Input profit to calculate an offer price.…" at bounding box center [617, 323] width 1232 height 607
drag, startPoint x: 1077, startPoint y: 157, endPoint x: 1126, endPoint y: 157, distance: 49.0
click at [1126, 157] on div "After Repair Value $ 750,000 Carrying Months 4 Less Estimate Costs: Purchase Pr…" at bounding box center [966, 313] width 322 height 454
type input "5"
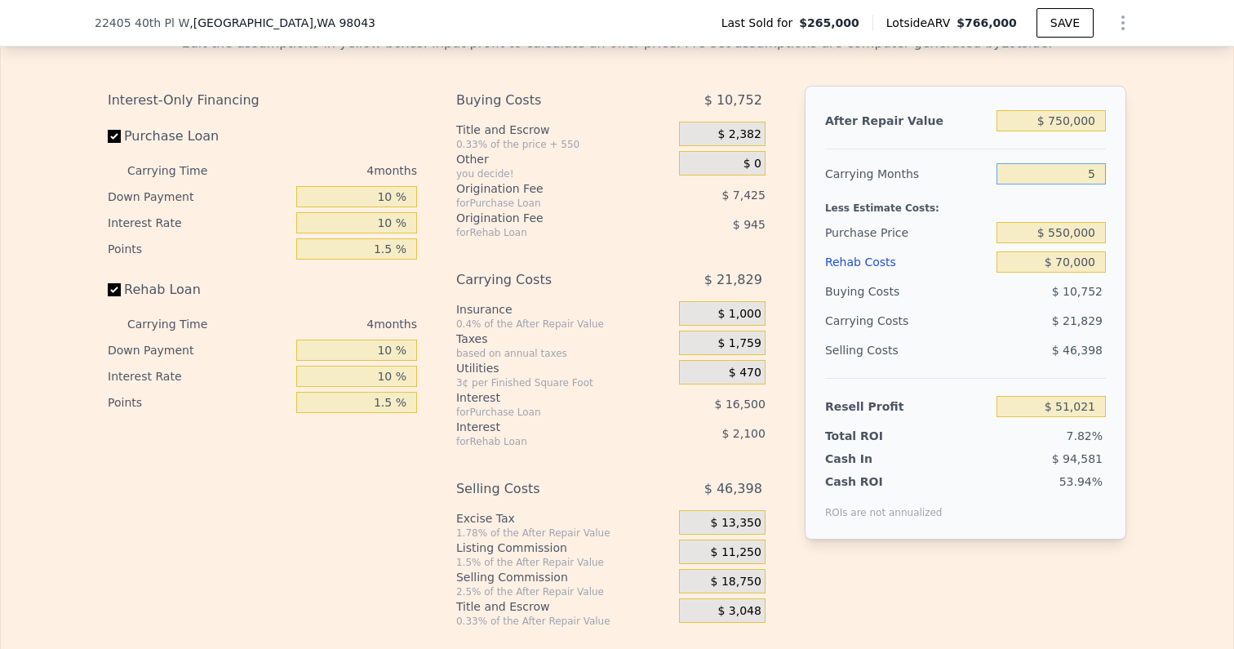
type input "$ 45,564"
type input "5"
click at [1126, 180] on div "After Repair Value $ 750,000 Carrying Months 5 Less Estimate Costs: Purchase Pr…" at bounding box center [966, 313] width 322 height 454
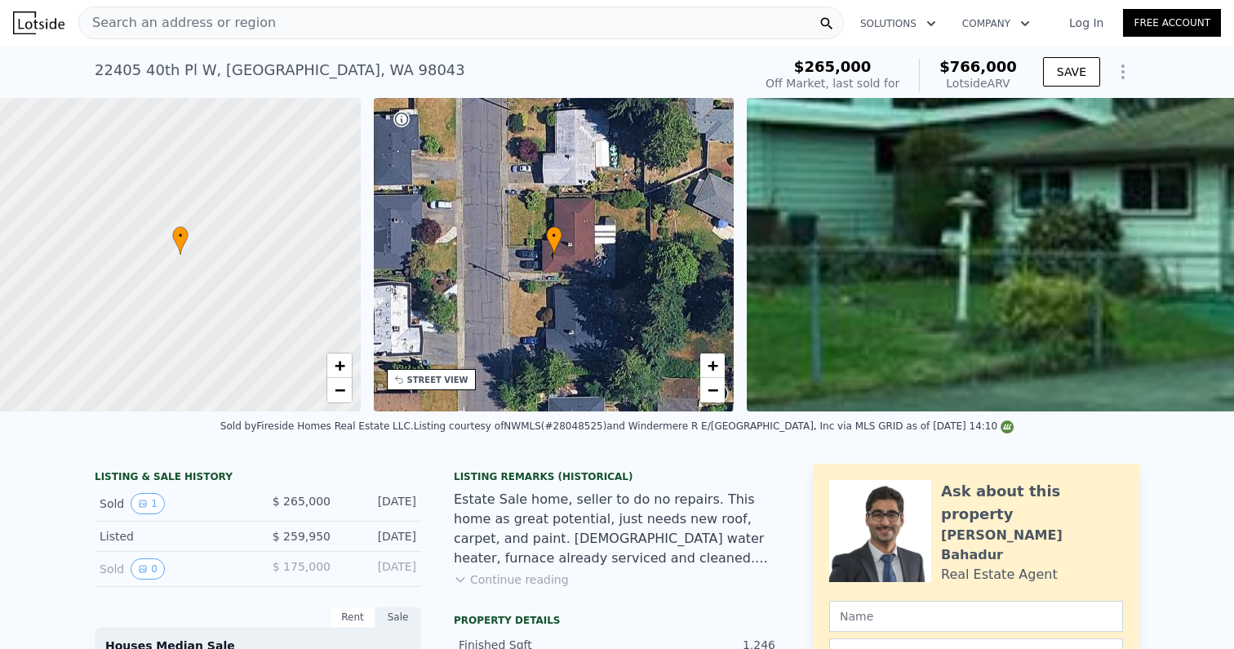
scroll to position [0, 0]
click at [232, 26] on span "Search an address or region" at bounding box center [177, 23] width 197 height 20
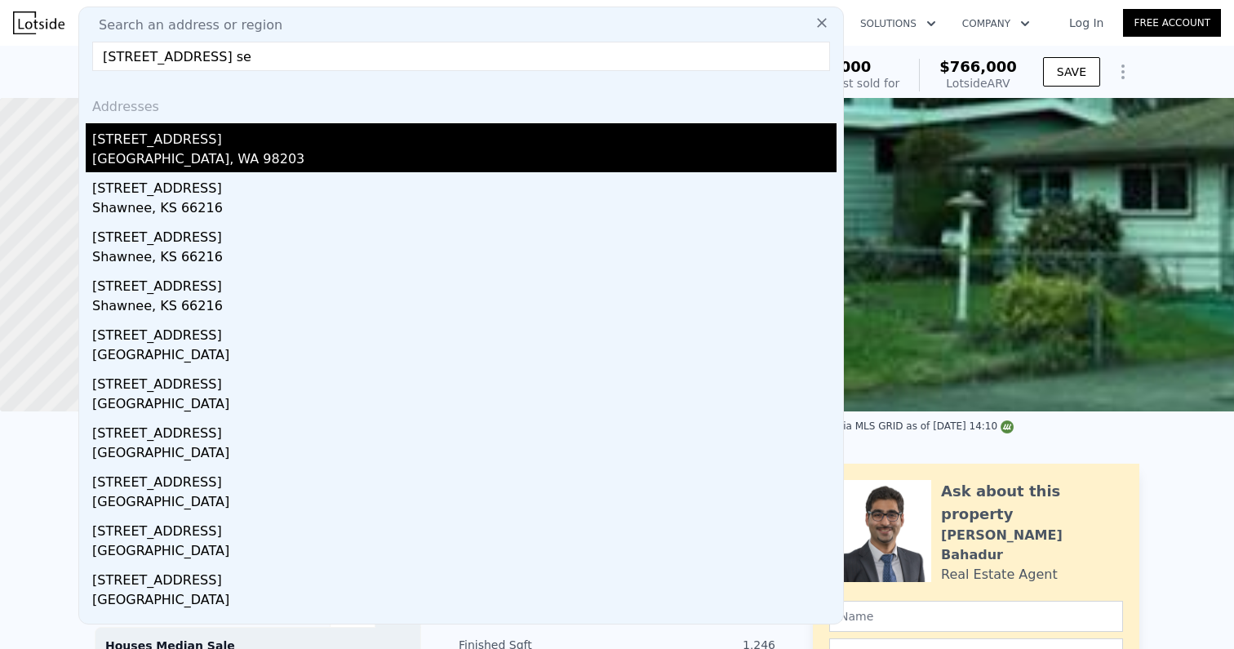
type input "[STREET_ADDRESS] se"
click at [155, 143] on div "[STREET_ADDRESS]" at bounding box center [464, 136] width 744 height 26
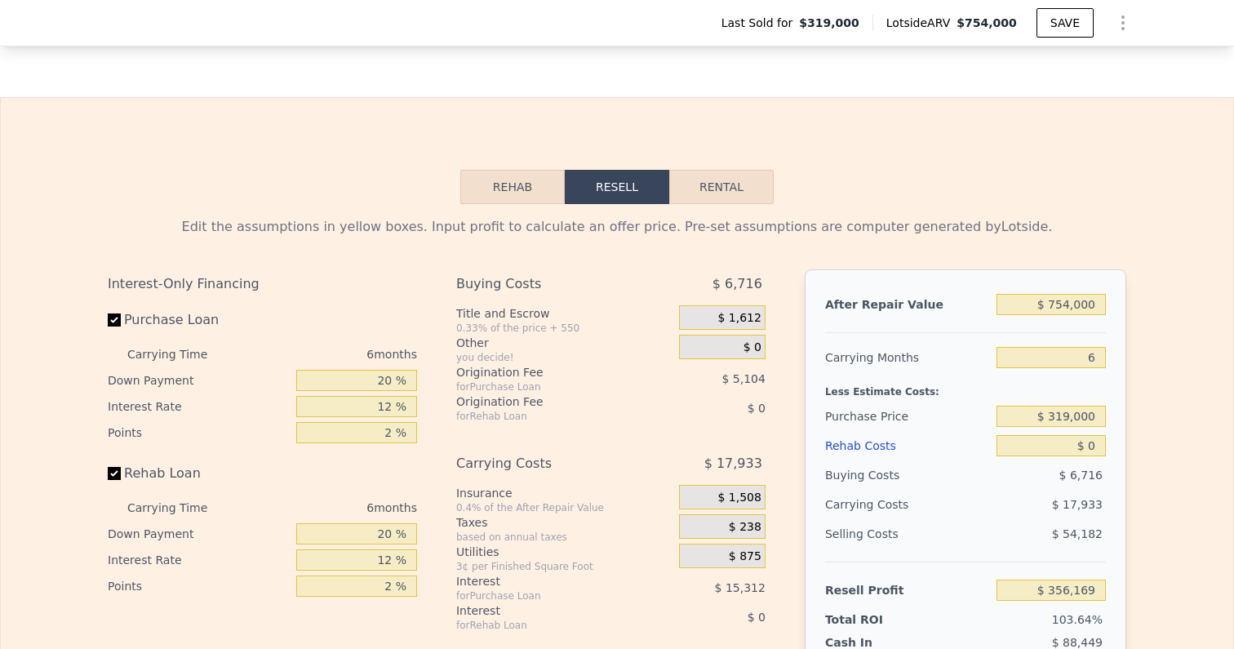
scroll to position [2350, 0]
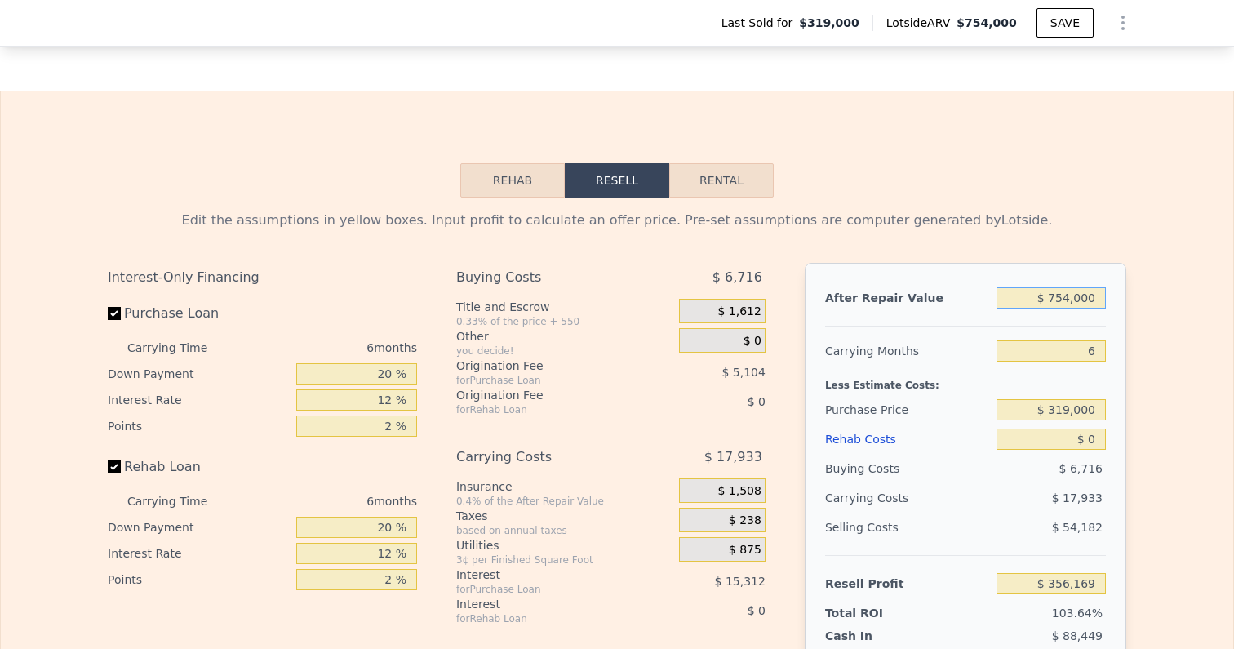
drag, startPoint x: 1050, startPoint y: 278, endPoint x: 1156, endPoint y: 278, distance: 106.1
click at [1156, 278] on div "Edit the assumptions in yellow boxes. Input profit to calculate an offer price.…" at bounding box center [617, 501] width 1232 height 607
type input "$ 3,754,000"
type input "$ 3,136,779"
type input "$ 30,754,000"
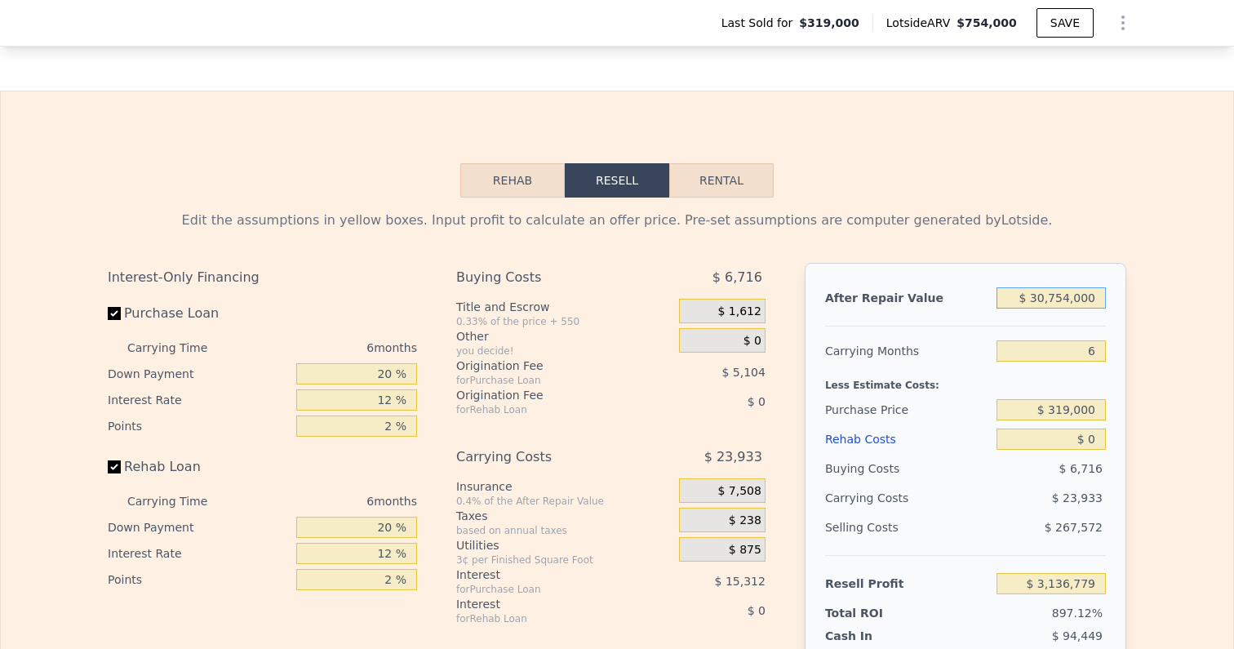
type input "$ 28,162,269"
drag, startPoint x: 1038, startPoint y: 286, endPoint x: 1197, endPoint y: 275, distance: 159.6
click at [1197, 275] on div "Edit the assumptions in yellow boxes. Input profit to calculate an offer price.…" at bounding box center [617, 501] width 1232 height 607
type input "$ 7"
type input "-$ 342,684"
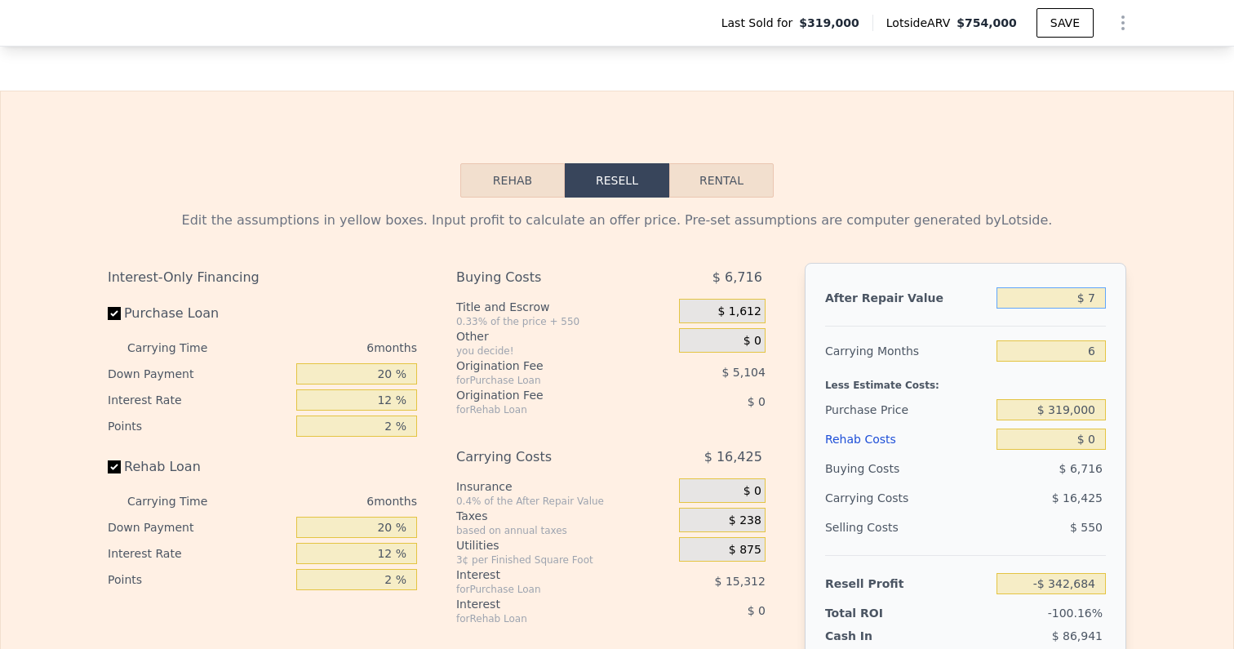
type input "$ 73"
type input "-$ 342,623"
type input "$ 730"
type input "-$ 342,013"
type input "$ 7,300"
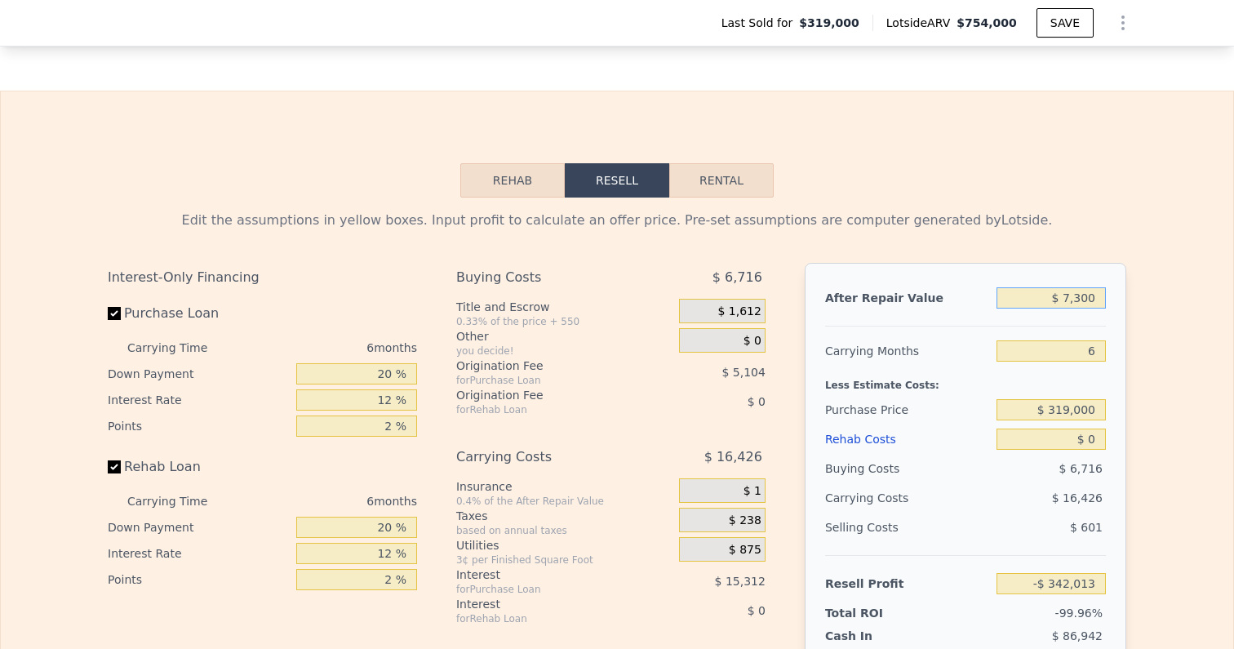
type input "-$ 335,926"
type input "$ 73,000"
type input "-$ 275,029"
type input "$ 730,000"
type input "$ 333,924"
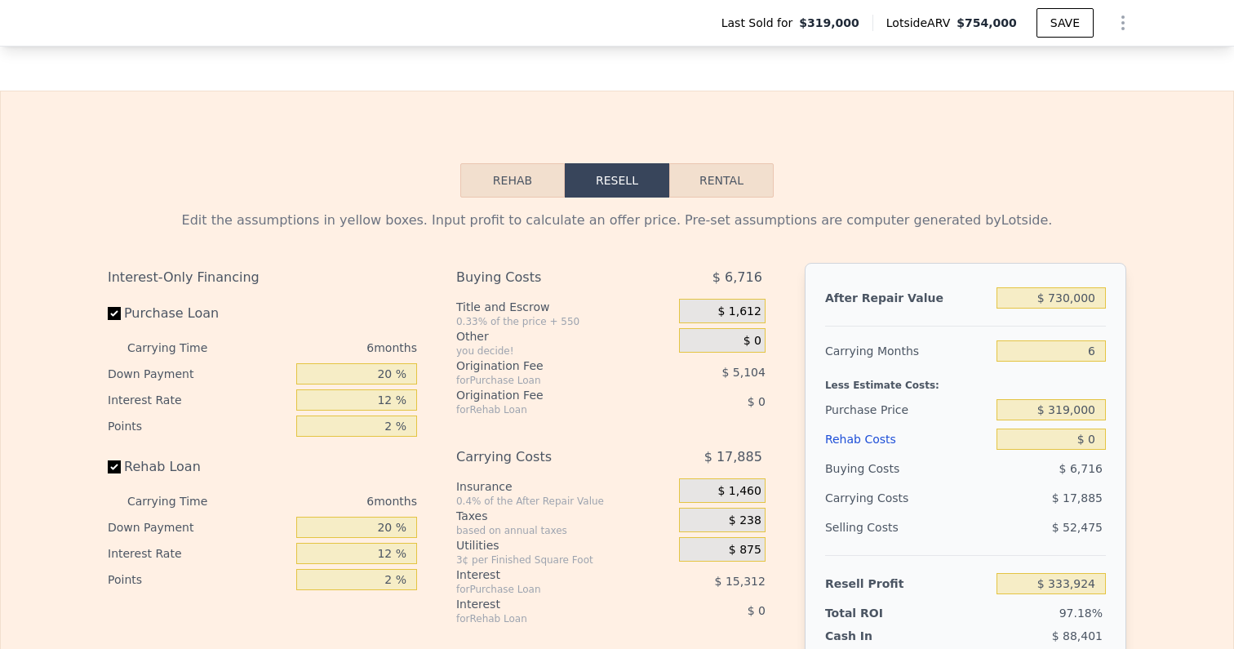
click at [1188, 315] on div "Edit the assumptions in yellow boxes. Input profit to calculate an offer price.…" at bounding box center [617, 501] width 1232 height 607
drag, startPoint x: 1087, startPoint y: 328, endPoint x: 1114, endPoint y: 331, distance: 27.0
click at [1114, 331] on div "After Repair Value $ 730,000 Carrying Months 6 Less Estimate Costs: Purchase Pr…" at bounding box center [966, 490] width 322 height 454
type input "4"
type input "$ 339,886"
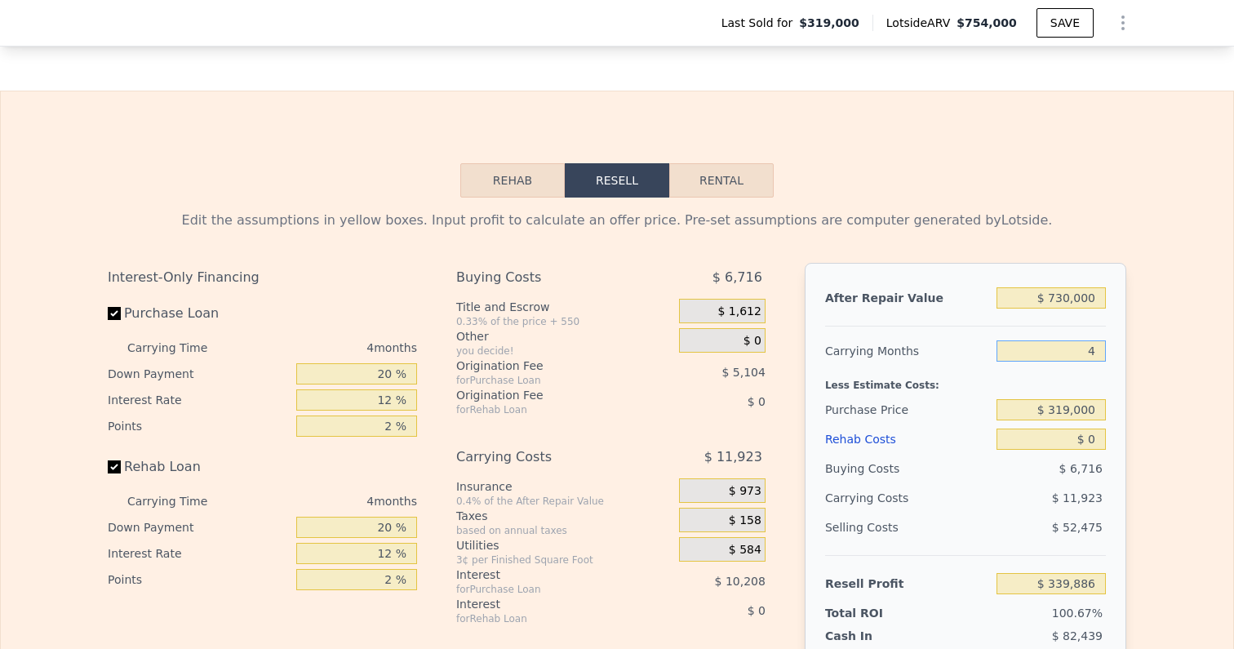
type input "4"
click at [1113, 363] on div "After Repair Value $ 730,000 Carrying Months 4 Less Estimate Costs: Purchase Pr…" at bounding box center [966, 490] width 322 height 454
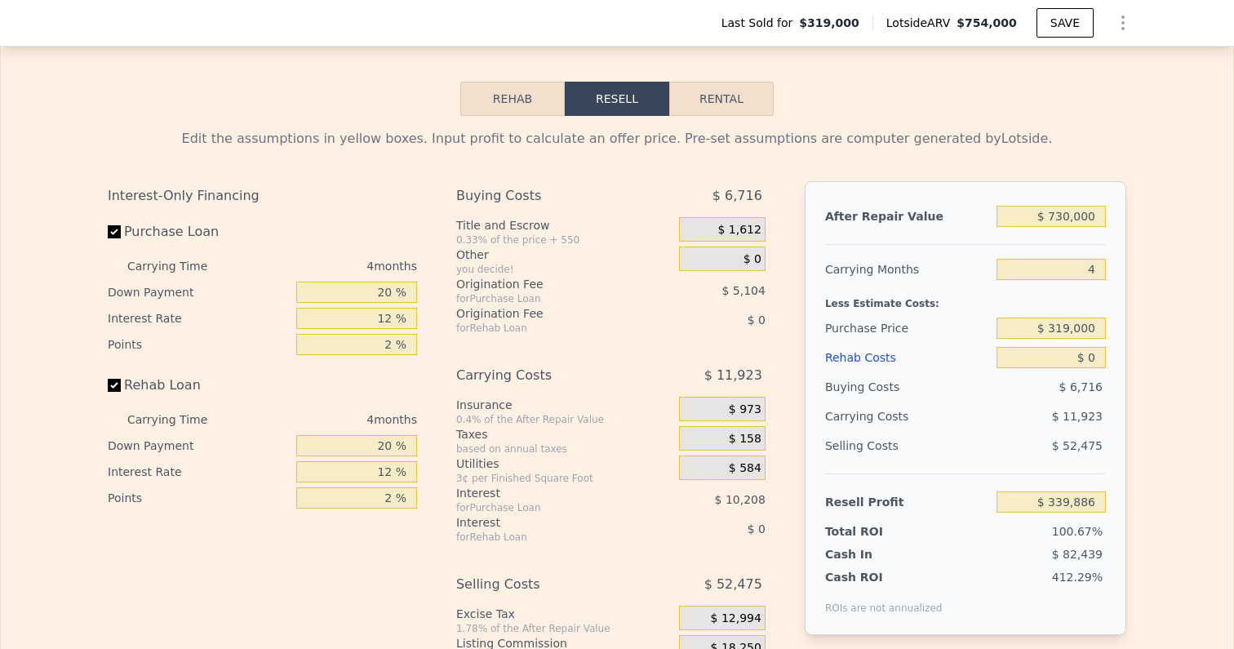
scroll to position [2450, 0]
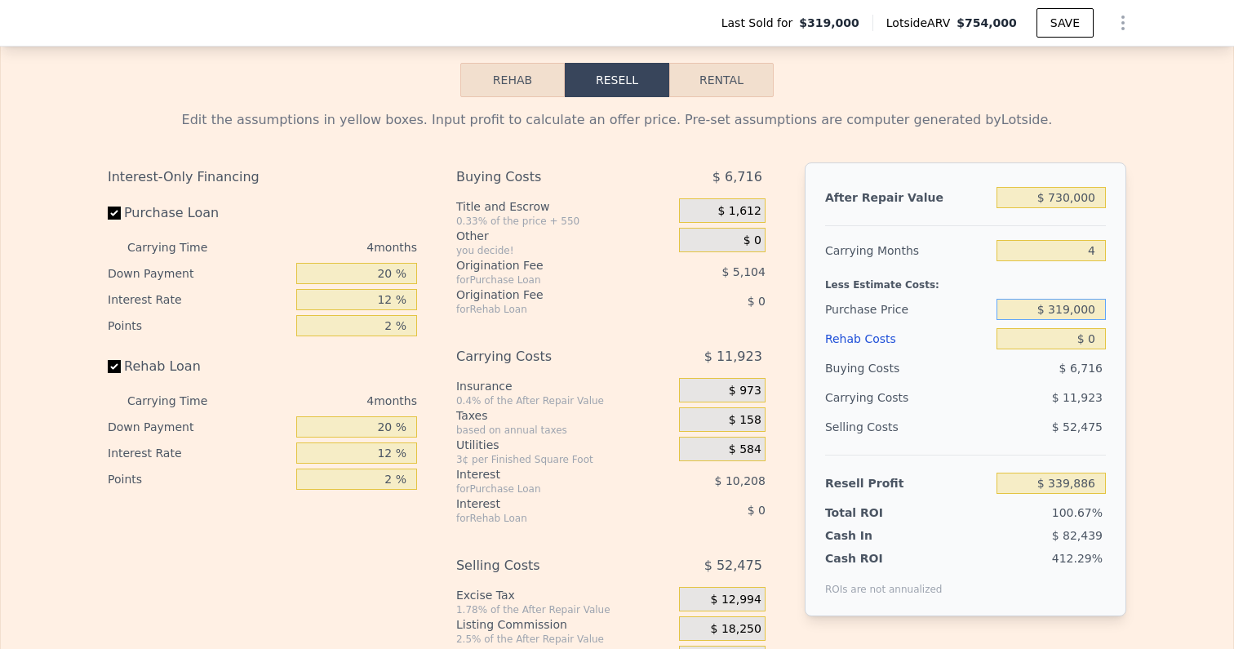
drag, startPoint x: 1053, startPoint y: 294, endPoint x: 1209, endPoint y: 294, distance: 155.9
click at [1209, 294] on div "Edit the assumptions in yellow boxes. Input profit to calculate an offer price.…" at bounding box center [617, 400] width 1232 height 607
type input "$ 485,000"
type input "$ 165,365"
click at [1217, 349] on div "Edit the assumptions in yellow boxes. Input profit to calculate an offer price.…" at bounding box center [617, 400] width 1232 height 607
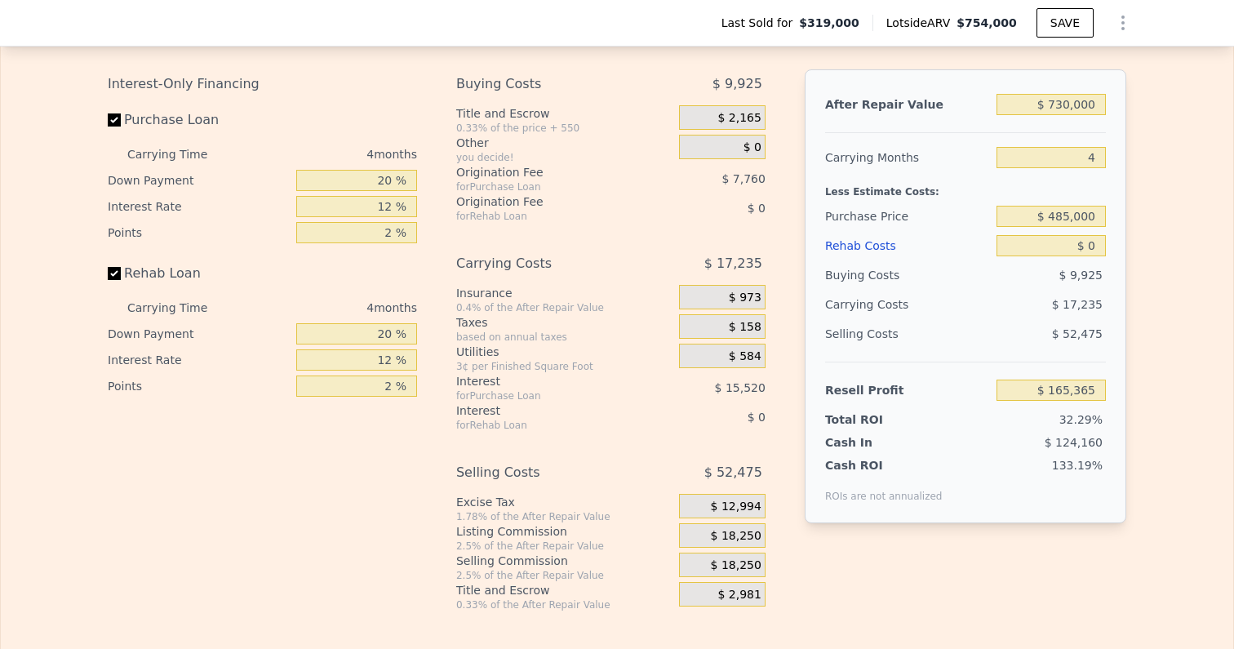
scroll to position [2542, 0]
click at [1090, 237] on input "$ 0" at bounding box center [1051, 247] width 109 height 21
type input "$ 1"
type input "$ 165,364"
type input "$ 10"
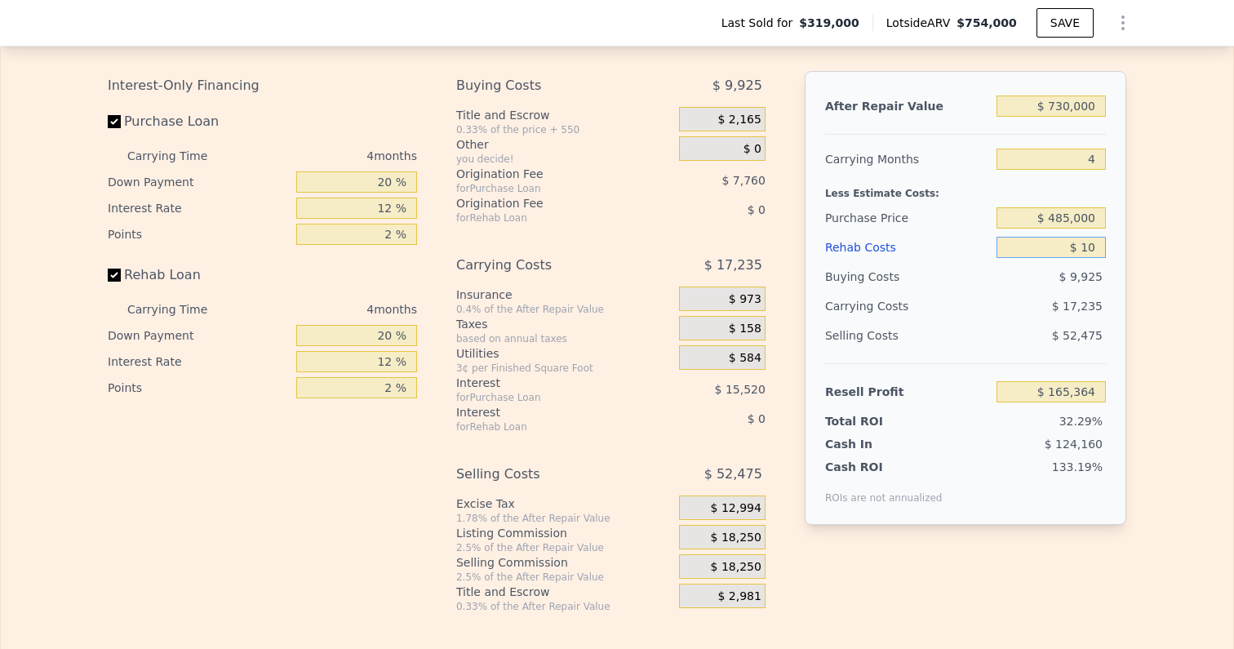
type input "$ 165,355"
type input "$ 100"
type input "$ 165,259"
type input "$ 1,000"
type input "$ 164,317"
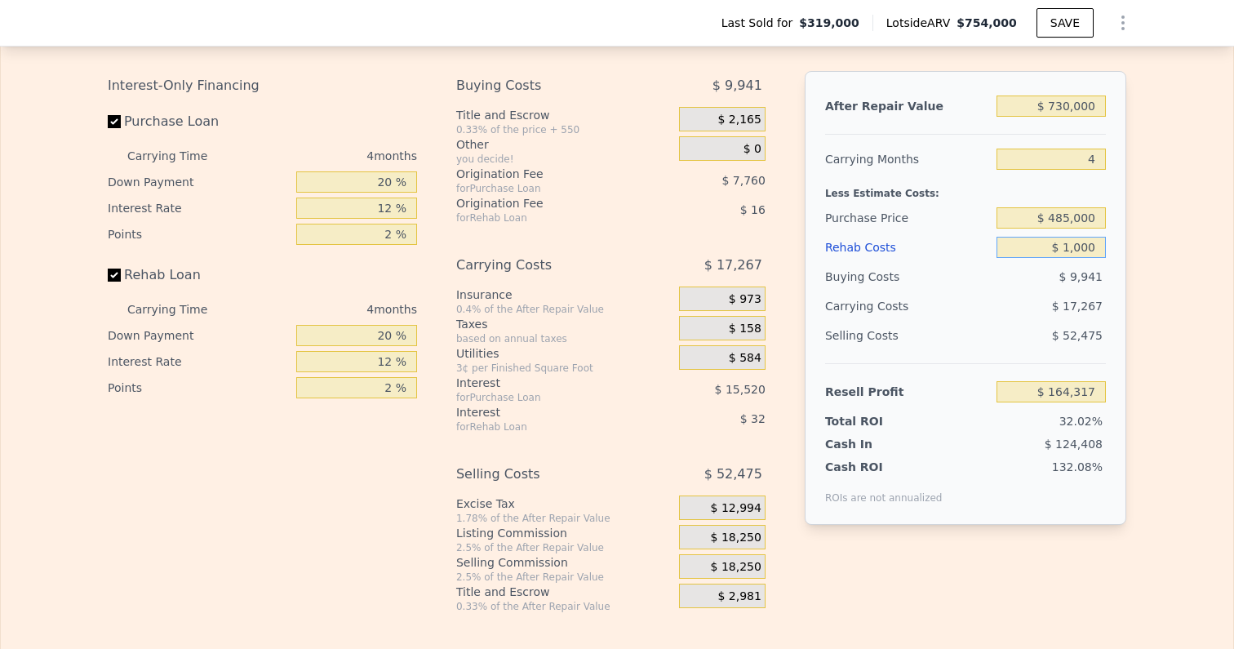
type input "$ 10,000"
type input "$ 154,885"
type input "$ 100,000"
type input "$ 60,565"
click at [1138, 275] on div "Edit the assumptions in yellow boxes. Input profit to calculate an offer price.…" at bounding box center [617, 309] width 1045 height 607
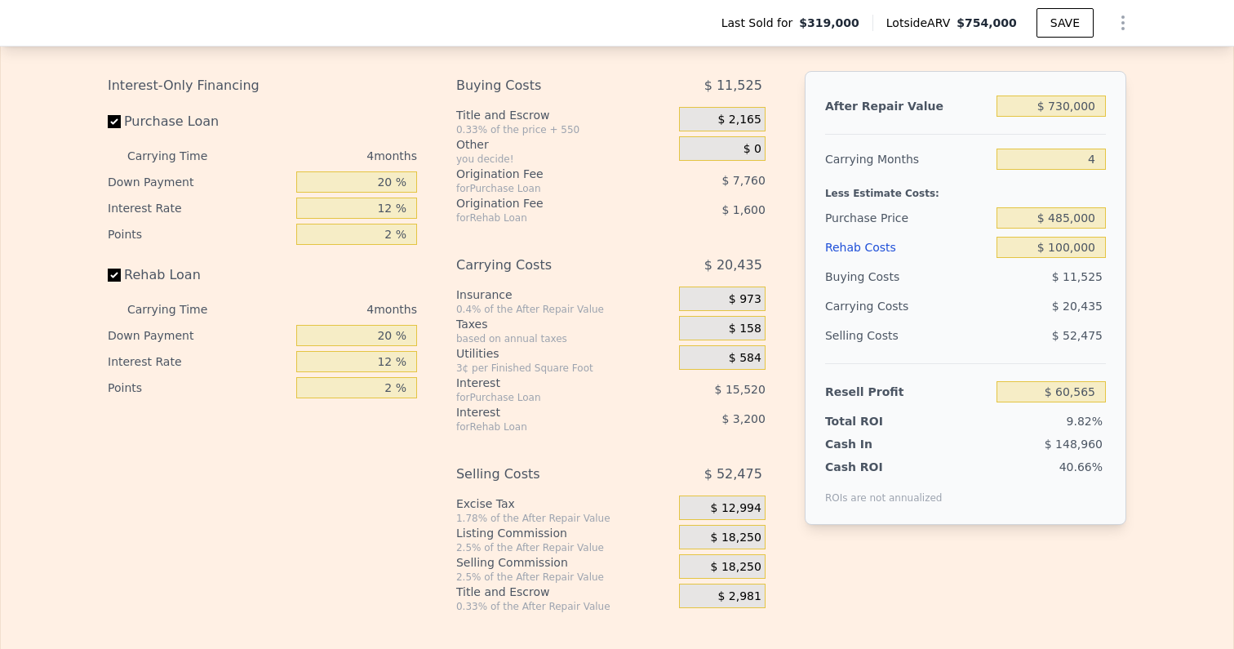
click at [735, 531] on span "$ 18,250" at bounding box center [736, 538] width 51 height 15
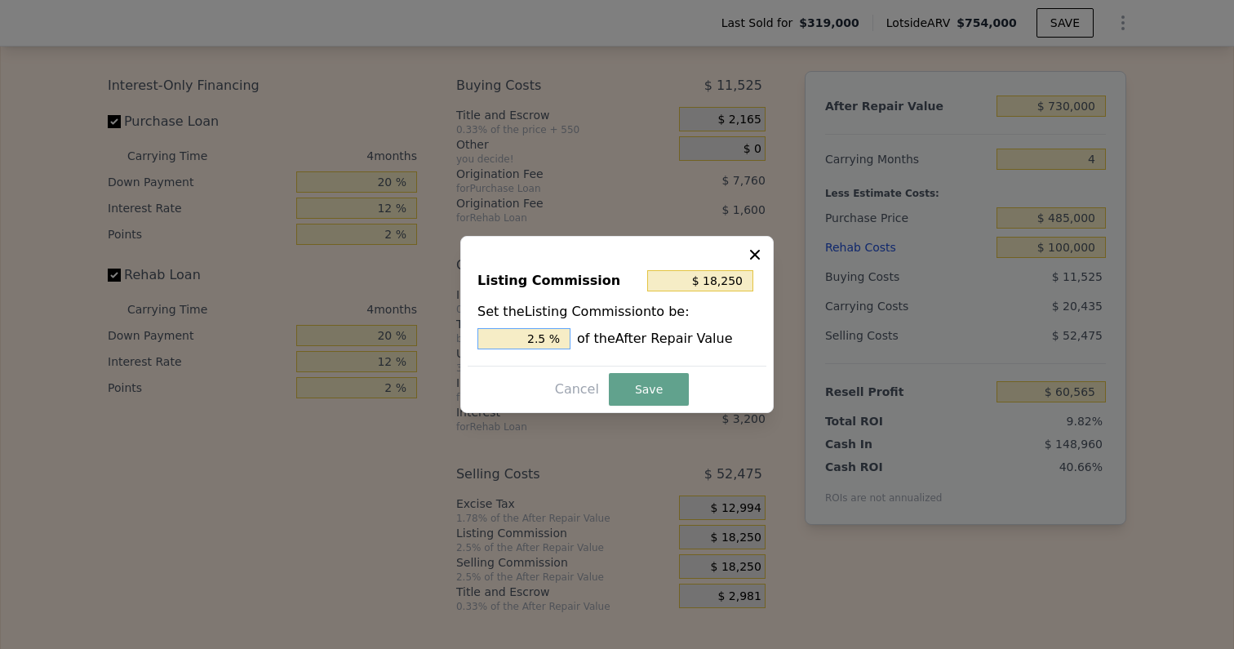
type input "$ 14,600"
type input "2 %"
drag, startPoint x: 528, startPoint y: 336, endPoint x: 620, endPoint y: 336, distance: 91.4
click at [620, 336] on div "2 % of the After Repair Value" at bounding box center [616, 338] width 279 height 21
click at [628, 385] on button "Save" at bounding box center [649, 389] width 80 height 33
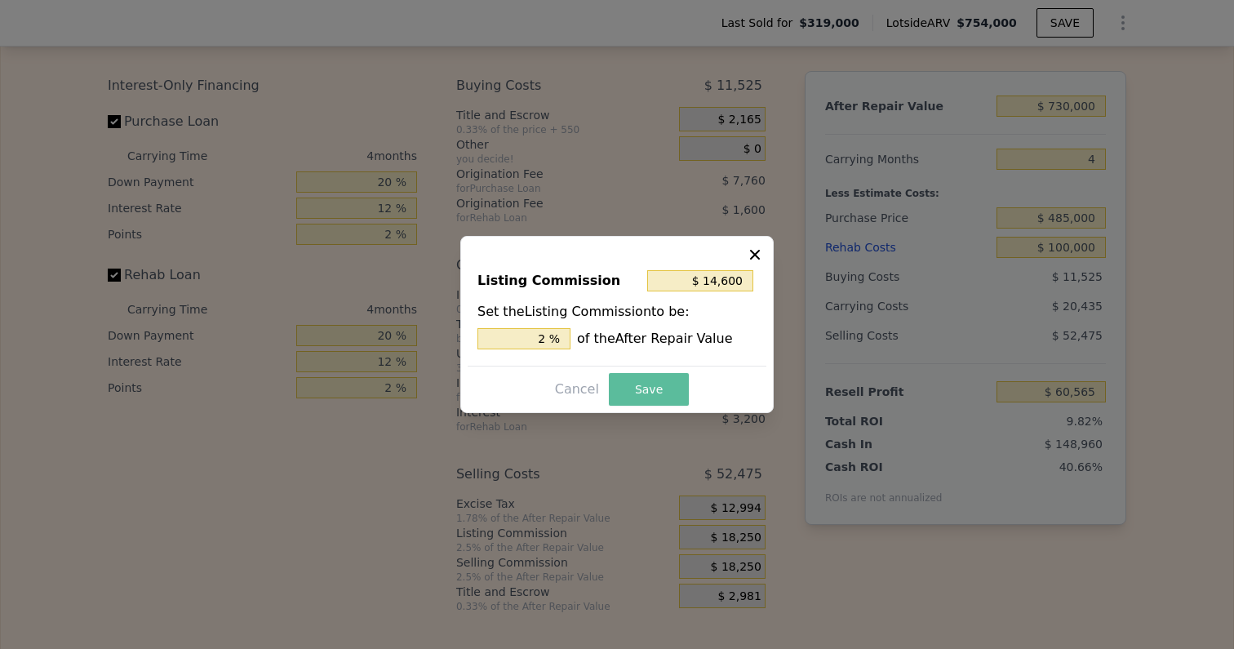
type input "$ 64,215"
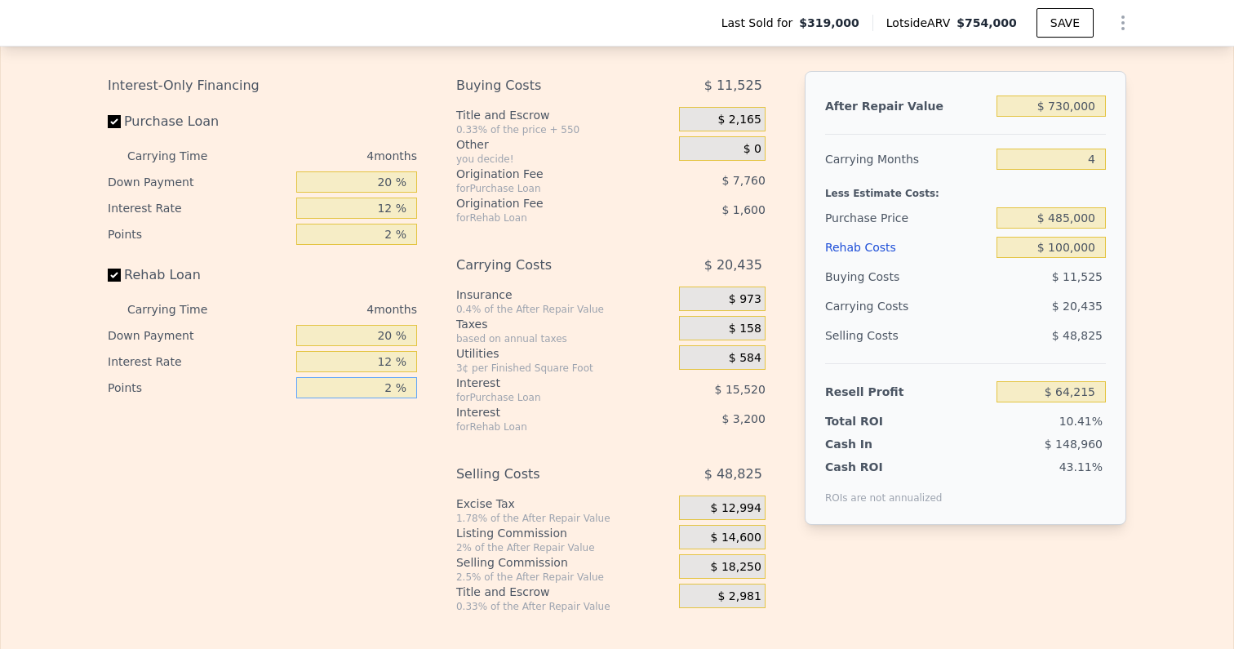
drag, startPoint x: 371, startPoint y: 376, endPoint x: 407, endPoint y: 376, distance: 35.9
click at [407, 377] on input "2 %" at bounding box center [356, 387] width 121 height 21
type input "1 %"
type input "$ 65,015"
drag, startPoint x: 376, startPoint y: 346, endPoint x: 416, endPoint y: 346, distance: 40.0
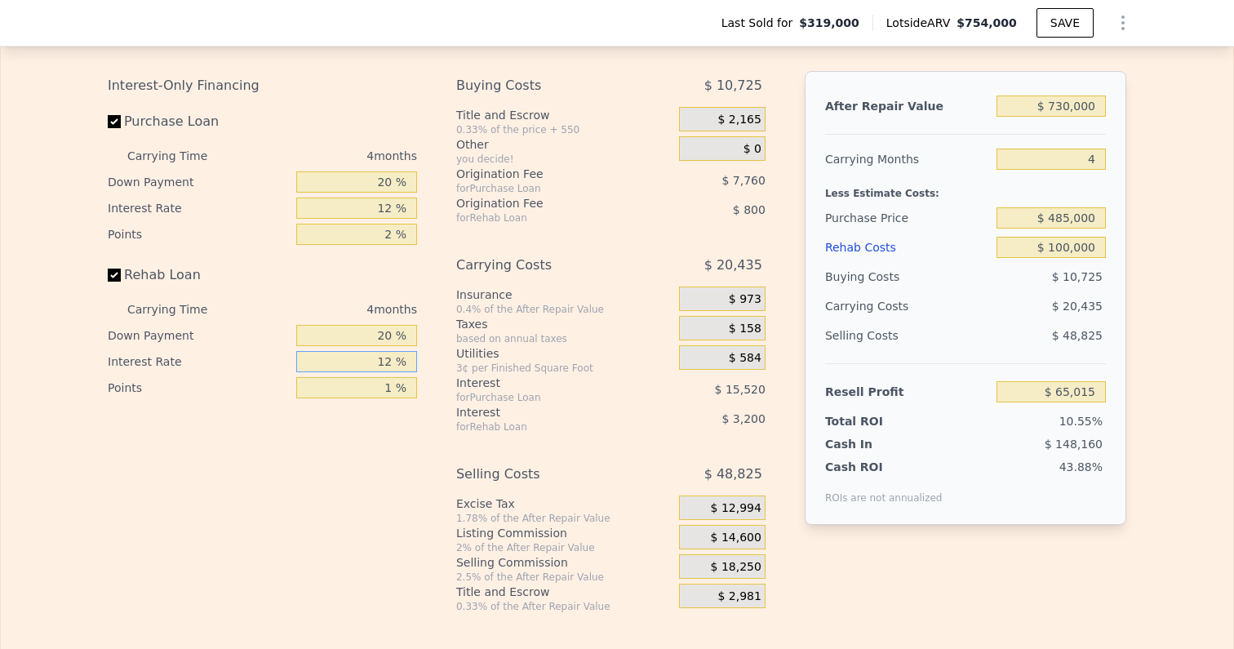
click at [416, 351] on input "12 %" at bounding box center [356, 361] width 121 height 21
type input "10 %"
type input "$ 65,547"
type input "10 %"
drag, startPoint x: 369, startPoint y: 321, endPoint x: 420, endPoint y: 321, distance: 51.4
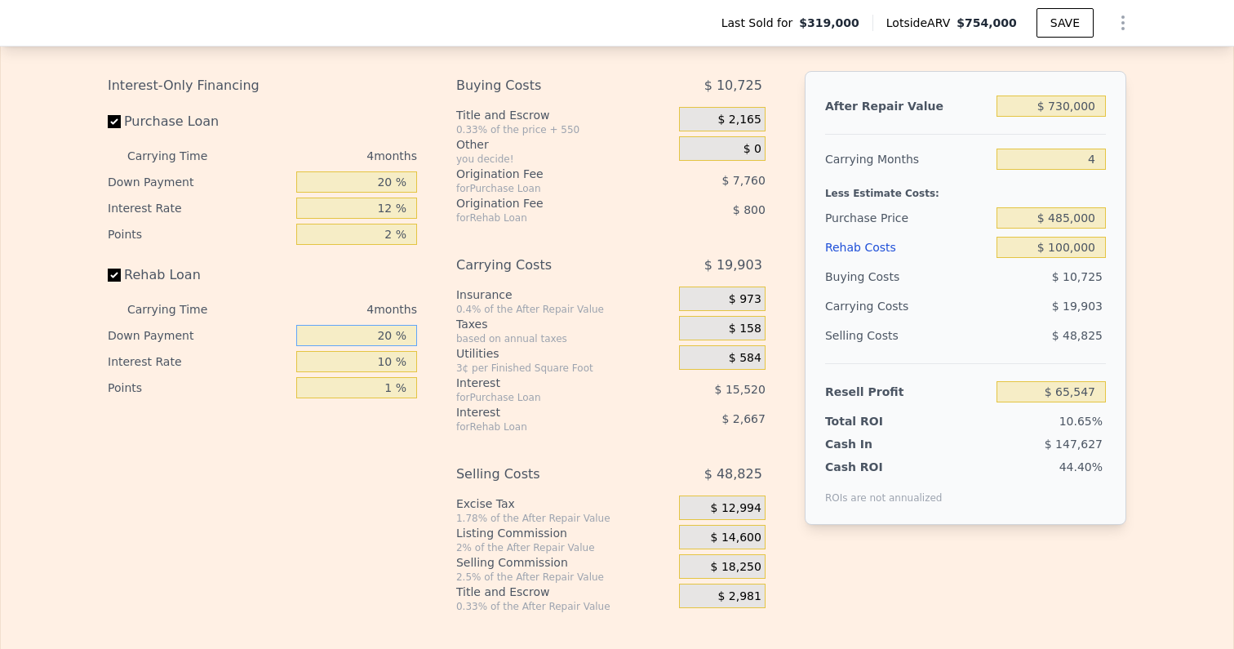
click at [420, 321] on div "Interest-Only Financing Purchase Loan Carrying Time 4 months Down Payment 20 % …" at bounding box center [269, 342] width 322 height 542
type input "10 %"
type input "$ 65,115"
type input "10 %"
drag, startPoint x: 376, startPoint y: 168, endPoint x: 413, endPoint y: 168, distance: 36.7
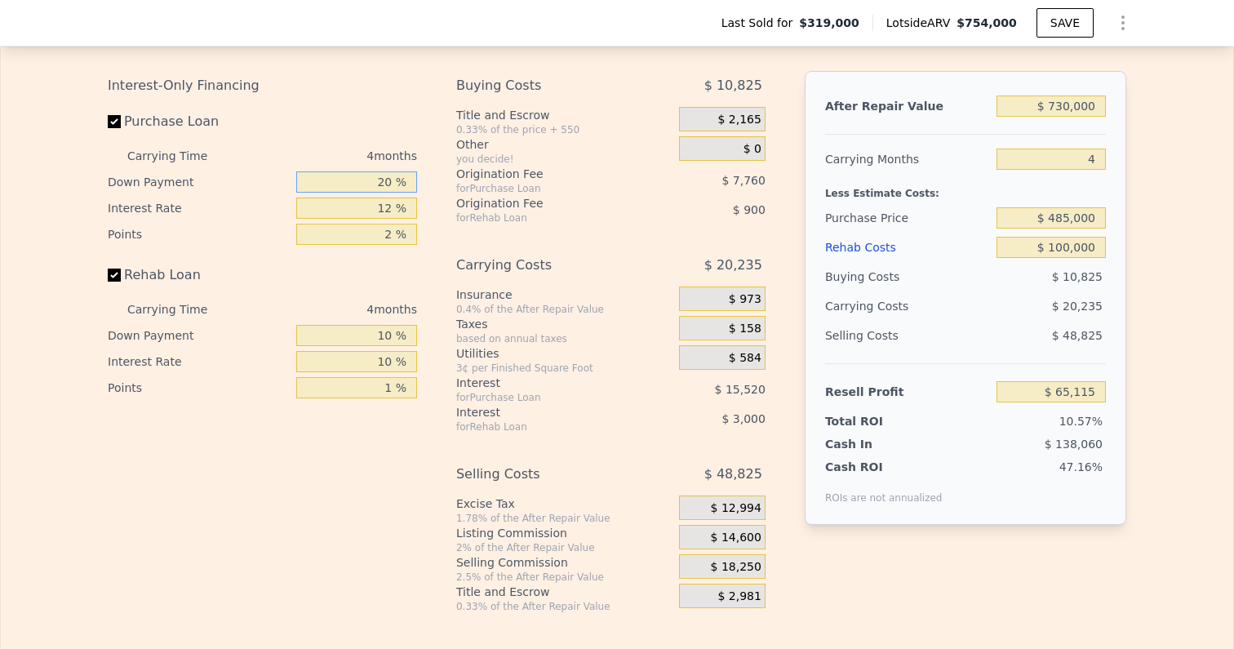
click at [413, 171] on input "20 %" at bounding box center [356, 181] width 121 height 21
type input "10 %"
type input "$ 62,205"
type input "10 %"
drag, startPoint x: 407, startPoint y: 195, endPoint x: 433, endPoint y: 195, distance: 25.3
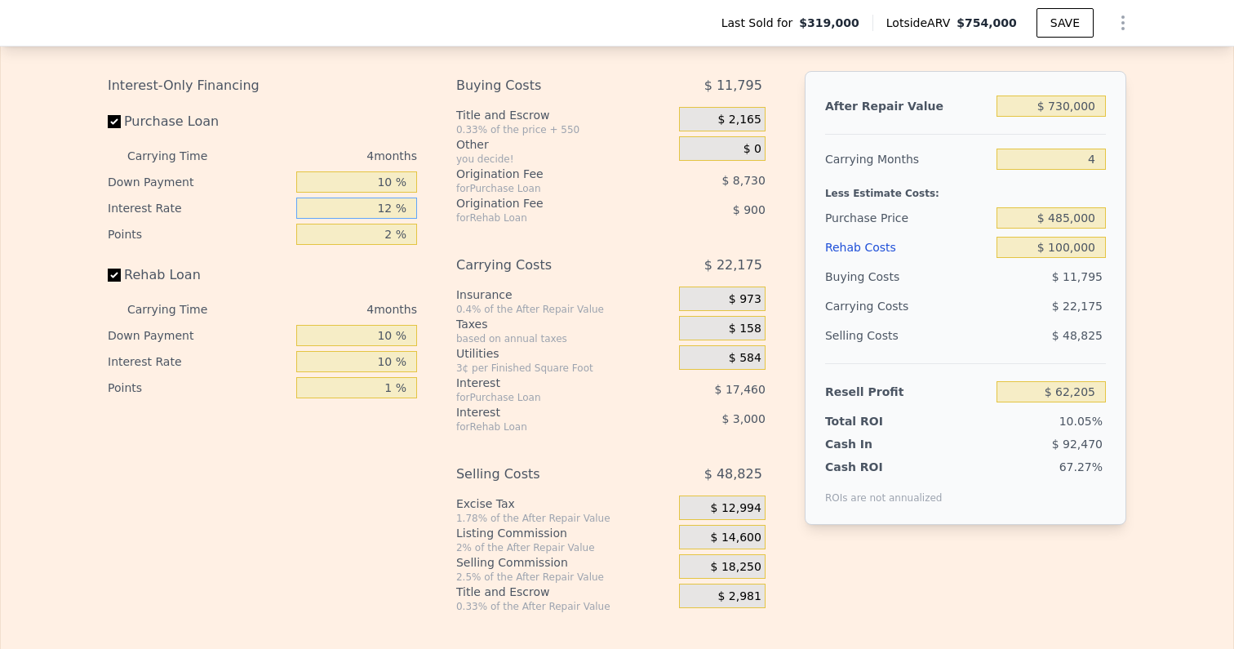
click at [431, 195] on div "Interest-Only Financing Purchase Loan Carrying Time 4 months Down Payment 10 % …" at bounding box center [617, 342] width 1019 height 542
type input "1 %"
type input "$ 78,209"
type input "10 %"
type input "$ 65,113"
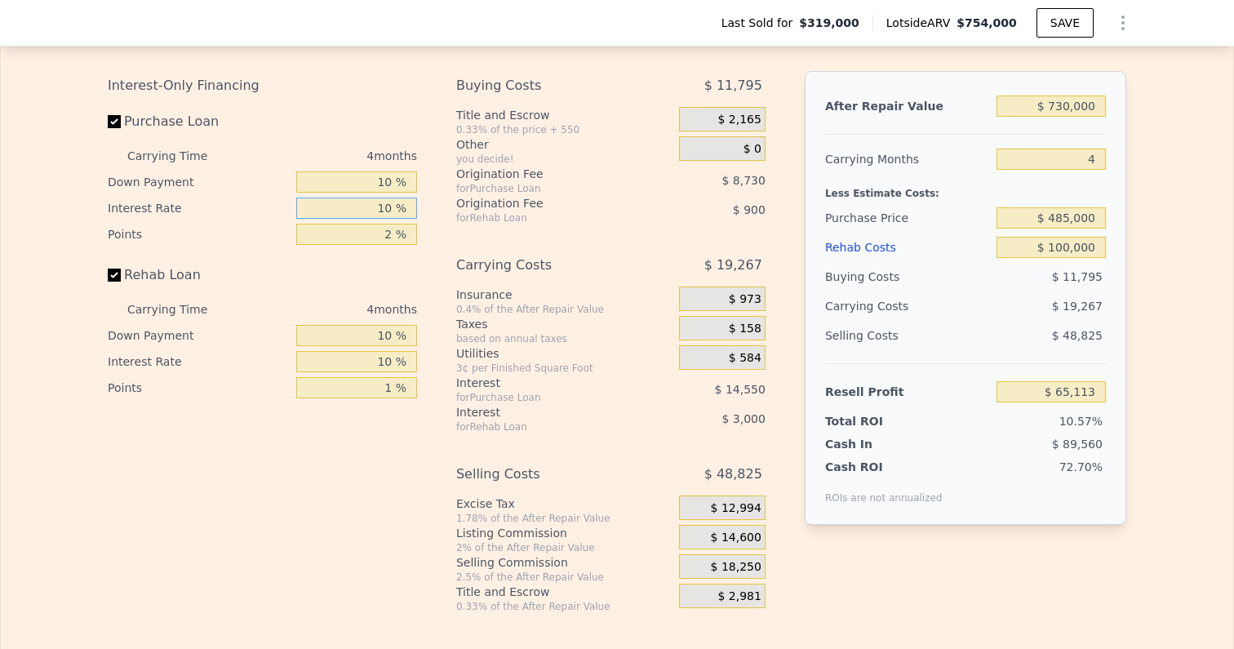
type input "10 %"
drag, startPoint x: 379, startPoint y: 220, endPoint x: 406, endPoint y: 220, distance: 26.9
click at [400, 224] on input "2 %" at bounding box center [356, 234] width 121 height 21
type input "1 %"
type input "$ 69,478"
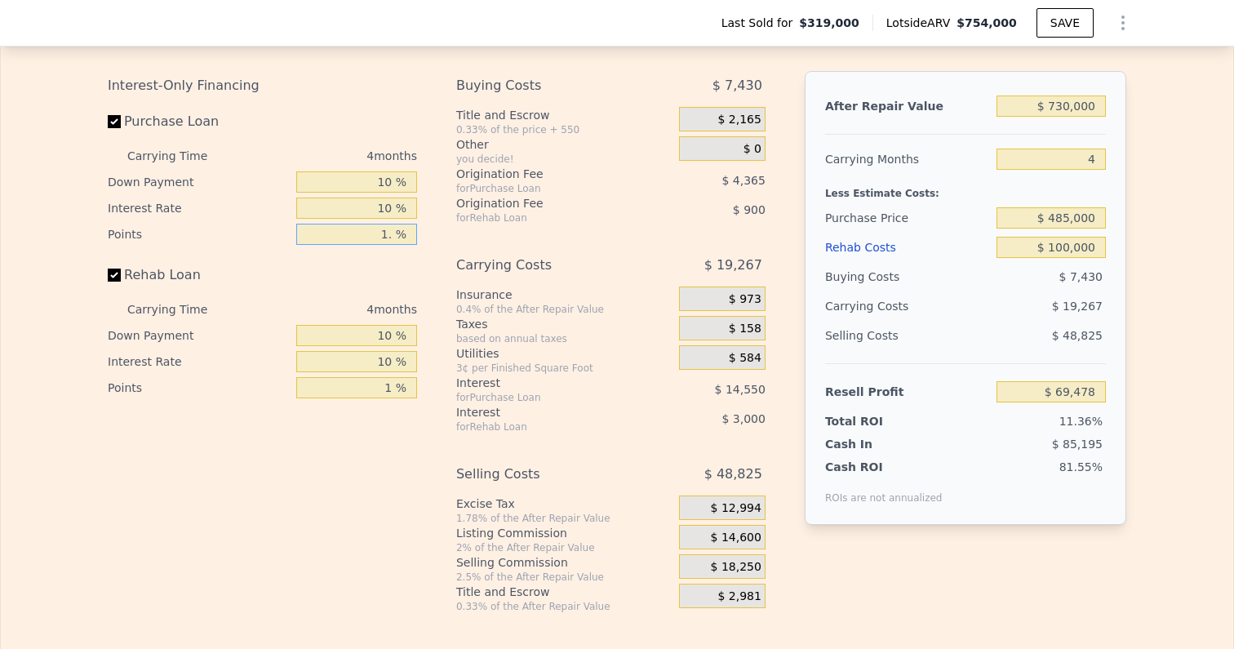
type input "1.5 %"
type input "$ 67,295"
type input "1.5 %"
click at [416, 275] on div "Rehab Loan" at bounding box center [262, 278] width 309 height 36
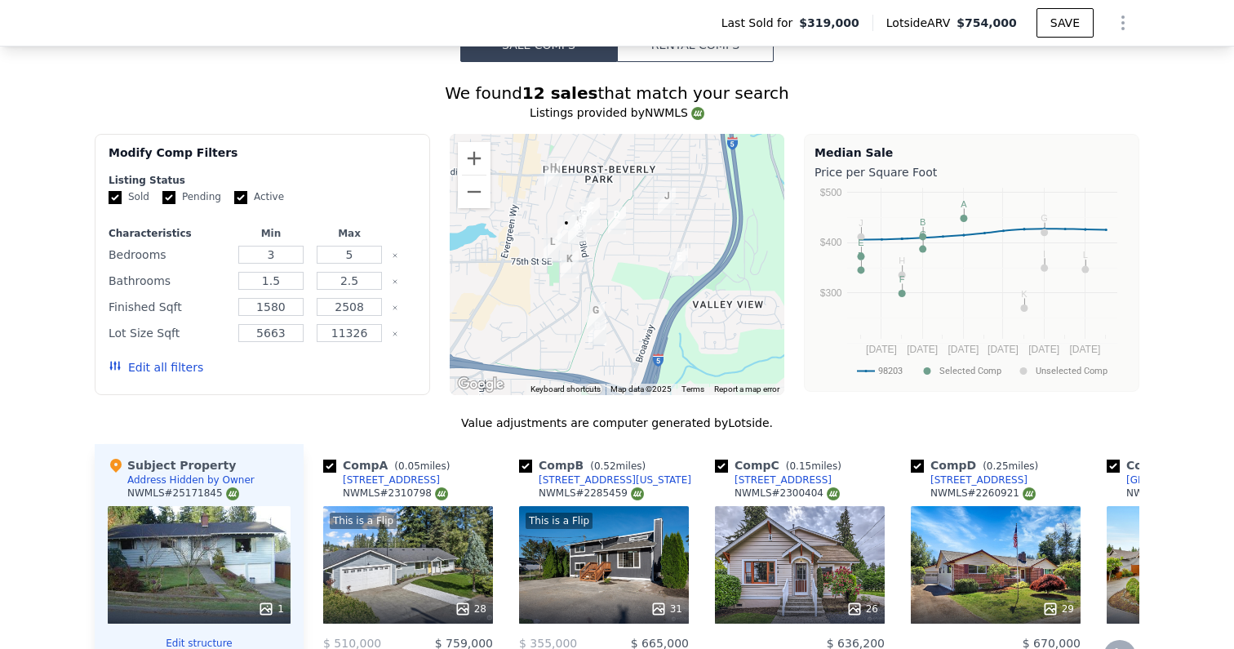
scroll to position [1369, 0]
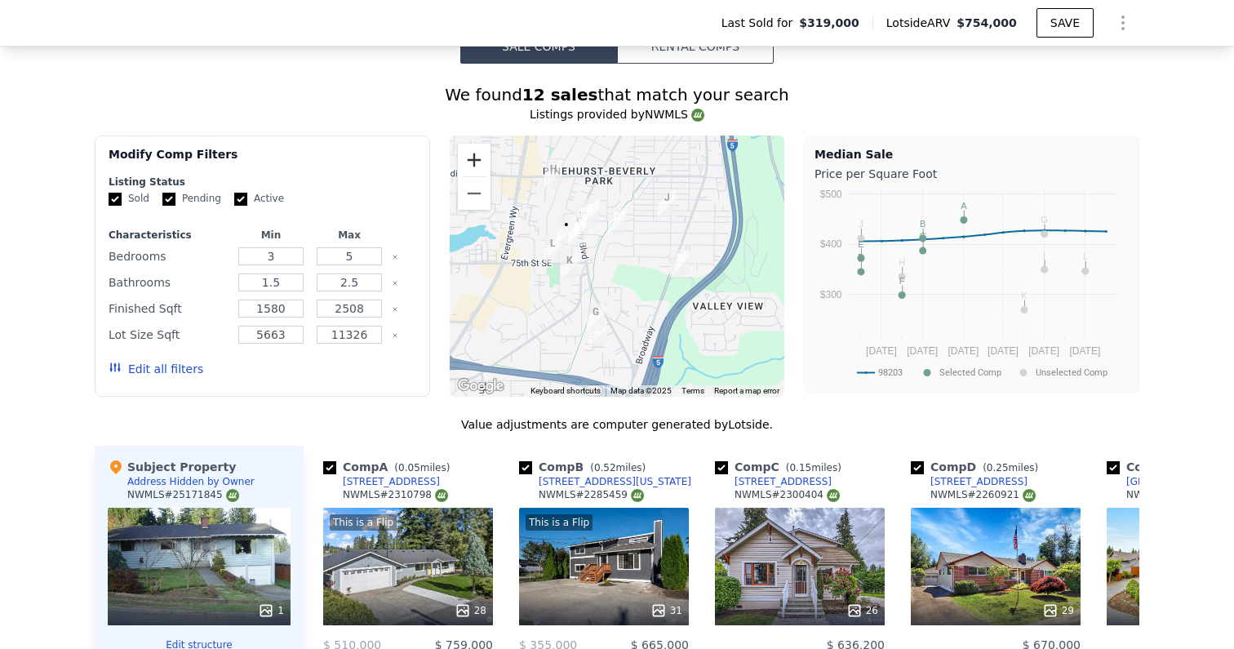
click at [475, 150] on button "Zoom in" at bounding box center [474, 160] width 33 height 33
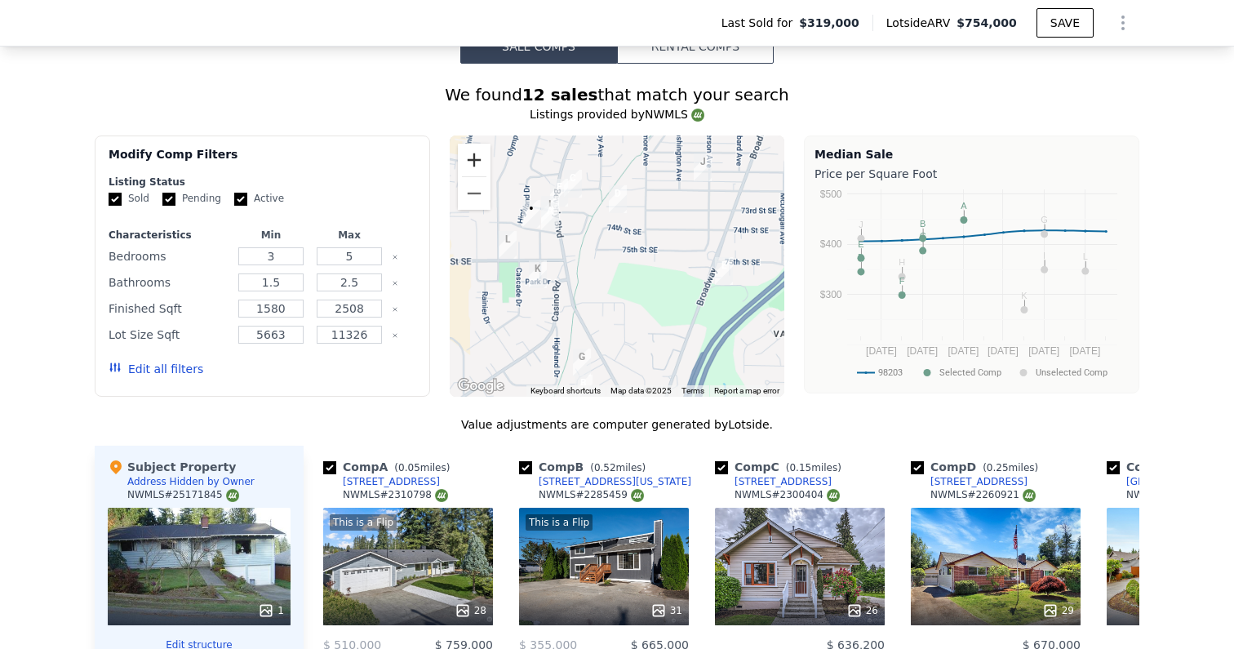
click at [475, 150] on button "Zoom in" at bounding box center [474, 160] width 33 height 33
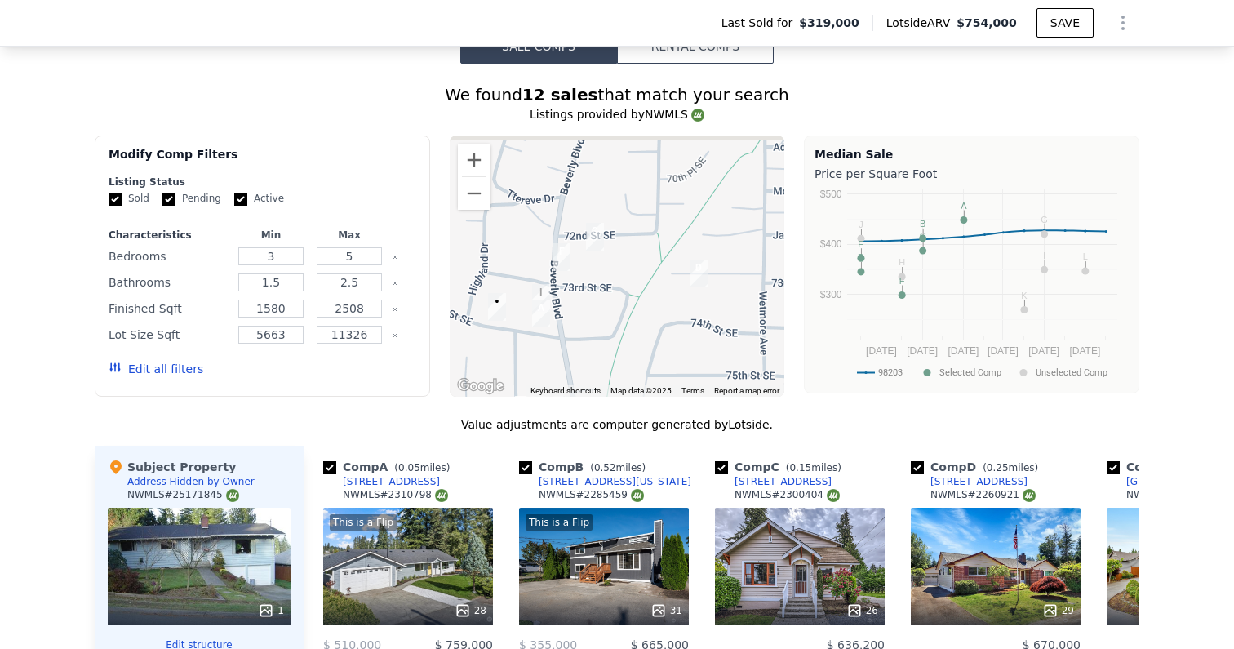
drag, startPoint x: 633, startPoint y: 223, endPoint x: 772, endPoint y: 337, distance: 179.8
click at [772, 337] on div at bounding box center [617, 265] width 335 height 261
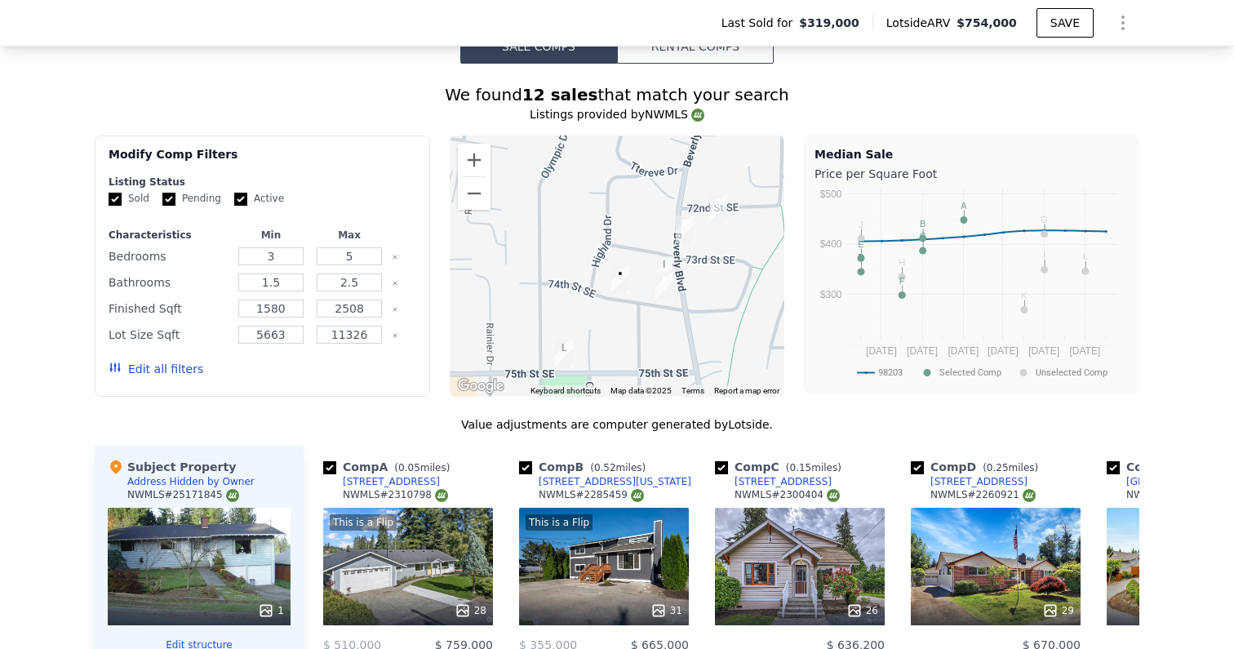
drag, startPoint x: 607, startPoint y: 297, endPoint x: 645, endPoint y: 297, distance: 37.5
click at [645, 297] on div at bounding box center [617, 265] width 335 height 261
click at [472, 177] on button "Zoom out" at bounding box center [474, 193] width 33 height 33
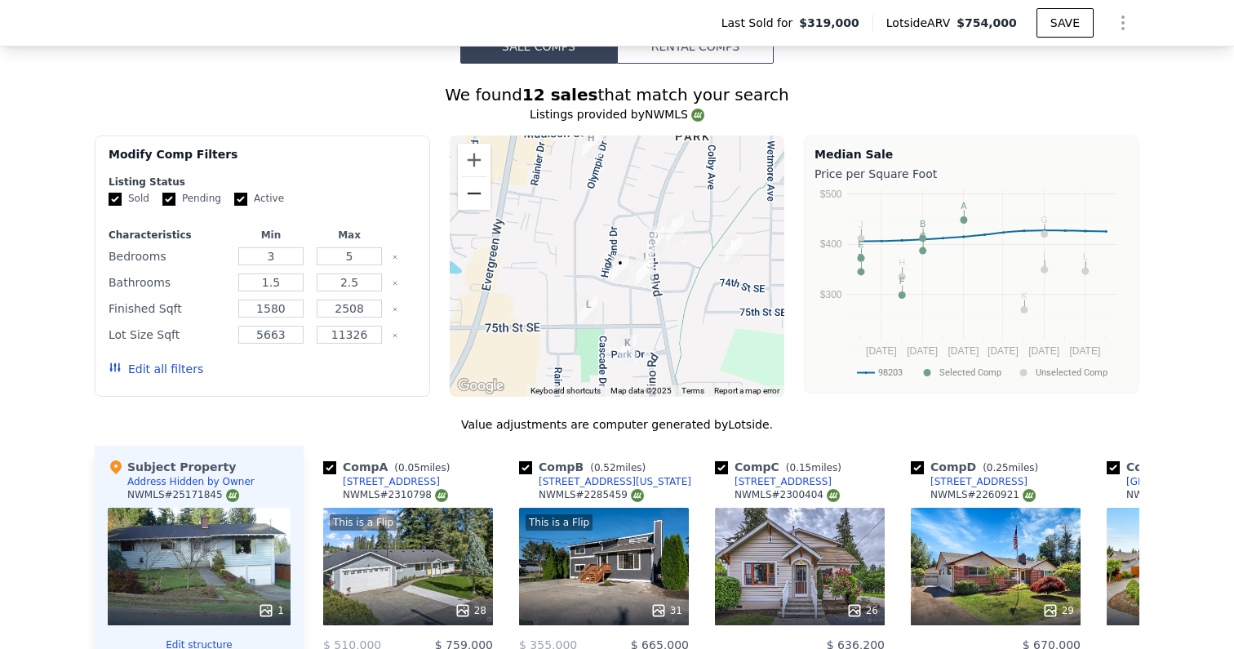
click at [472, 177] on button "Zoom out" at bounding box center [474, 193] width 33 height 33
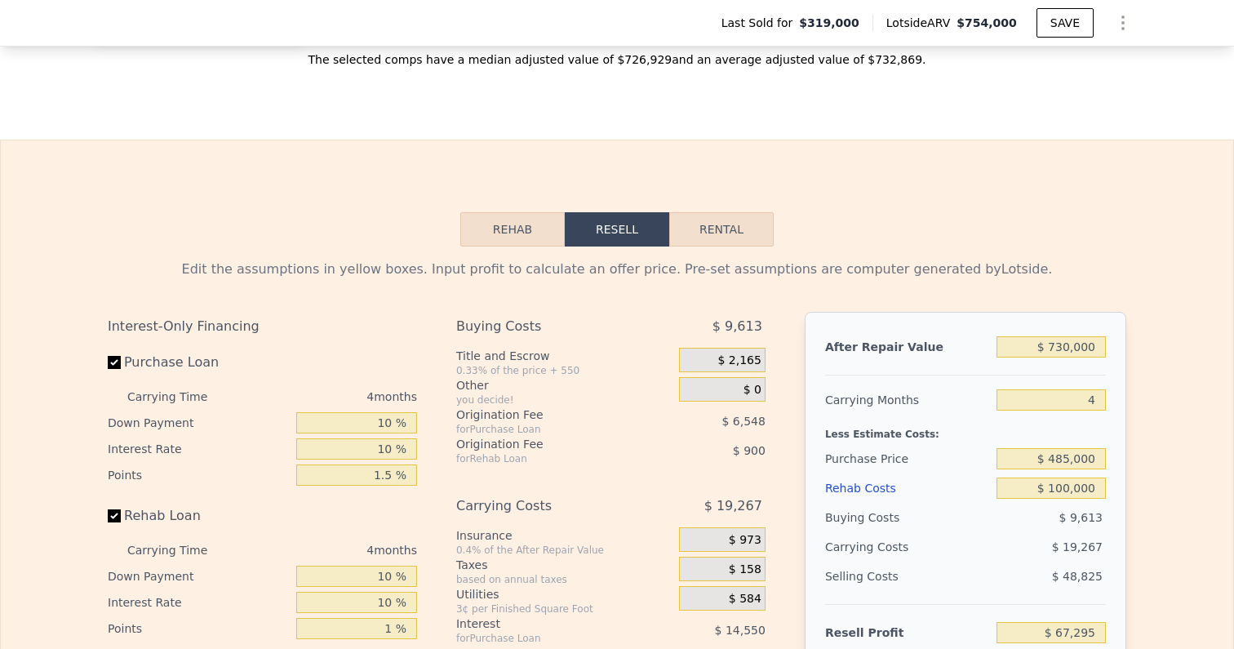
scroll to position [2520, 0]
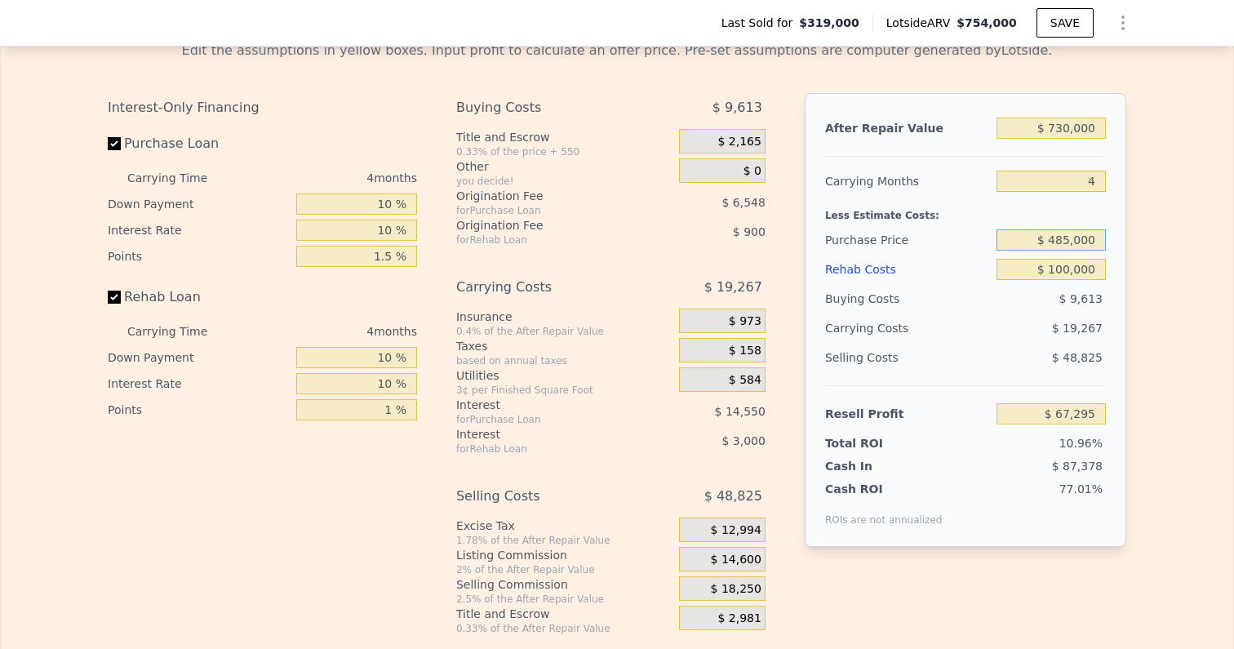
drag, startPoint x: 1060, startPoint y: 226, endPoint x: 1195, endPoint y: 226, distance: 134.7
click at [1195, 226] on div "Edit the assumptions in yellow boxes. Input profit to calculate an offer price.…" at bounding box center [617, 331] width 1232 height 607
type input "$ 465,000"
click at [1193, 279] on div "Edit the assumptions in yellow boxes. Input profit to calculate an offer price.…" at bounding box center [617, 331] width 1232 height 607
type input "$ 88,232"
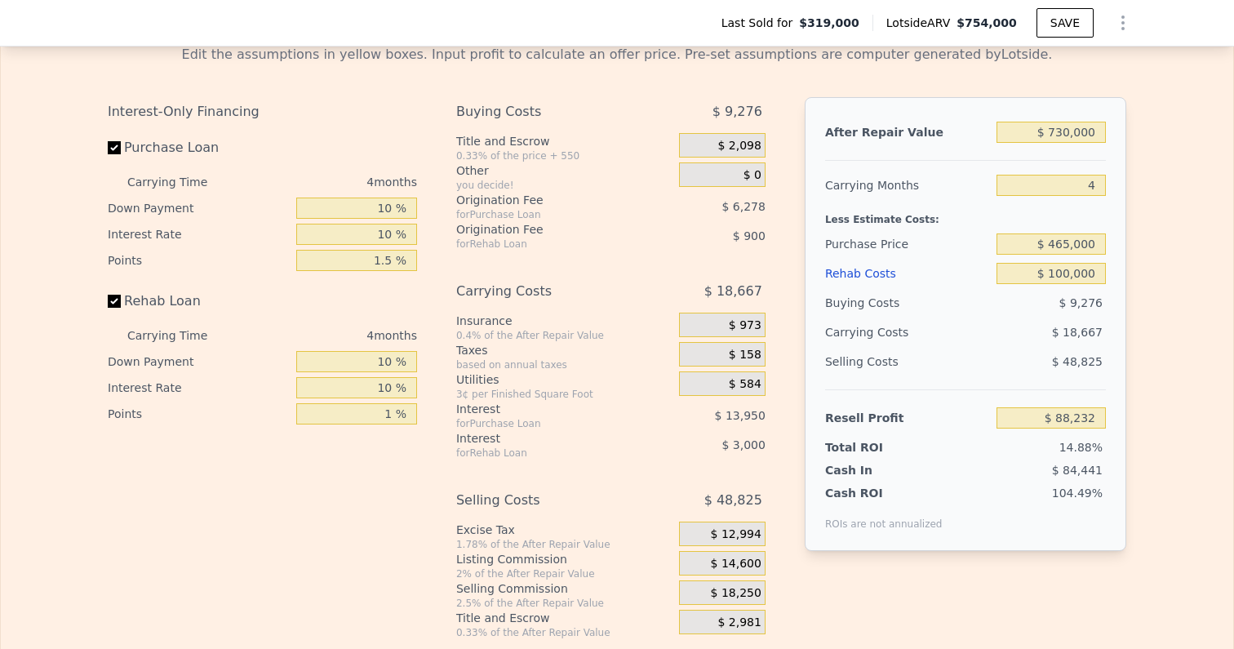
scroll to position [2531, 0]
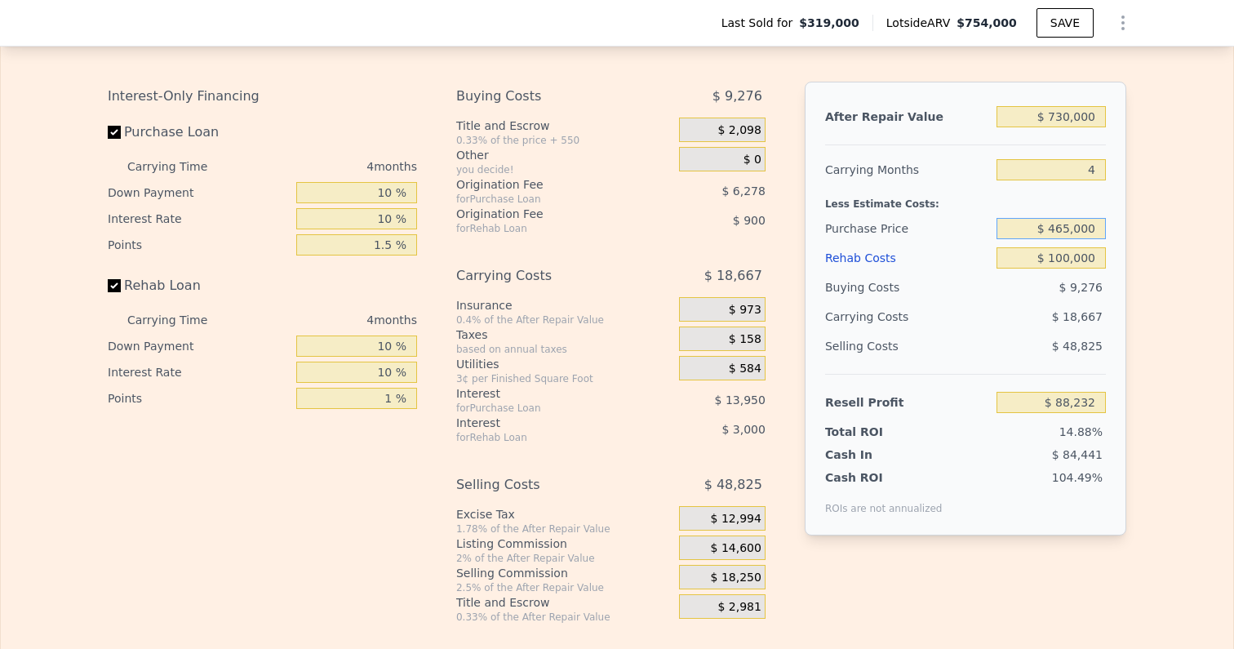
drag, startPoint x: 1055, startPoint y: 213, endPoint x: 1153, endPoint y: 212, distance: 97.9
click at [1153, 212] on div "Edit the assumptions in yellow boxes. Input profit to calculate an offer price.…" at bounding box center [617, 319] width 1232 height 607
type input "$ 4"
type input "$ 455,000"
click at [1191, 260] on div "Edit the assumptions in yellow boxes. Input profit to calculate an offer price.…" at bounding box center [617, 319] width 1232 height 607
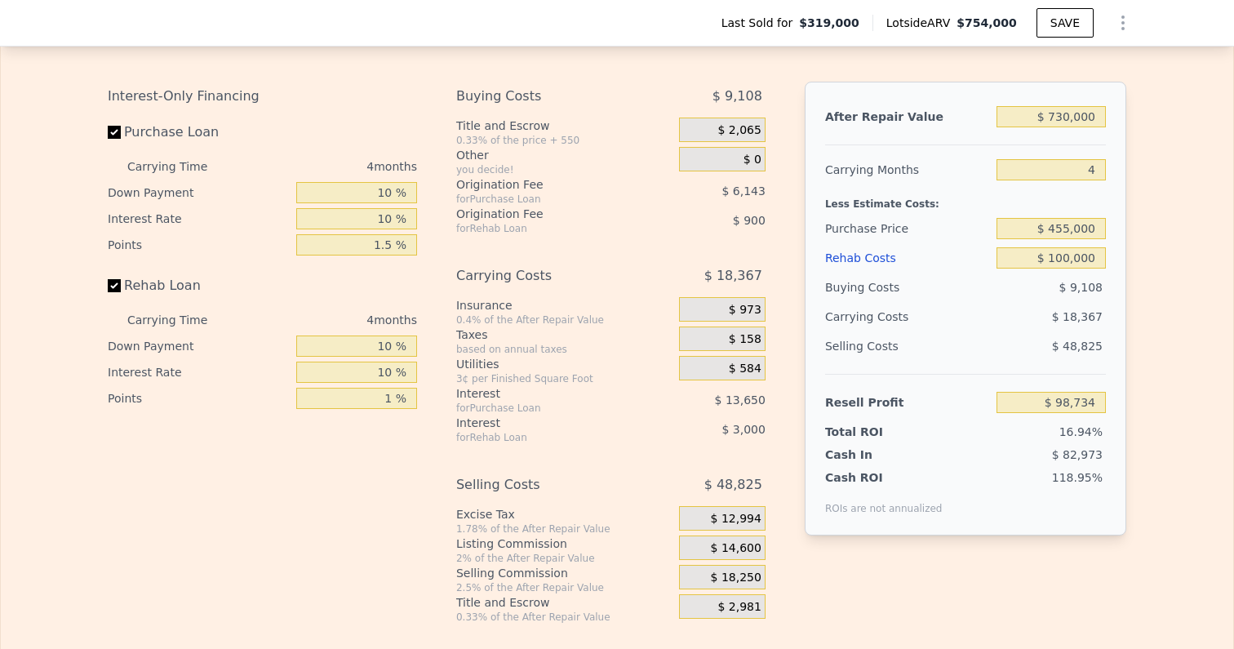
type input "$ 98,700"
drag, startPoint x: 1099, startPoint y: 211, endPoint x: 1026, endPoint y: 220, distance: 73.2
click at [1026, 220] on input "$ 455,000" at bounding box center [1051, 228] width 109 height 21
drag, startPoint x: 1052, startPoint y: 213, endPoint x: 1103, endPoint y: 211, distance: 50.6
click at [1103, 218] on input "$ 455,000" at bounding box center [1051, 228] width 109 height 21
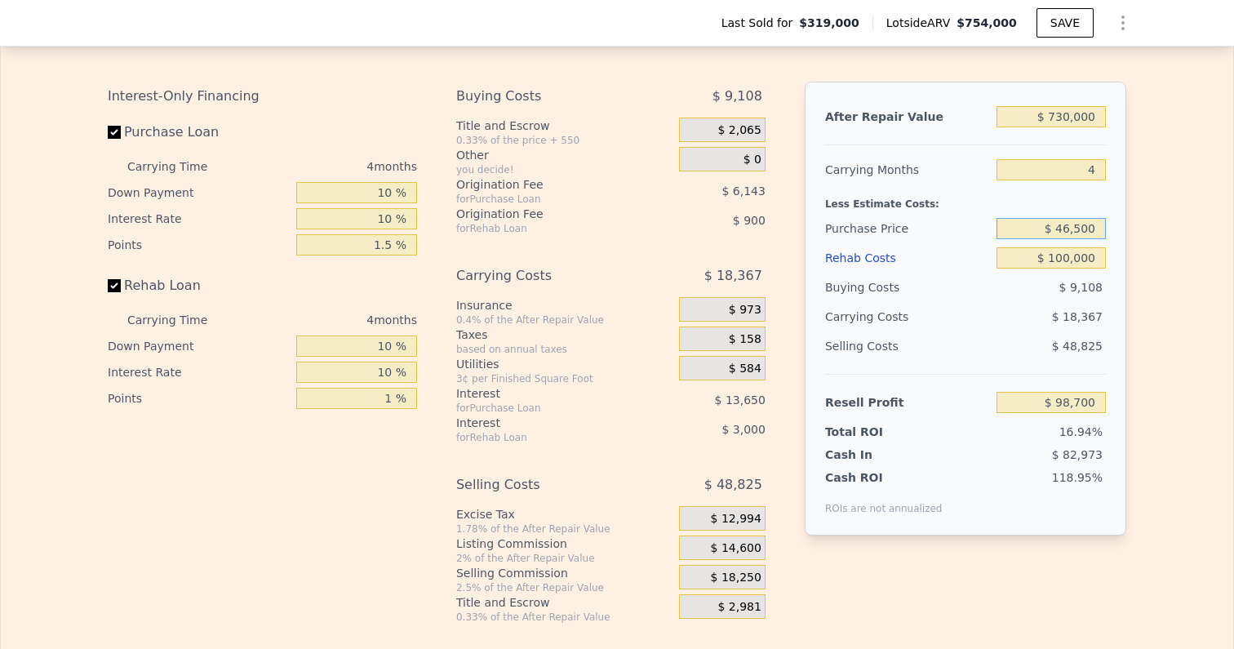
type input "$ 465,000"
type input "$ 88,232"
click at [1153, 264] on div "Edit the assumptions in yellow boxes. Input profit to calculate an offer price.…" at bounding box center [617, 319] width 1232 height 607
click at [1068, 247] on input "$ 100,000" at bounding box center [1051, 257] width 109 height 21
type input "$ 10,000"
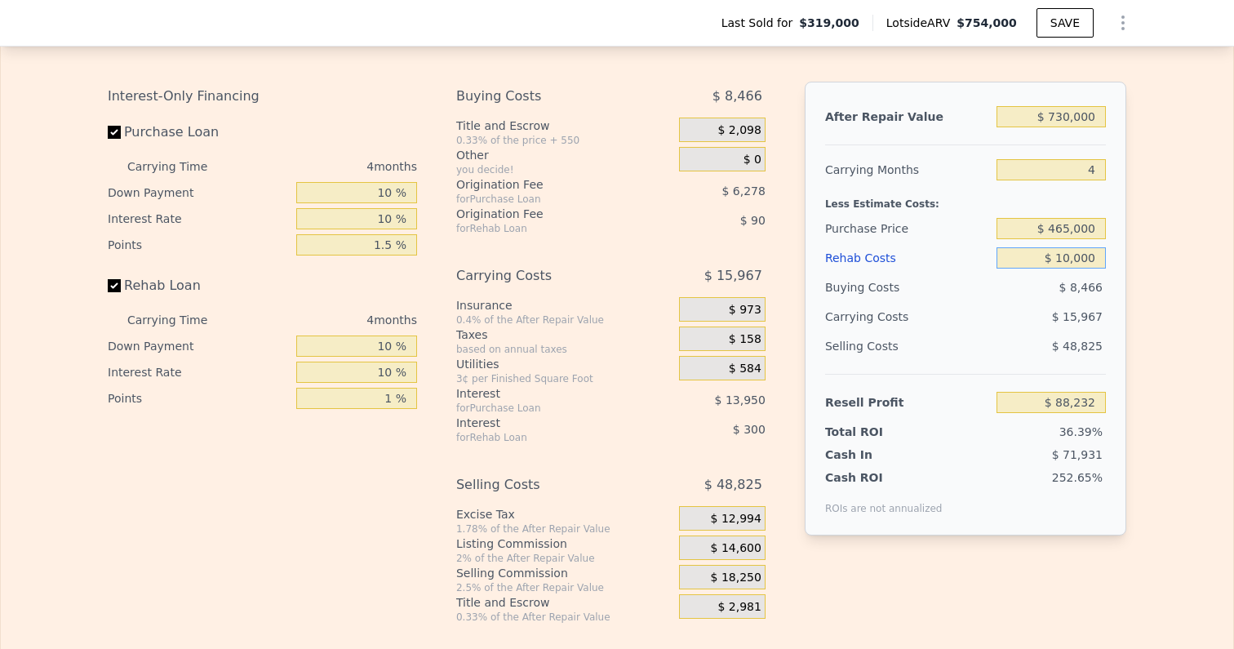
type input "$ 181,742"
type input "$ 120,000"
type input "$ 67,452"
type input "$ 120,000"
click at [1160, 295] on div "Edit the assumptions in yellow boxes. Input profit to calculate an offer price.…" at bounding box center [617, 319] width 1232 height 607
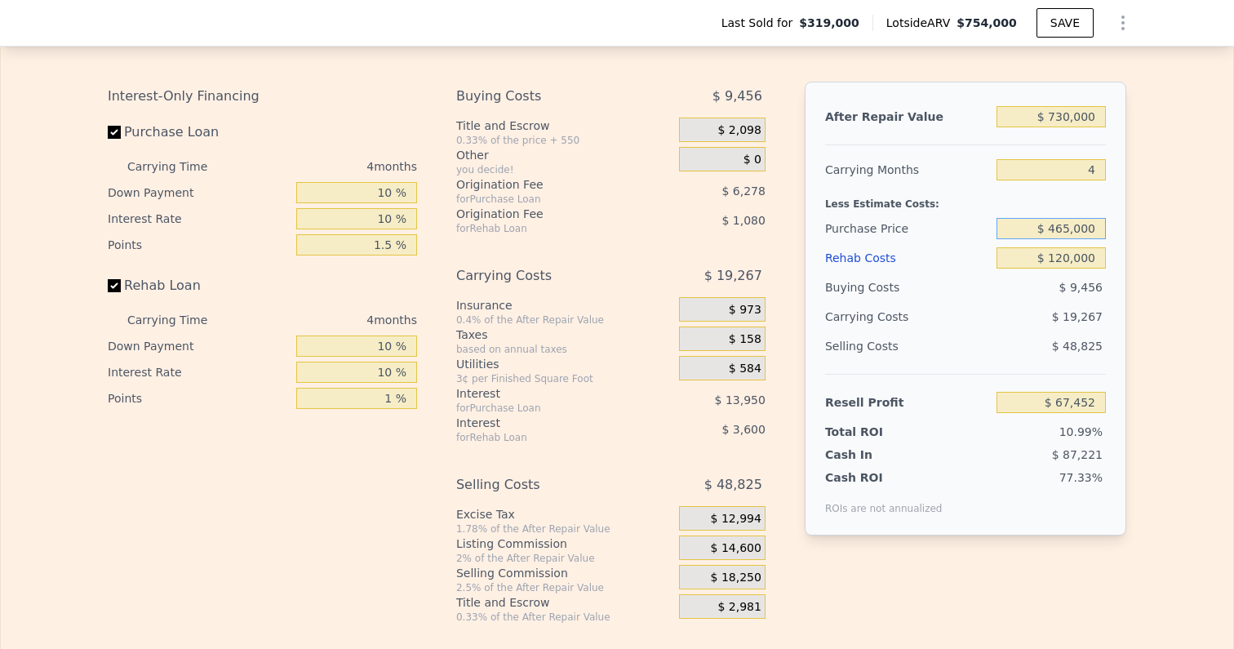
click at [1068, 218] on input "$ 465,000" at bounding box center [1051, 228] width 109 height 21
type input "$ 445,000"
type input "$ 88,388"
click at [1161, 271] on div "Edit the assumptions in yellow boxes. Input profit to calculate an offer price.…" at bounding box center [617, 319] width 1232 height 607
drag, startPoint x: 1059, startPoint y: 239, endPoint x: 1131, endPoint y: 238, distance: 72.6
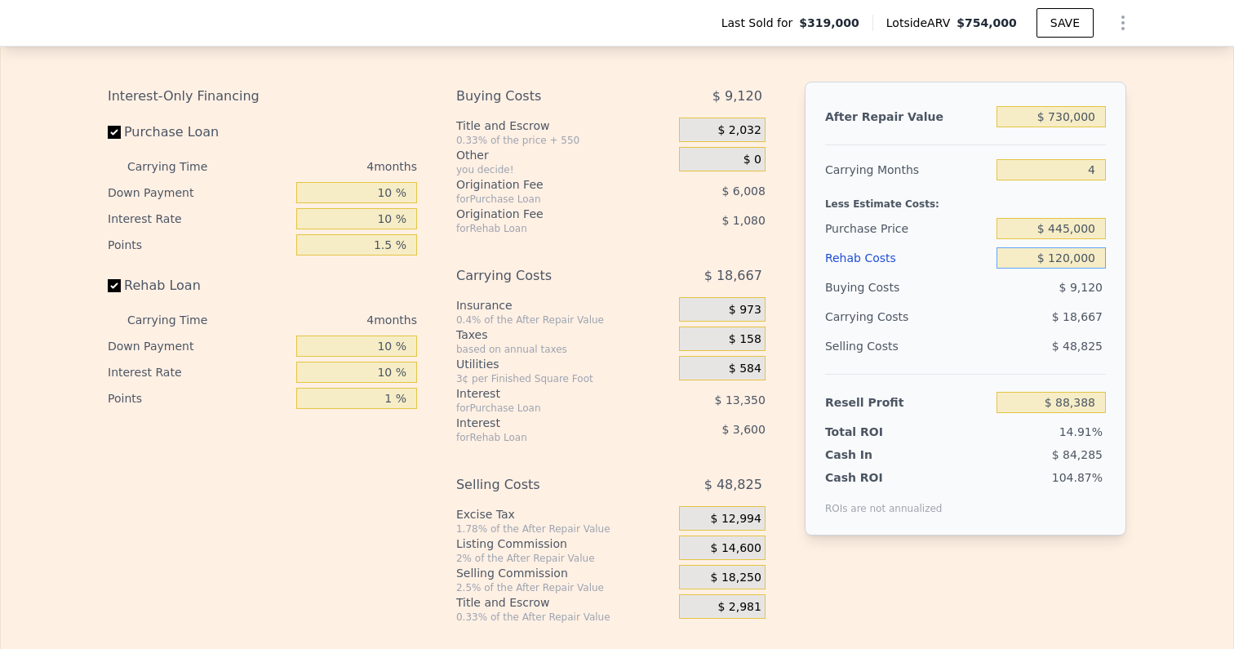
click at [1132, 240] on div "Edit the assumptions in yellow boxes. Input profit to calculate an offer price.…" at bounding box center [617, 319] width 1045 height 607
type input "$ 11"
type input "$ 213,057"
type input "$ 110"
type input "$ 212,953"
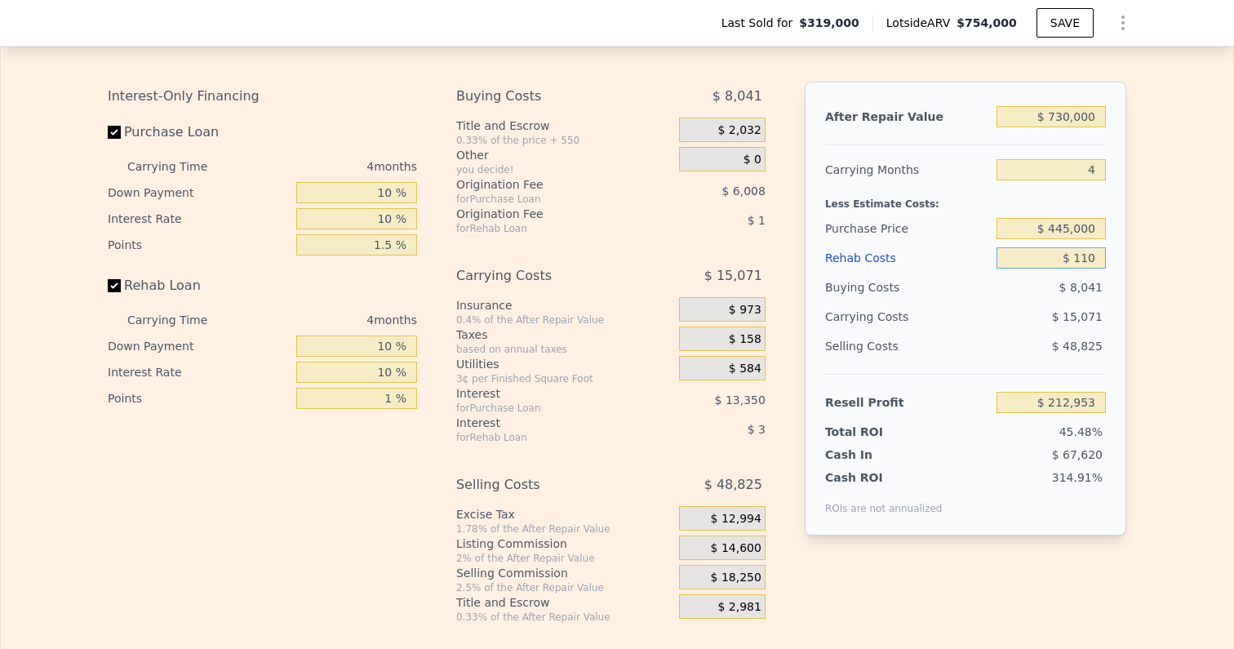
type input "$ 1,100"
type input "$ 211,926"
type input "$ 11,000"
type input "$ 201,637"
type input "$ 110,000"
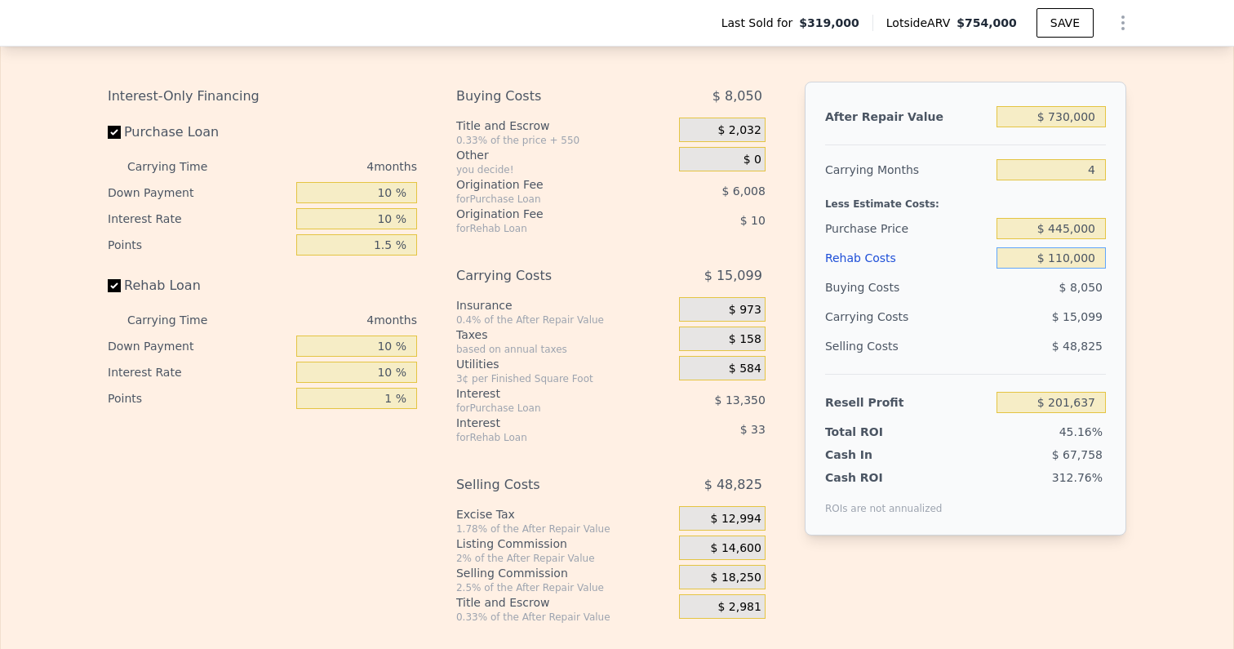
type input "$ 98,778"
click at [1123, 300] on div "After Repair Value $ 730,000 Carrying Months 4 Less Estimate Costs: Purchase Pr…" at bounding box center [966, 309] width 322 height 454
drag, startPoint x: 1057, startPoint y: 215, endPoint x: 1073, endPoint y: 216, distance: 16.3
click at [1073, 218] on input "$ 445,000" at bounding box center [1051, 228] width 109 height 21
type input "$ 455,000"
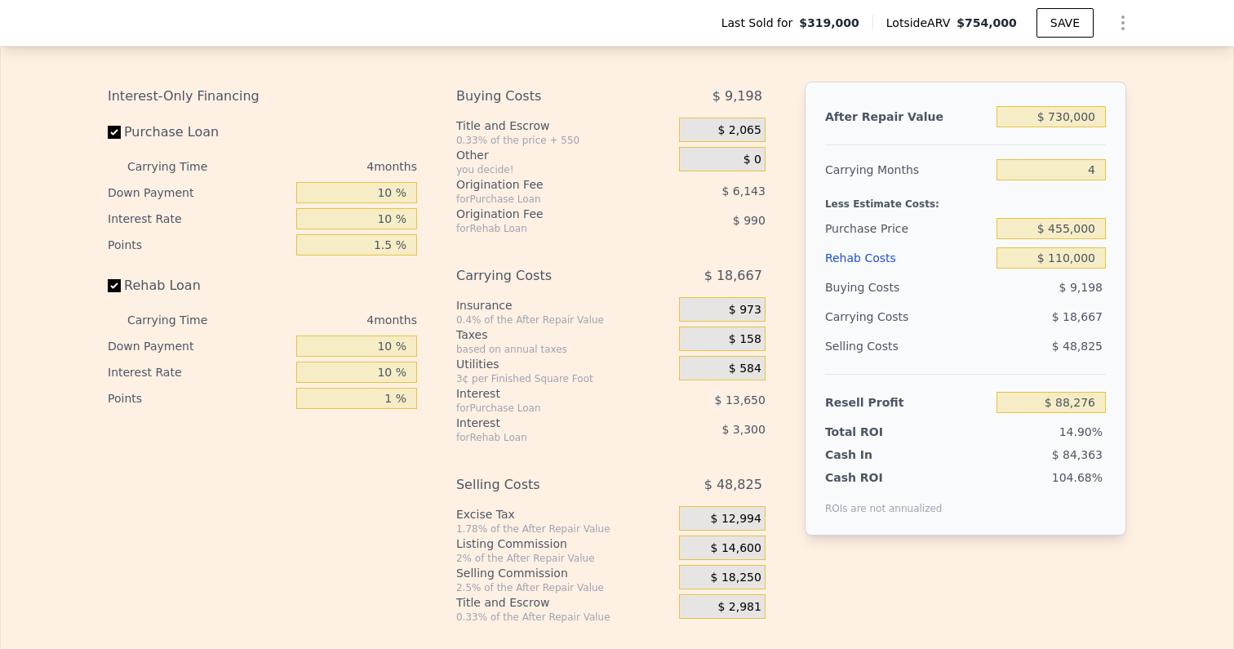
click at [1162, 262] on div "Edit the assumptions in yellow boxes. Input profit to calculate an offer price.…" at bounding box center [617, 319] width 1232 height 607
type input "$ 88,310"
drag, startPoint x: 381, startPoint y: 382, endPoint x: 447, endPoint y: 382, distance: 66.1
click at [447, 382] on div "Interest-Only Financing Purchase Loan Carrying Time 4 months Down Payment 10 % …" at bounding box center [617, 353] width 1019 height 542
type input "1.5 %"
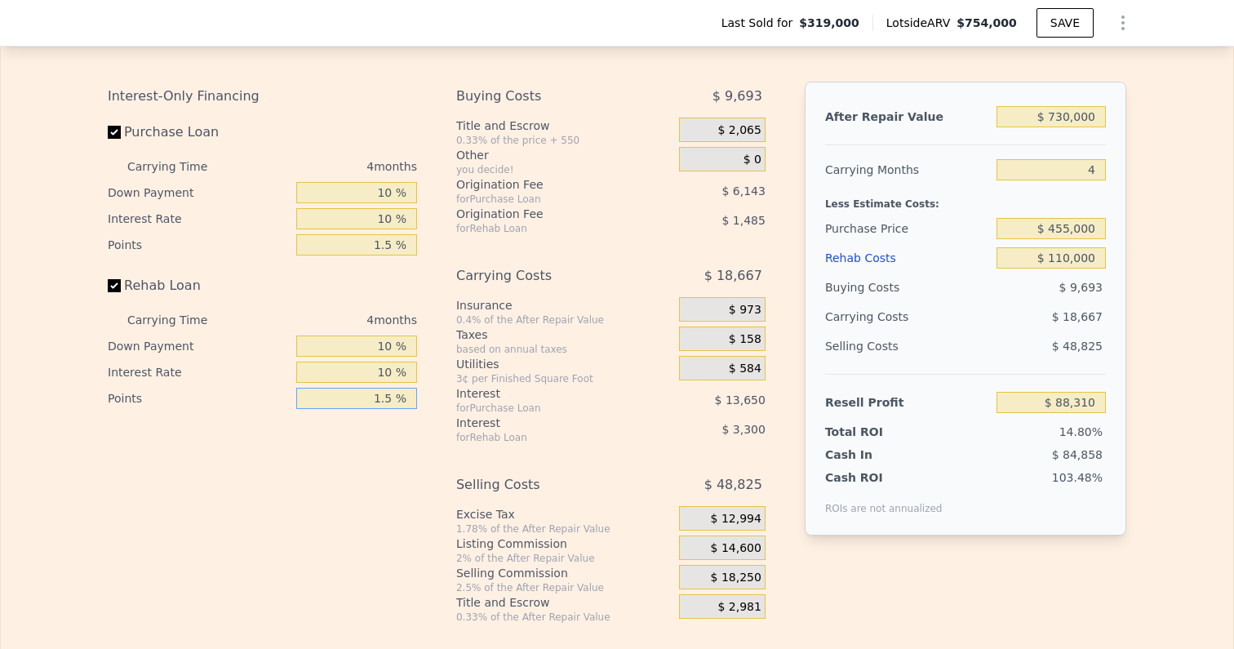
type input "$ 87,815"
type input "1.5 %"
click at [1162, 303] on div "Edit the assumptions in yellow boxes. Input profit to calculate an offer price.…" at bounding box center [617, 319] width 1232 height 607
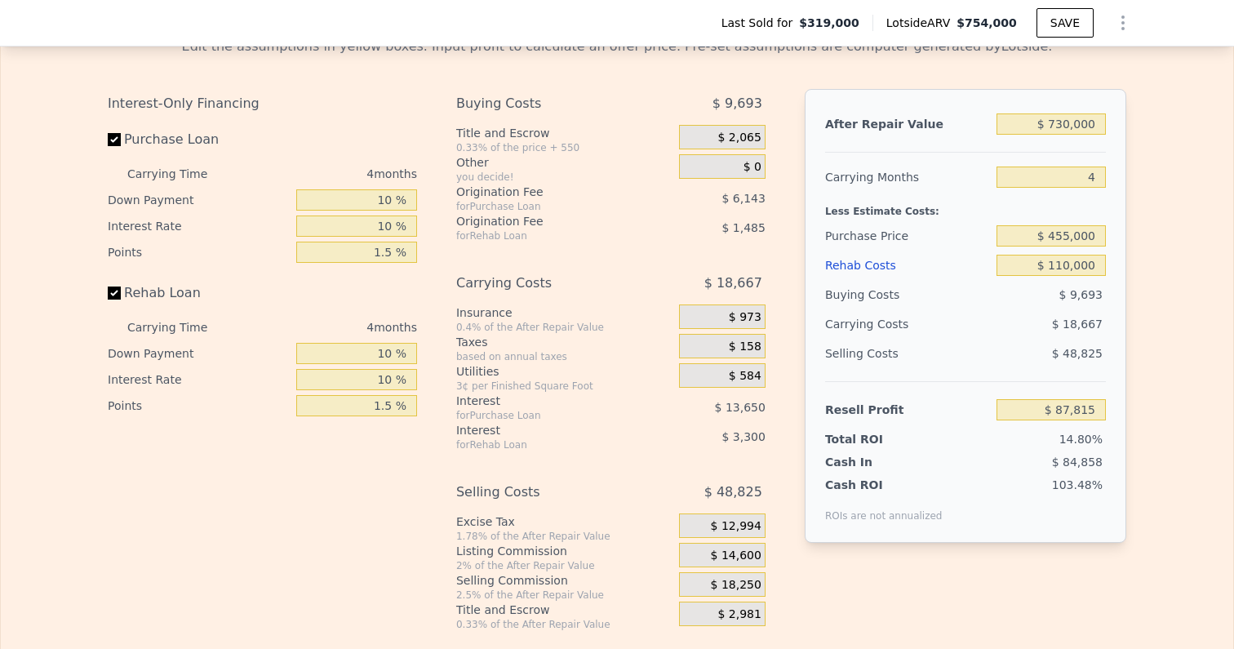
scroll to position [2544, 0]
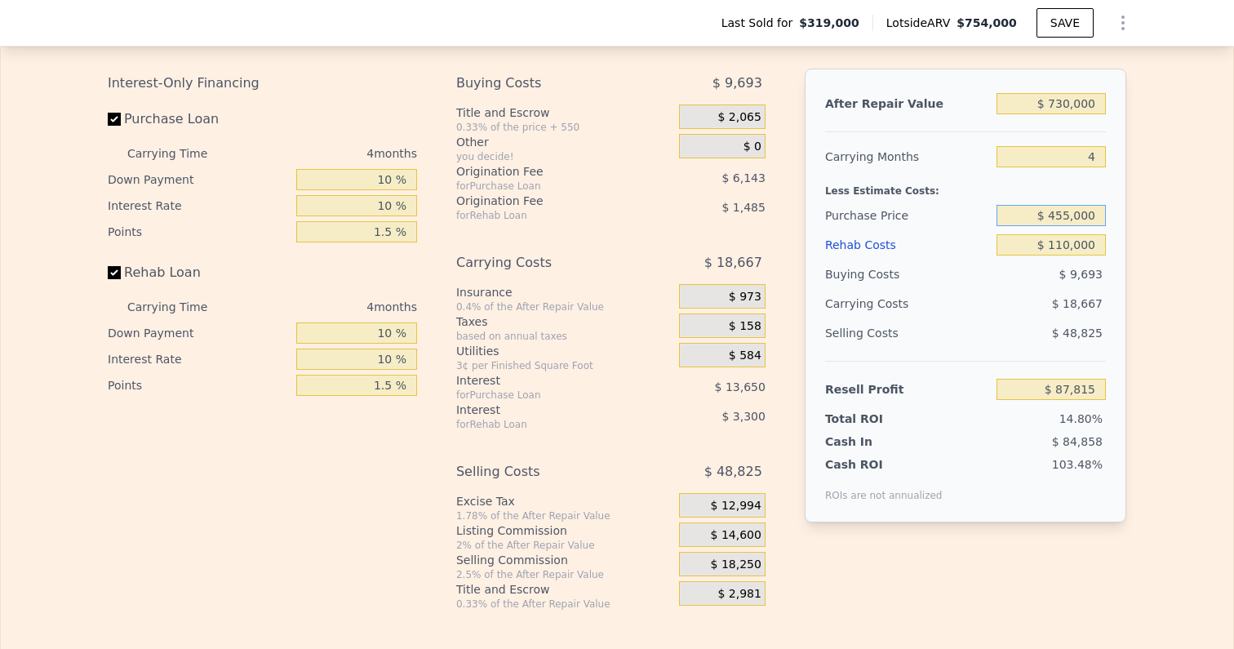
drag, startPoint x: 1059, startPoint y: 200, endPoint x: 1128, endPoint y: 200, distance: 69.4
click at [1128, 200] on div "Edit the assumptions in yellow boxes. Input profit to calculate an offer price.…" at bounding box center [617, 306] width 1045 height 607
type input "$ 450,000"
click at [1161, 249] on div "Edit the assumptions in yellow boxes. Input profit to calculate an offer price.…" at bounding box center [617, 306] width 1232 height 607
type input "$ 93,051"
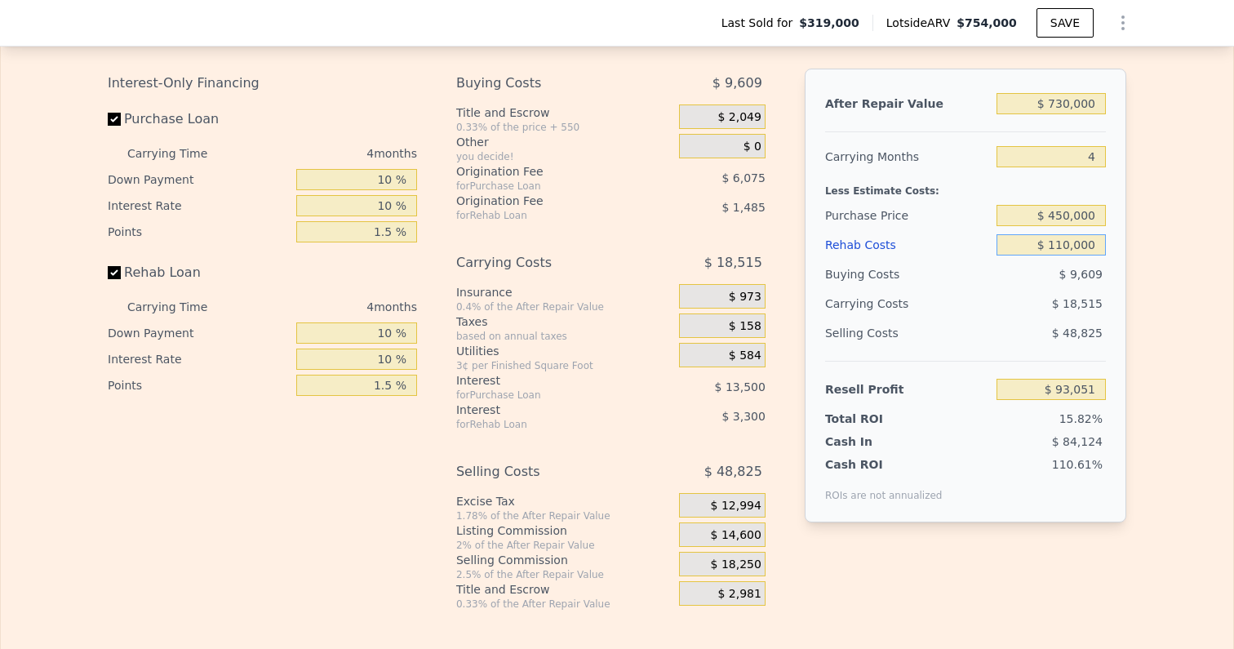
click at [1064, 234] on input "$ 110,000" at bounding box center [1051, 244] width 109 height 21
type input "$ 120,000"
type input "$ 82,616"
click at [1153, 291] on div "Edit the assumptions in yellow boxes. Input profit to calculate an offer price.…" at bounding box center [617, 306] width 1232 height 607
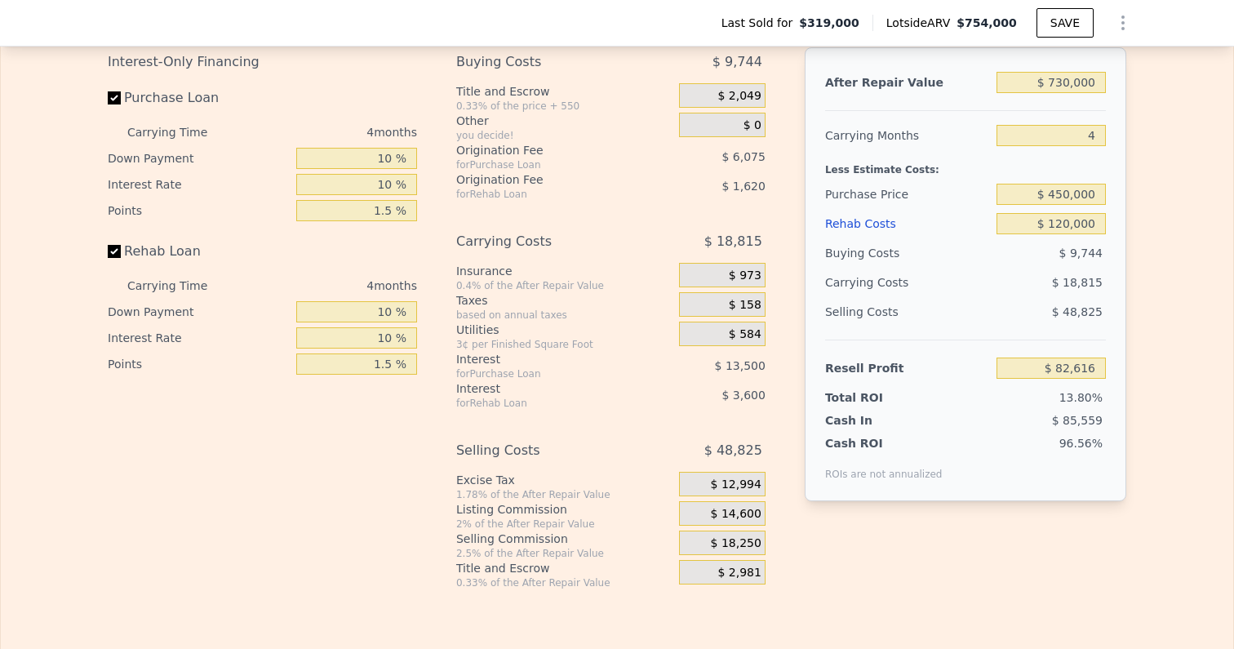
scroll to position [2564, 0]
click at [1063, 215] on input "$ 120,000" at bounding box center [1051, 225] width 109 height 21
type input "$ 130,000"
type input "$ 72,181"
type input "$ 10,000"
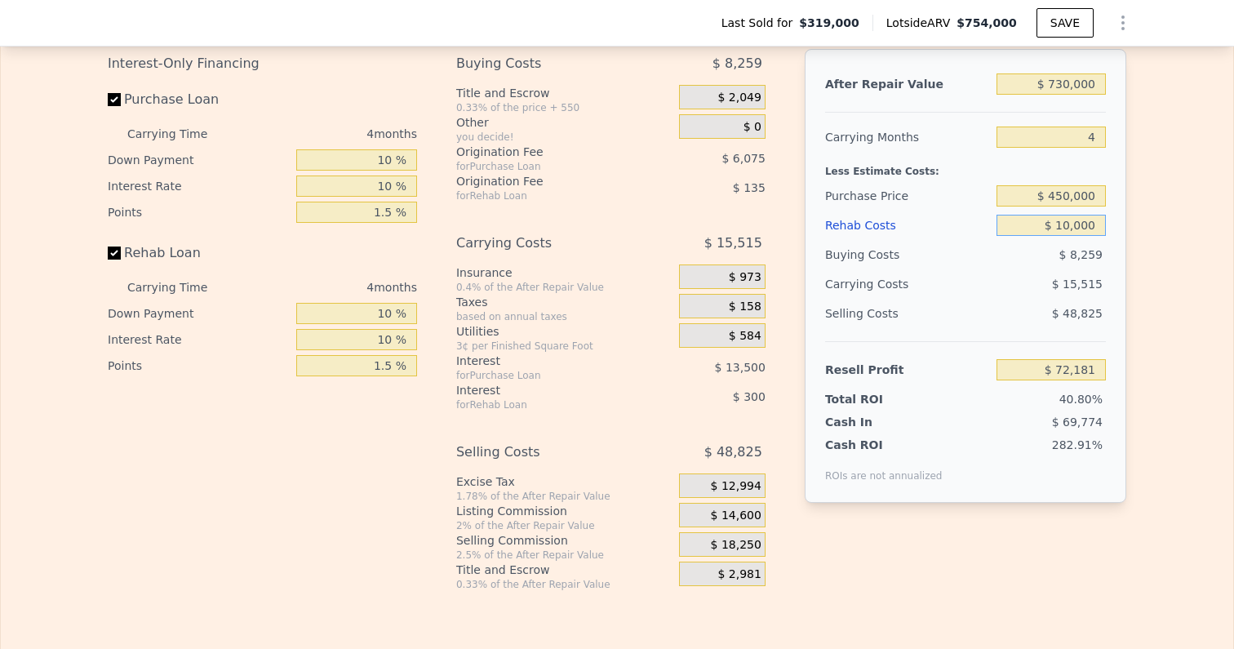
type input "$ 197,401"
type input "$ 140,000"
type input "$ 61,746"
type input "$ 140,000"
click at [1161, 273] on div "Edit the assumptions in yellow boxes. Input profit to calculate an offer price.…" at bounding box center [617, 287] width 1232 height 607
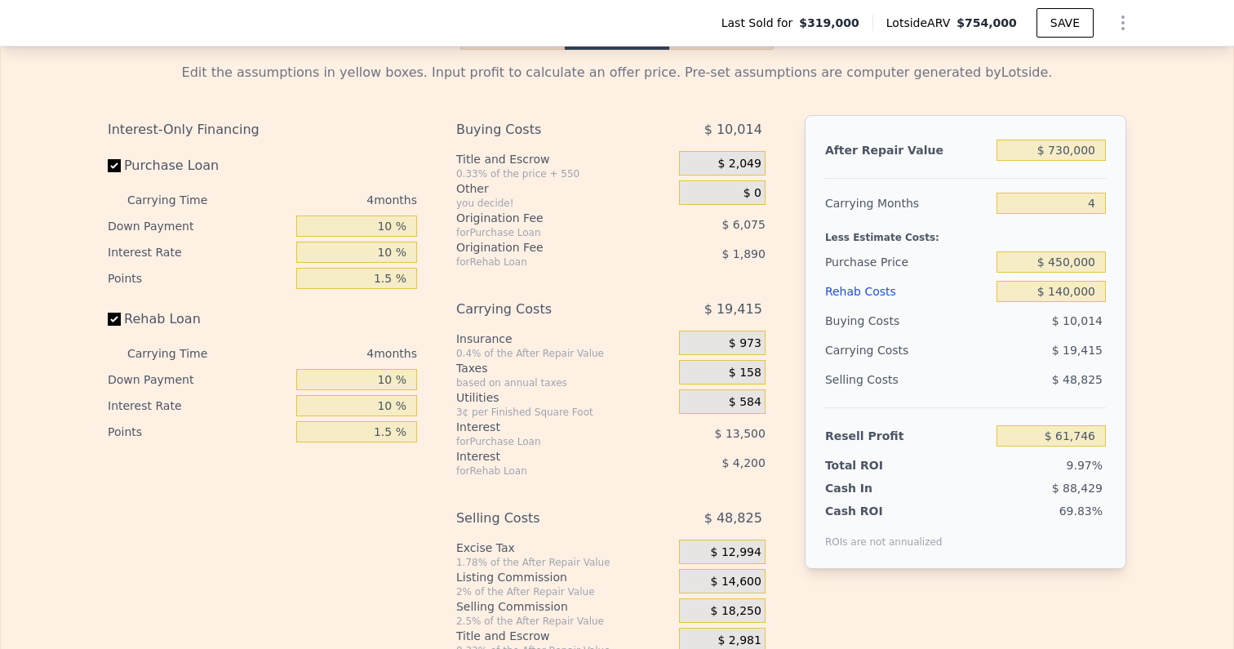
scroll to position [2489, 0]
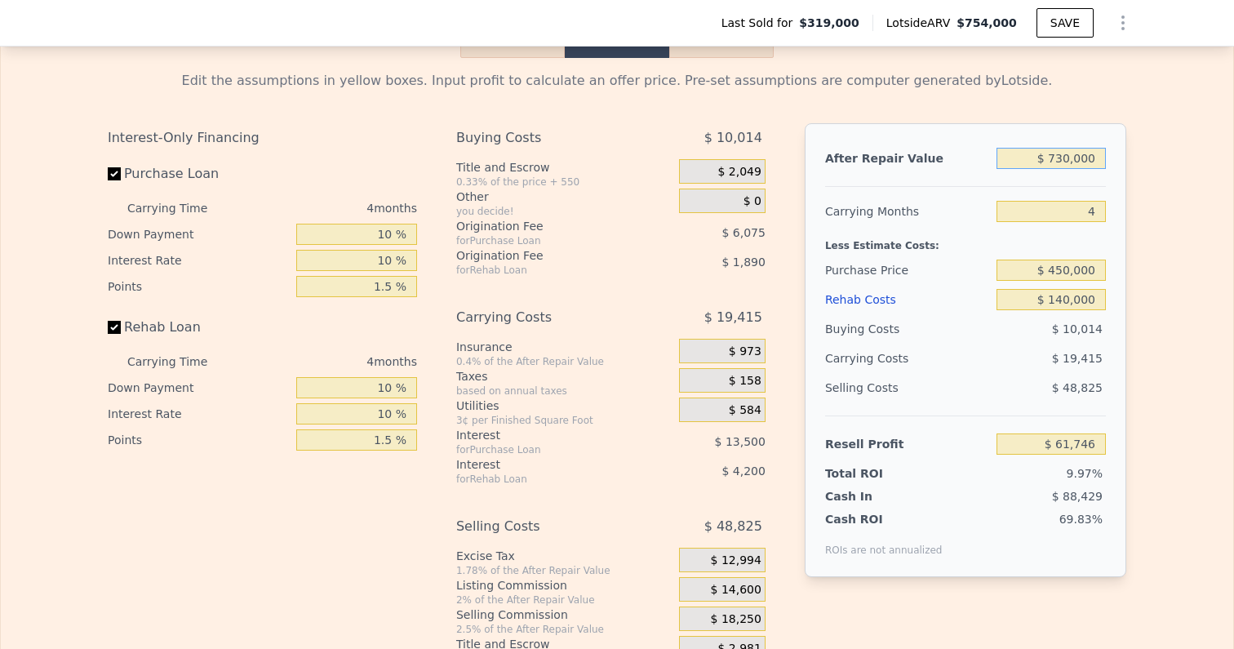
drag, startPoint x: 1058, startPoint y: 144, endPoint x: 1111, endPoint y: 144, distance: 53.1
click at [1111, 144] on div "After Repair Value $ 730,000 Carrying Months 4 Less Estimate Costs: Purchase Pr…" at bounding box center [966, 350] width 322 height 454
type input "$ 75"
type input "-$ 618,936"
type input "$ 750"
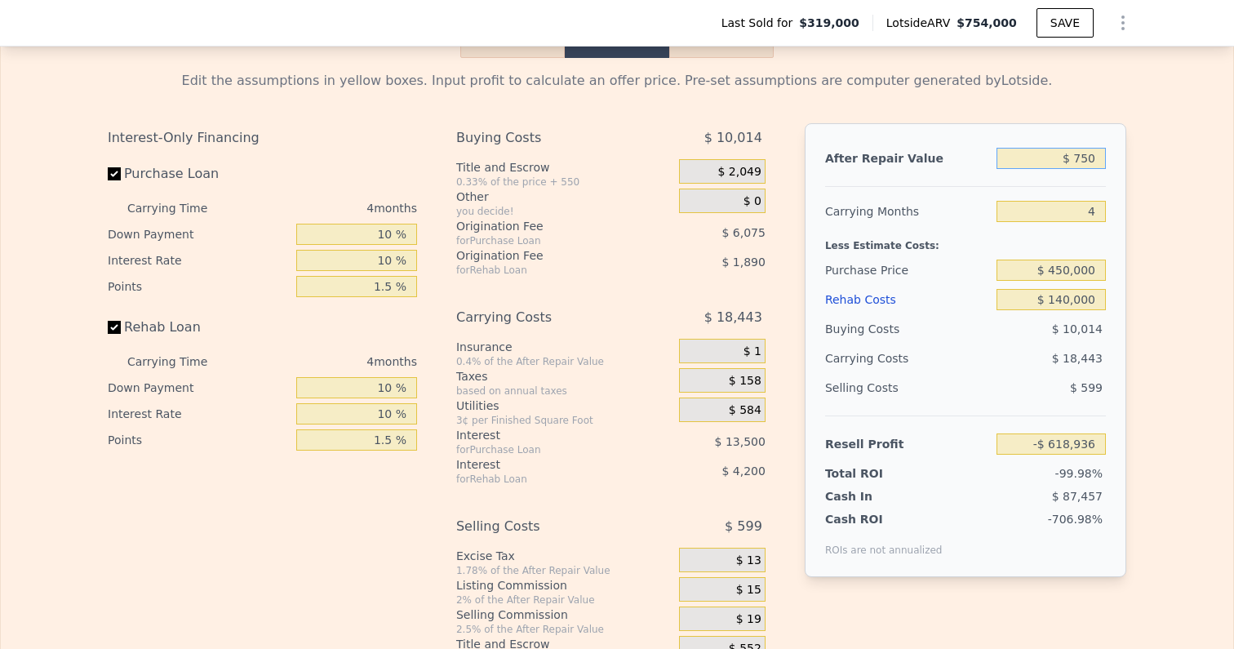
type input "-$ 618,306"
type input "$ 7,500"
type input "-$ 612,013"
type input "$ 75,000"
type input "-$ 549,066"
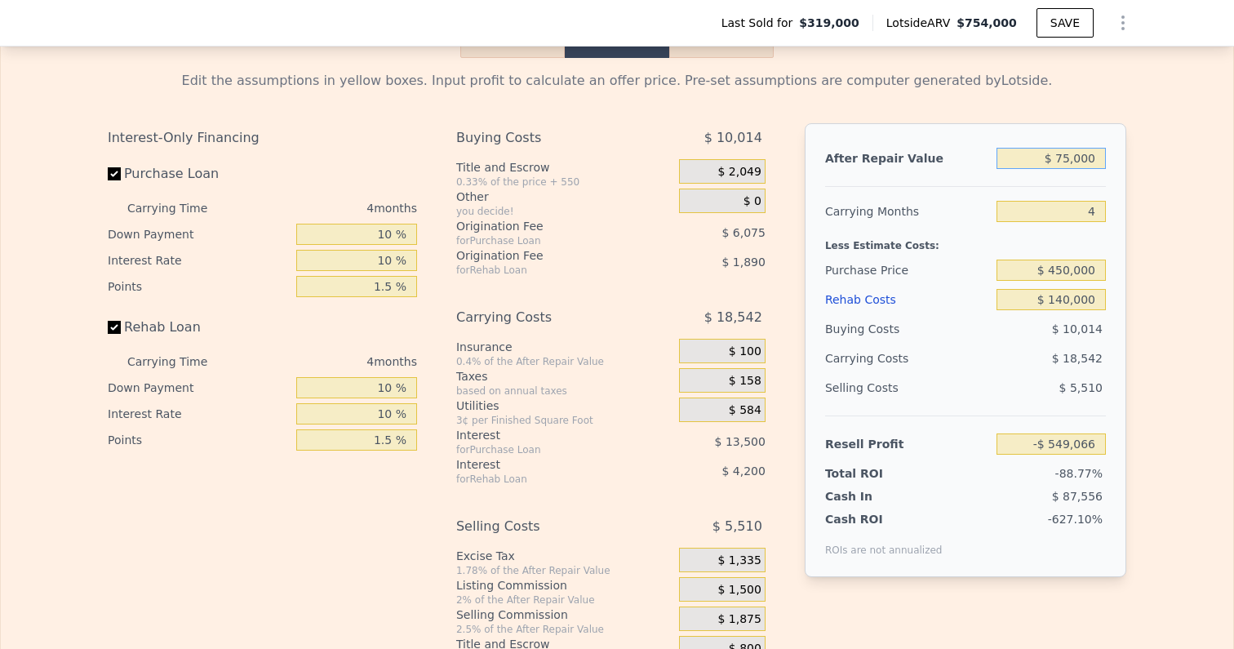
type input "$ 750,000"
type input "$ 80,396"
click at [1161, 269] on div "Edit the assumptions in yellow boxes. Input profit to calculate an offer price.…" at bounding box center [617, 361] width 1232 height 607
click at [1179, 270] on div "Edit the assumptions in yellow boxes. Input profit to calculate an offer price.…" at bounding box center [617, 361] width 1232 height 607
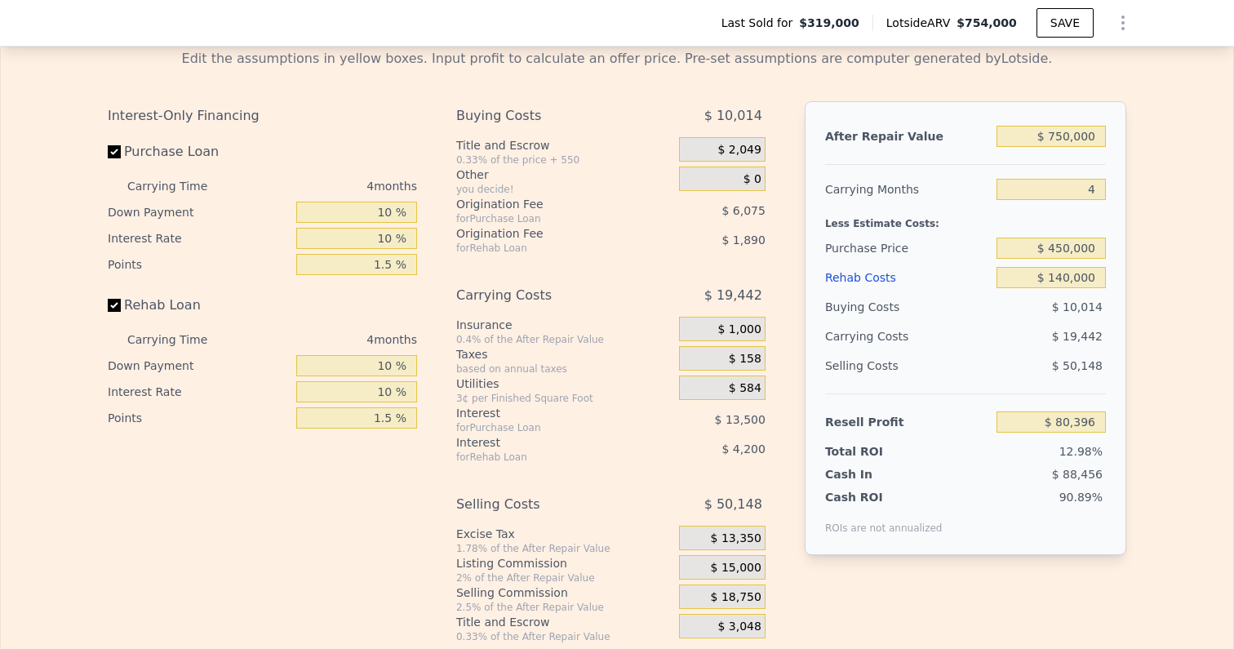
scroll to position [2503, 0]
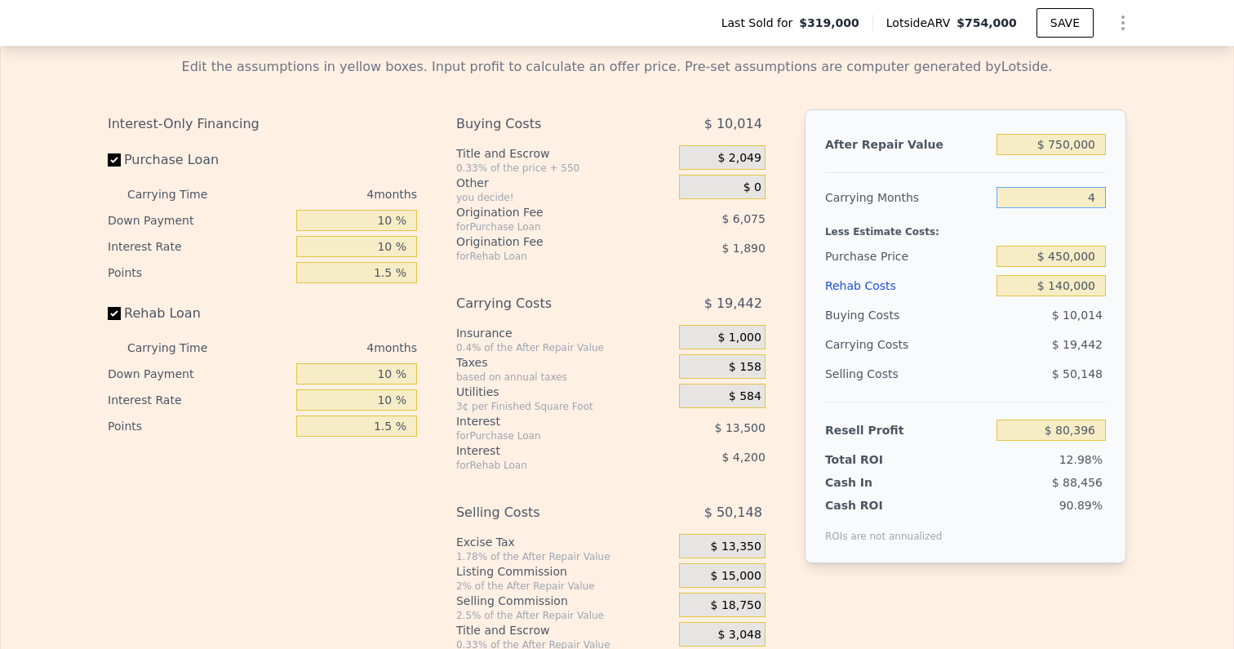
drag, startPoint x: 1073, startPoint y: 188, endPoint x: 1136, endPoint y: 188, distance: 63.7
click at [1136, 188] on div "Edit the assumptions in yellow boxes. Input profit to calculate an offer price.…" at bounding box center [617, 347] width 1045 height 607
type input "5"
type input "$ 75,536"
type input "5"
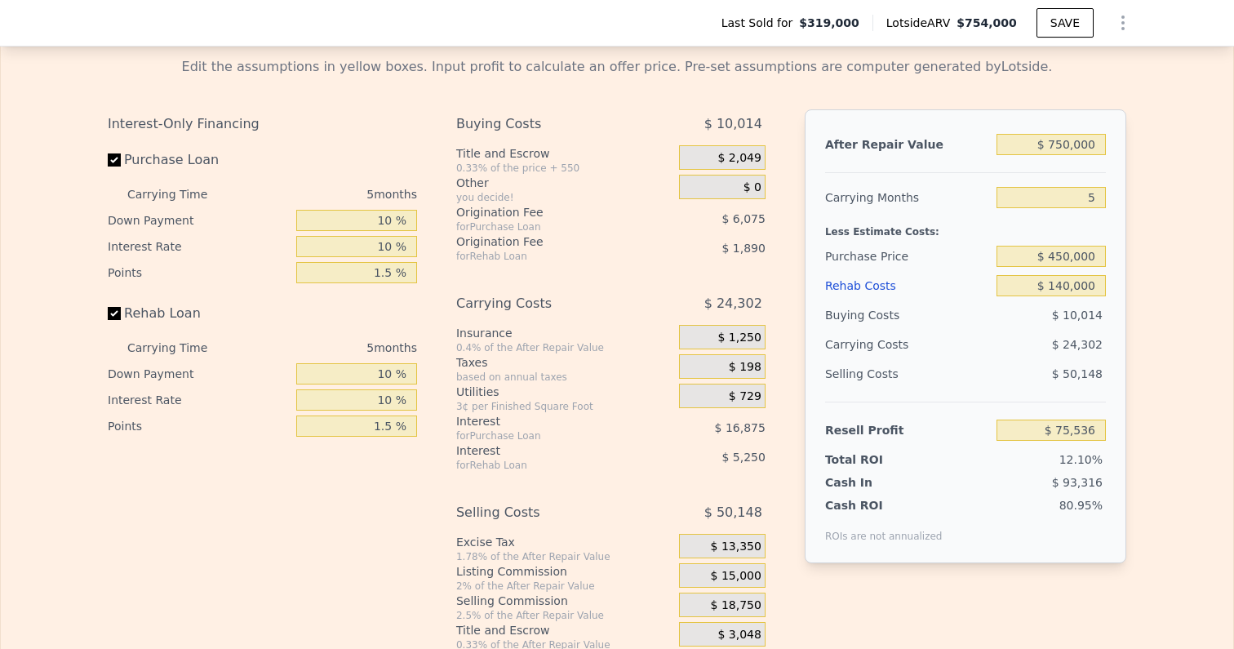
click at [1179, 246] on div "Edit the assumptions in yellow boxes. Input profit to calculate an offer price.…" at bounding box center [617, 347] width 1232 height 607
drag, startPoint x: 1077, startPoint y: 181, endPoint x: 1111, endPoint y: 181, distance: 33.5
click at [1111, 181] on div "After Repair Value $ 750,000 Carrying Months 5 Less Estimate Costs: Purchase Pr…" at bounding box center [966, 336] width 322 height 454
click at [1144, 260] on div "Edit the assumptions in yellow boxes. Input profit to calculate an offer price.…" at bounding box center [617, 347] width 1232 height 607
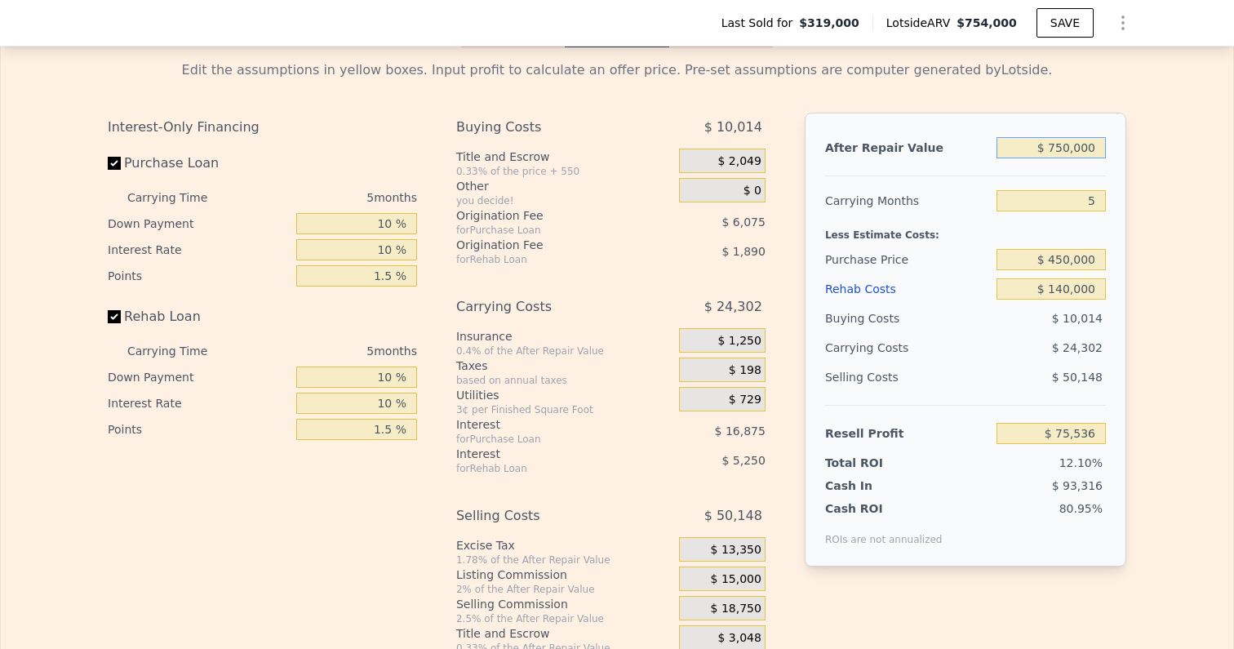
drag, startPoint x: 1059, startPoint y: 130, endPoint x: 1132, endPoint y: 128, distance: 72.7
click at [1132, 128] on div "Edit the assumptions in yellow boxes. Input profit to calculate an offer price.…" at bounding box center [617, 350] width 1045 height 607
type input "$ 73"
type input "-$ 623,547"
type input "$ 730"
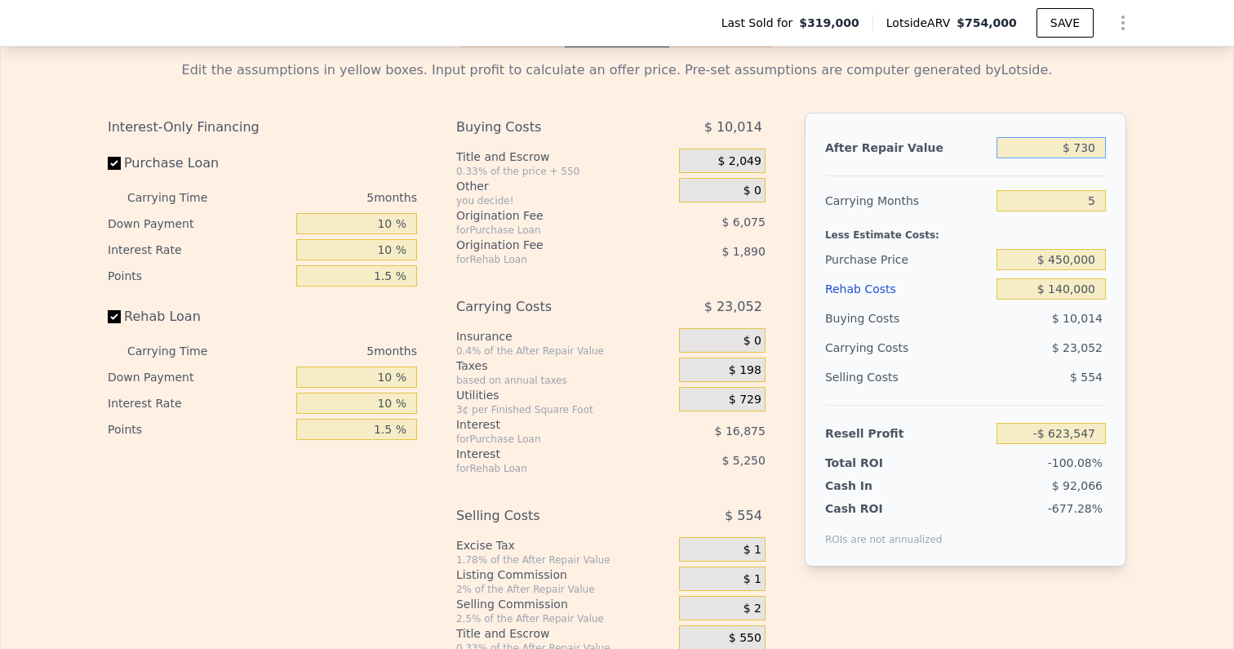
type input "-$ 622,935"
click at [1166, 207] on div "Edit the assumptions in yellow boxes. Input profit to calculate an offer price.…" at bounding box center [617, 350] width 1232 height 607
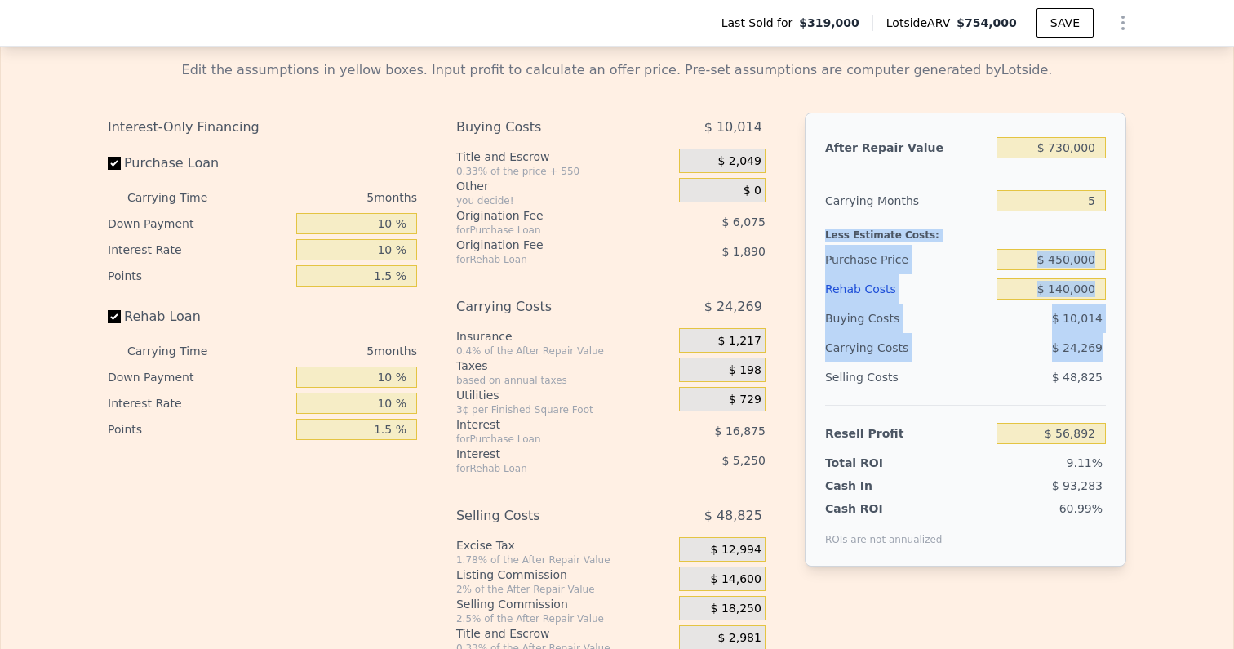
drag, startPoint x: 1179, startPoint y: 323, endPoint x: 1182, endPoint y: 211, distance: 111.8
click at [1181, 211] on div "Edit the assumptions in yellow boxes. Input profit to calculate an offer price.…" at bounding box center [617, 350] width 1232 height 607
click at [1182, 211] on div "Edit the assumptions in yellow boxes. Input profit to calculate an offer price.…" at bounding box center [617, 350] width 1232 height 607
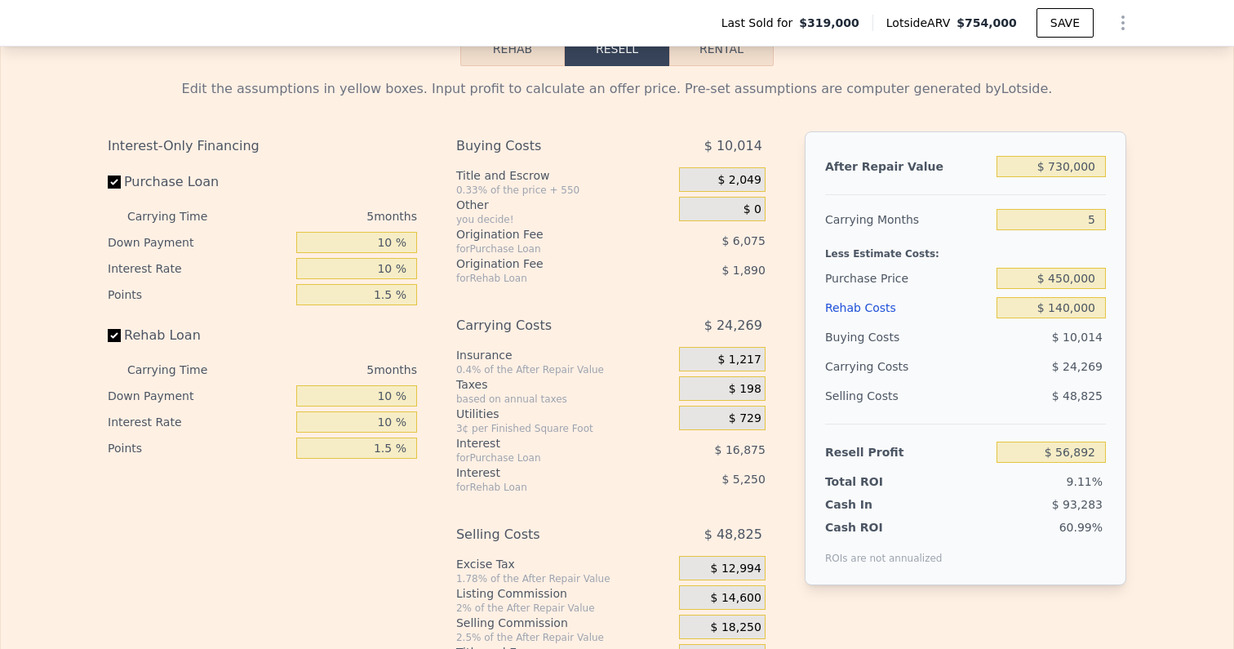
scroll to position [2472, 0]
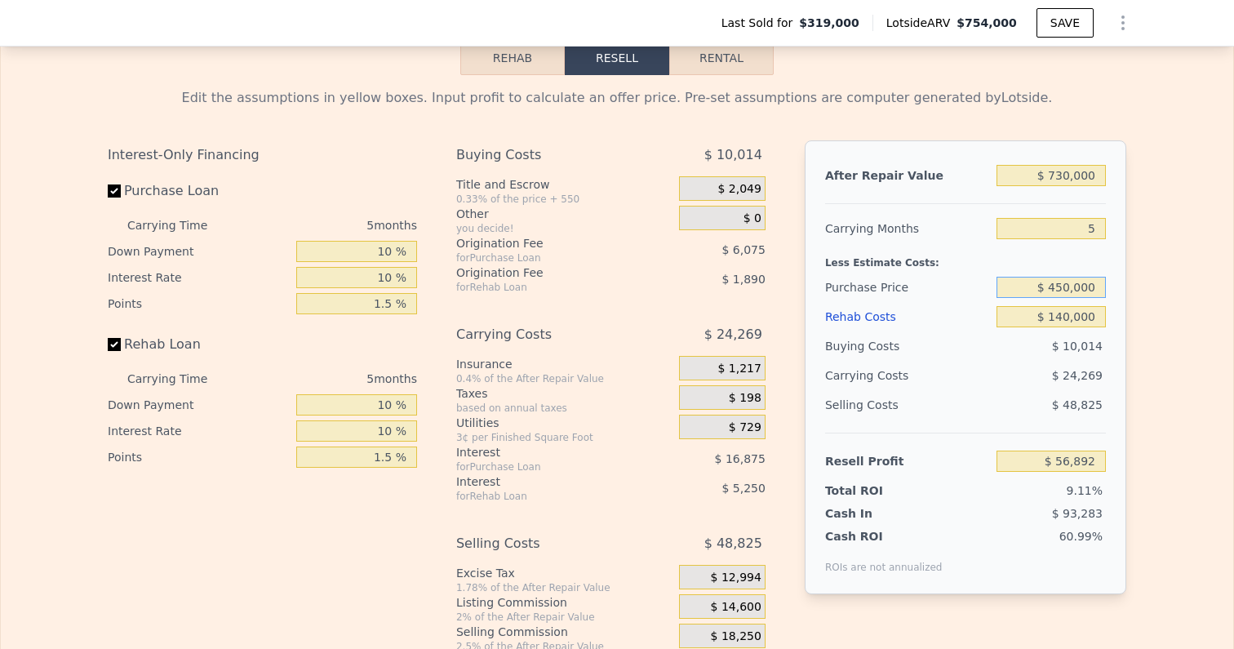
drag, startPoint x: 1059, startPoint y: 270, endPoint x: 1114, endPoint y: 274, distance: 54.8
click at [1114, 274] on div "After Repair Value $ 730,000 Carrying Months 5 Less Estimate Costs: Purchase Pr…" at bounding box center [966, 367] width 322 height 454
click at [1138, 309] on div "Edit the assumptions in yellow boxes. Input profit to calculate an offer price.…" at bounding box center [617, 378] width 1045 height 607
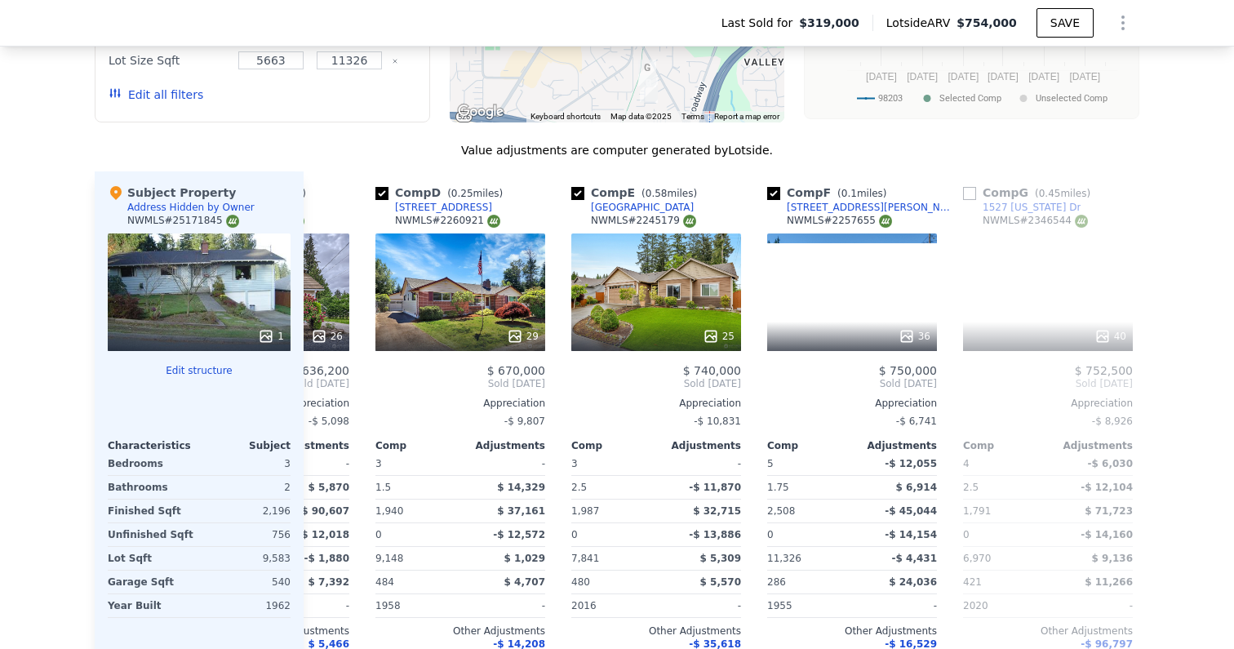
scroll to position [0, 702]
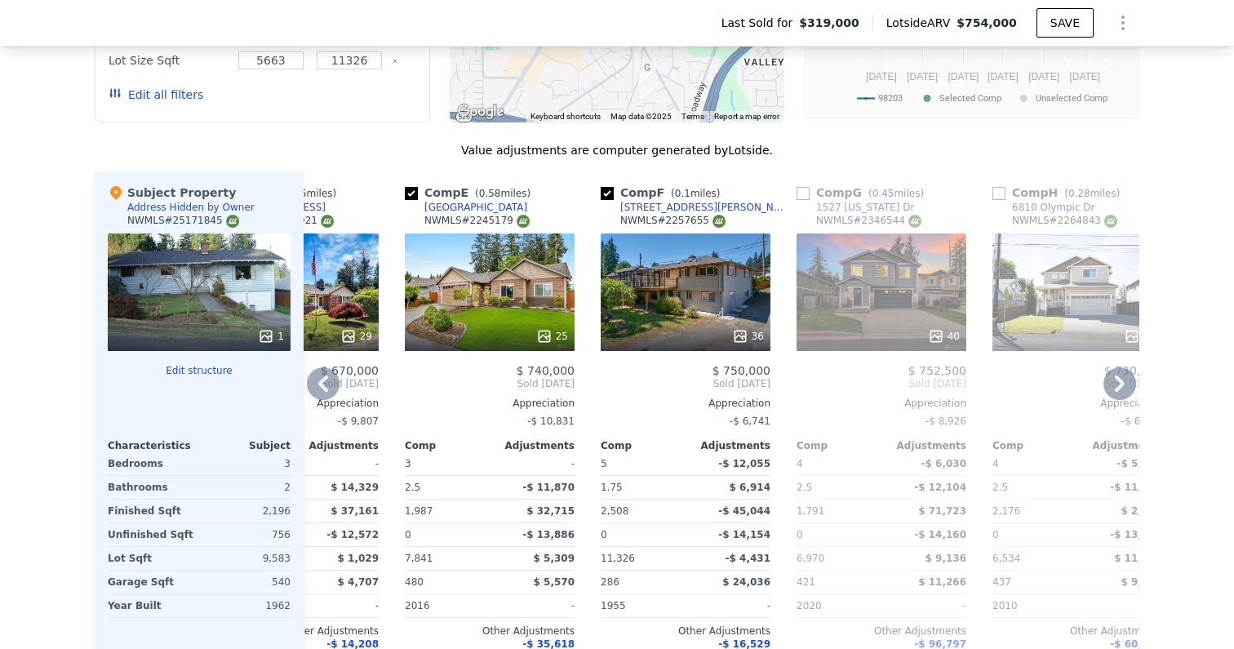
click at [691, 289] on div "36" at bounding box center [686, 292] width 170 height 118
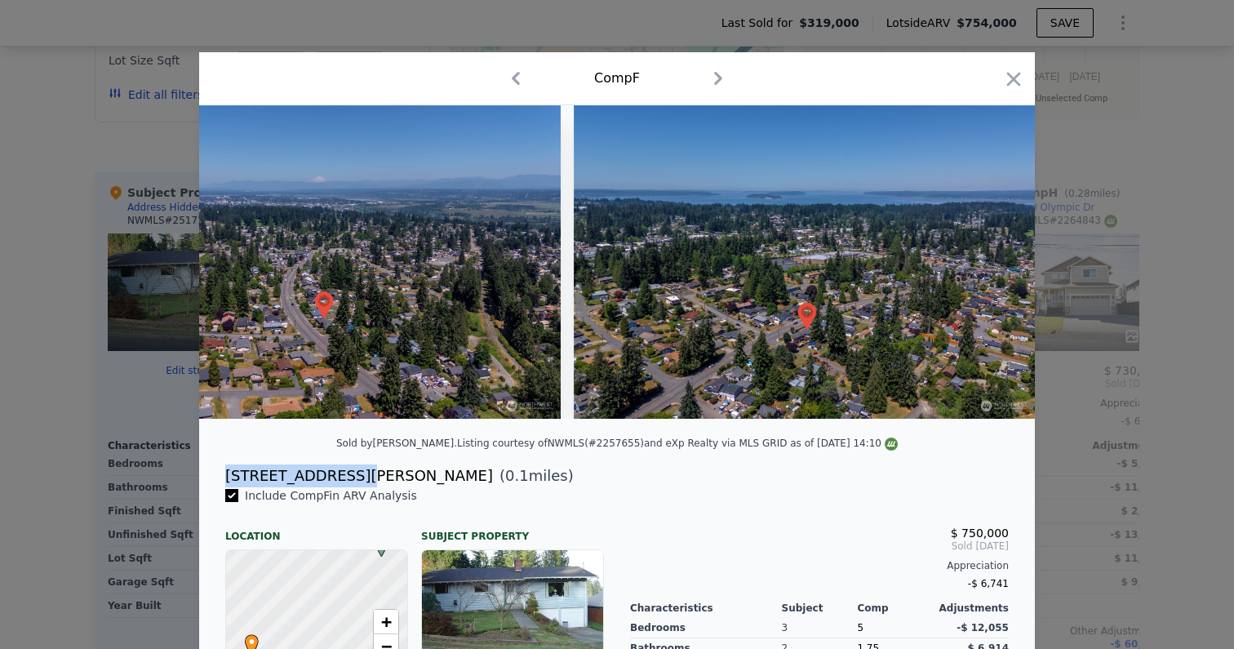
drag, startPoint x: 224, startPoint y: 475, endPoint x: 340, endPoint y: 474, distance: 115.9
click at [340, 474] on div "7211 Beverly Blvd ( 0.1 miles)" at bounding box center [617, 475] width 810 height 23
copy div "[STREET_ADDRESS][PERSON_NAME]"
click at [1015, 79] on icon "button" at bounding box center [1013, 79] width 23 height 23
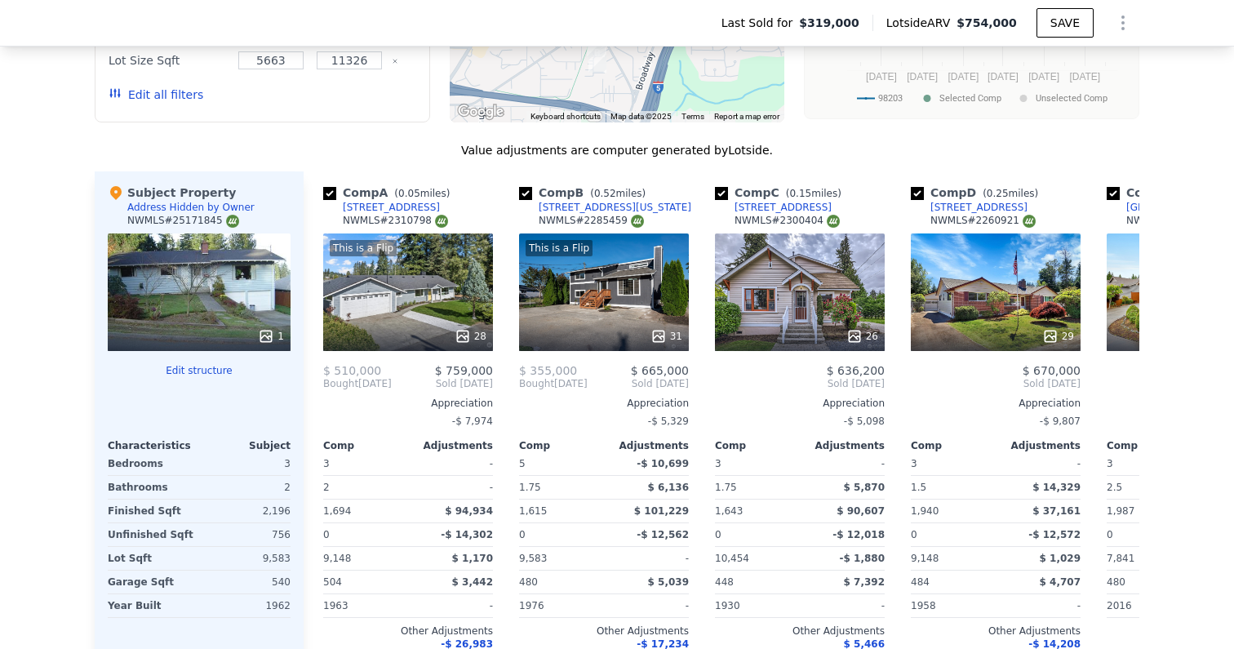
scroll to position [0, -22]
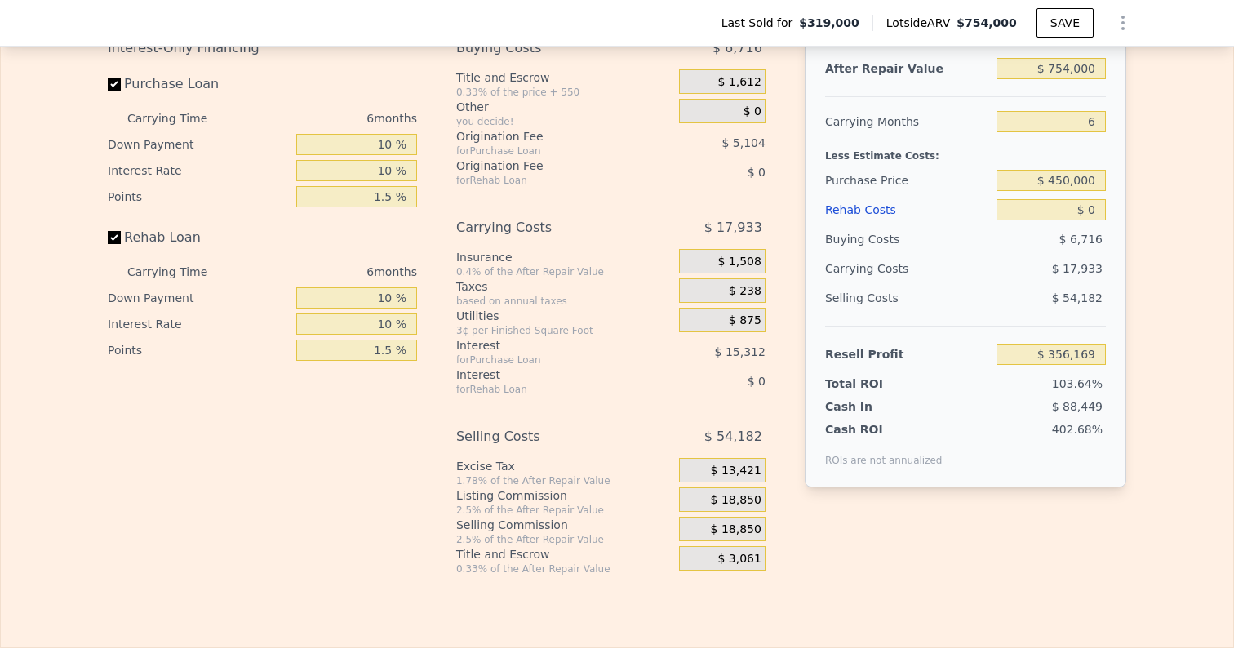
scroll to position [2507, 0]
